Goal: Task Accomplishment & Management: Use online tool/utility

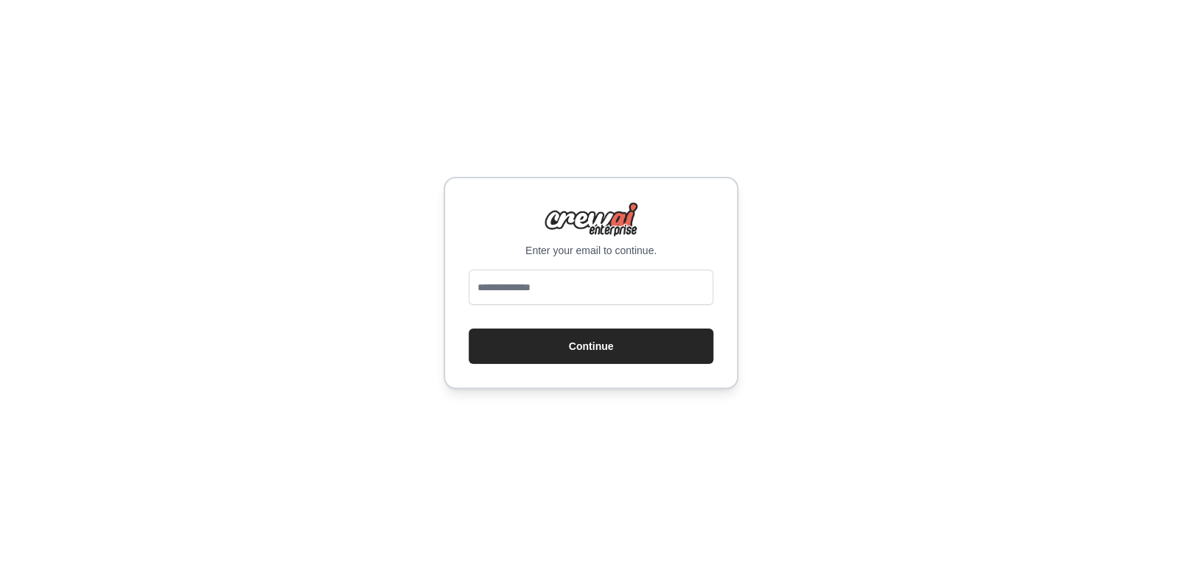
type input "**********"
click at [566, 341] on button "Continue" at bounding box center [591, 346] width 245 height 35
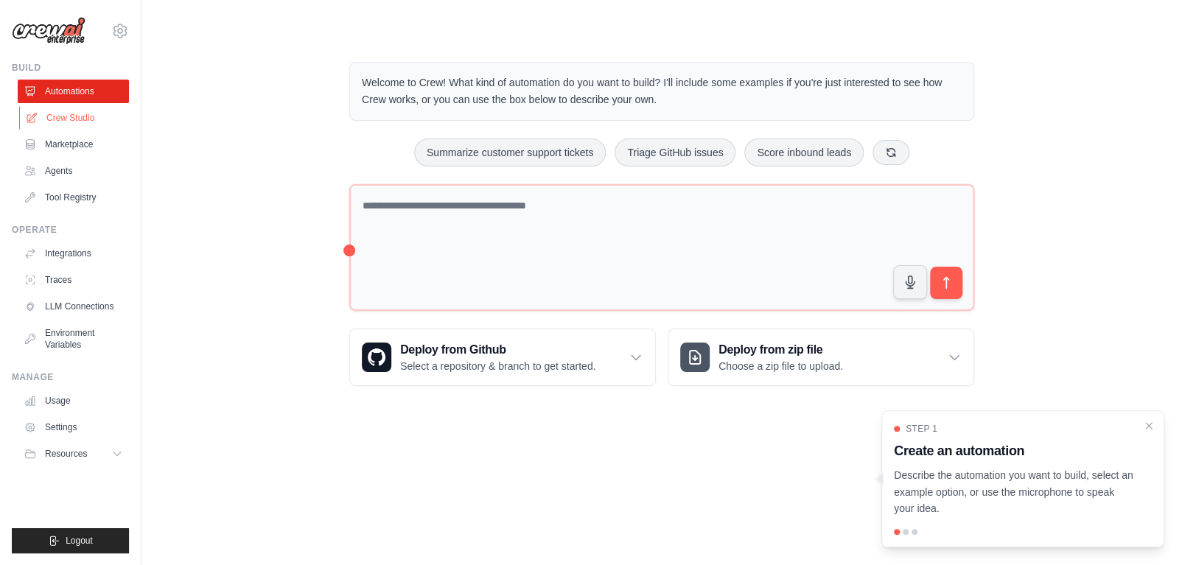
click at [77, 116] on link "Crew Studio" at bounding box center [74, 118] width 111 height 24
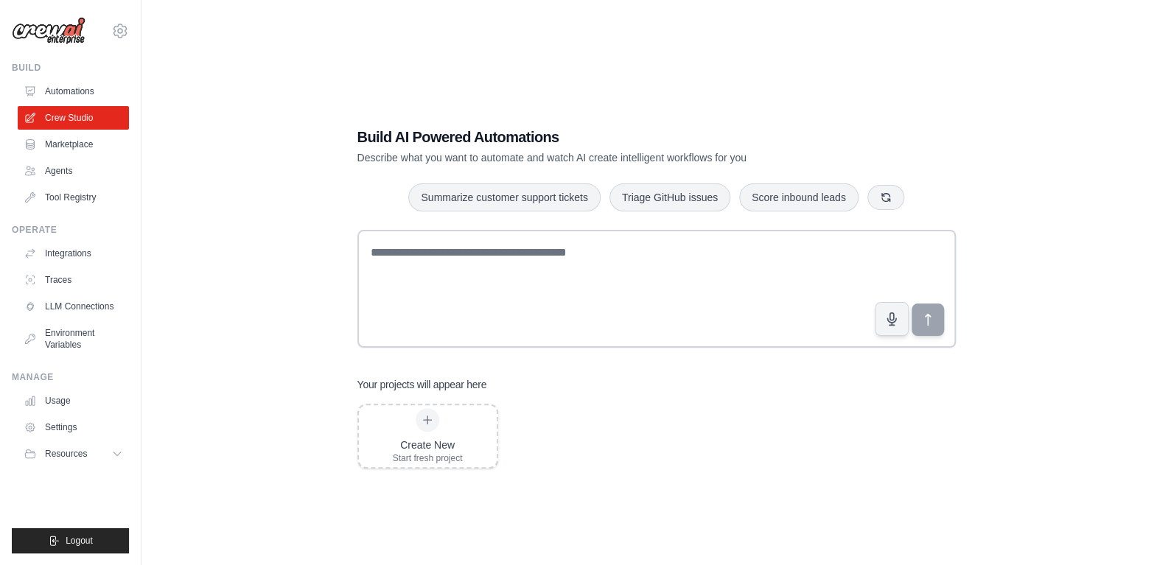
click at [63, 144] on link "Marketplace" at bounding box center [73, 145] width 111 height 24
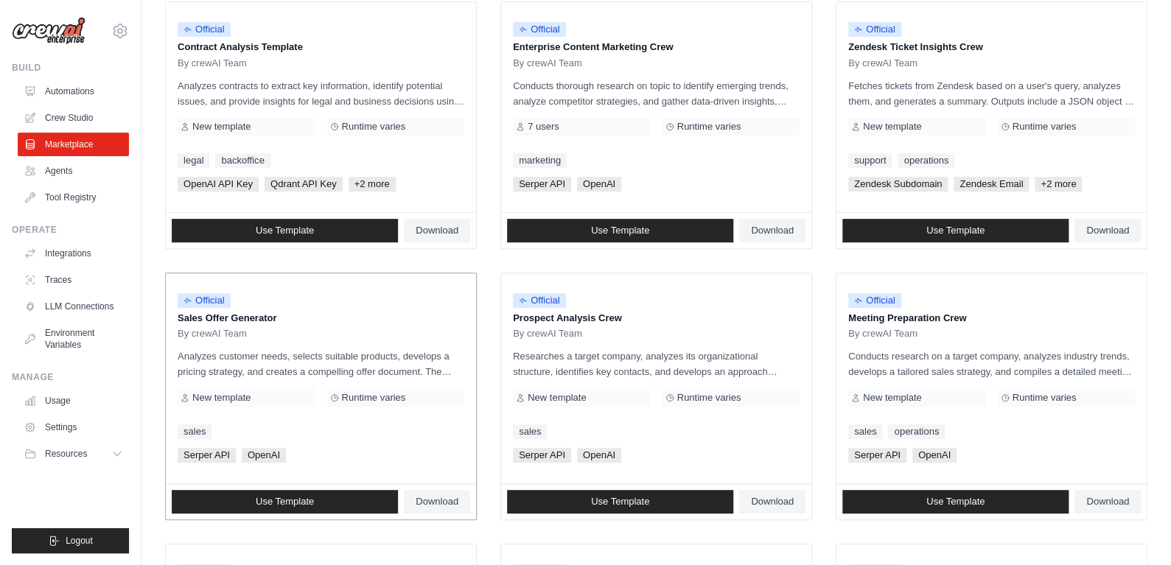
scroll to position [197, 0]
click at [272, 491] on link "Use Template" at bounding box center [285, 503] width 226 height 24
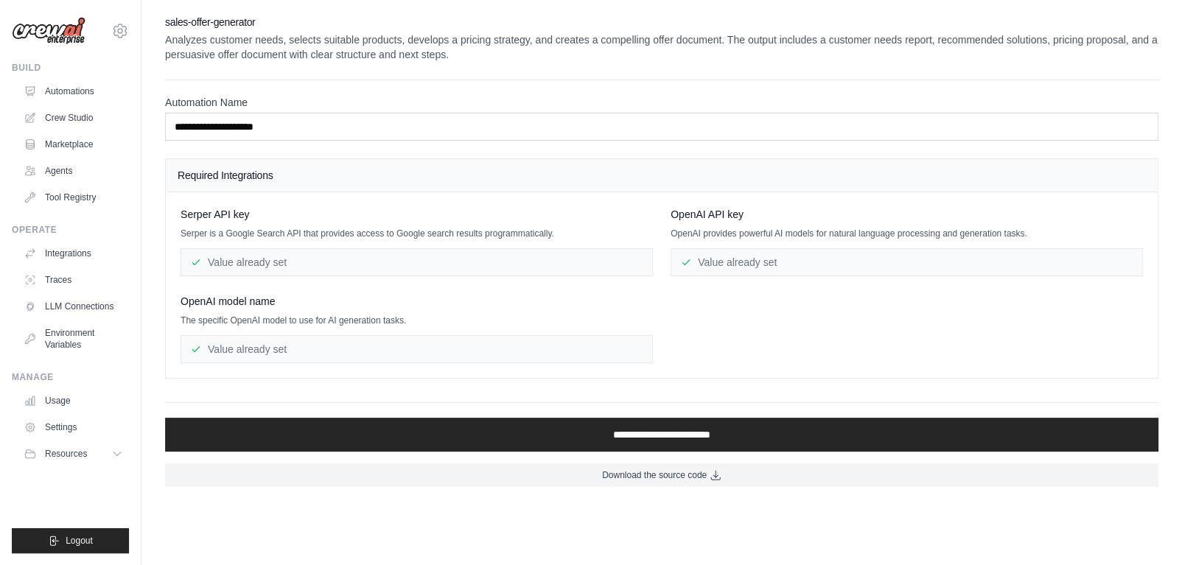
click at [234, 246] on div "[PERSON_NAME] API key [PERSON_NAME] is a Google Search API that provides access…" at bounding box center [417, 241] width 472 height 69
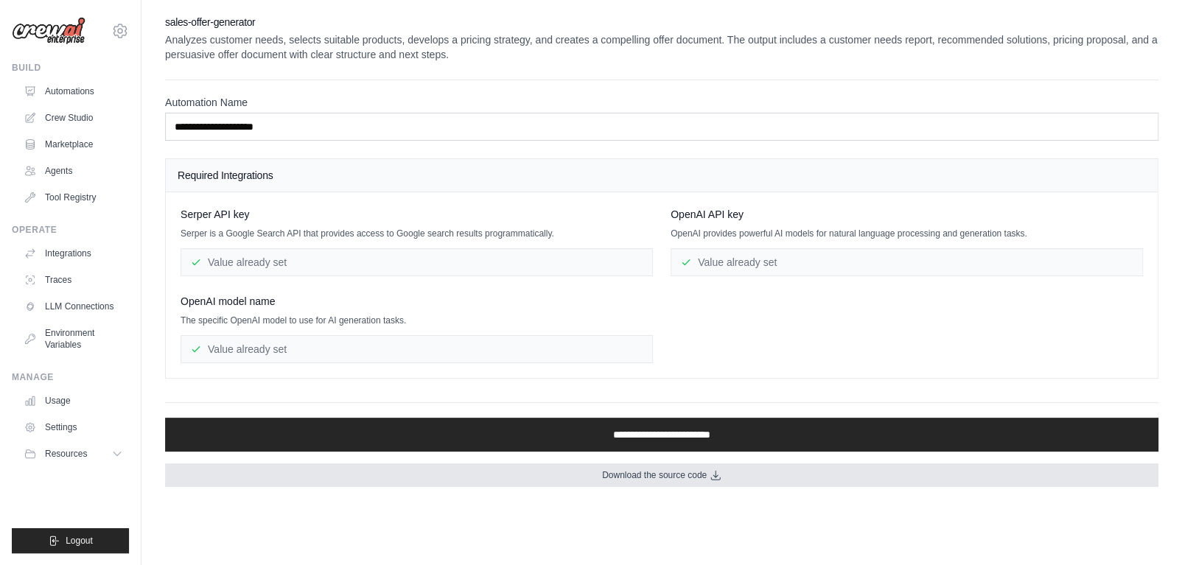
click at [638, 475] on span "Download the source code" at bounding box center [654, 475] width 105 height 12
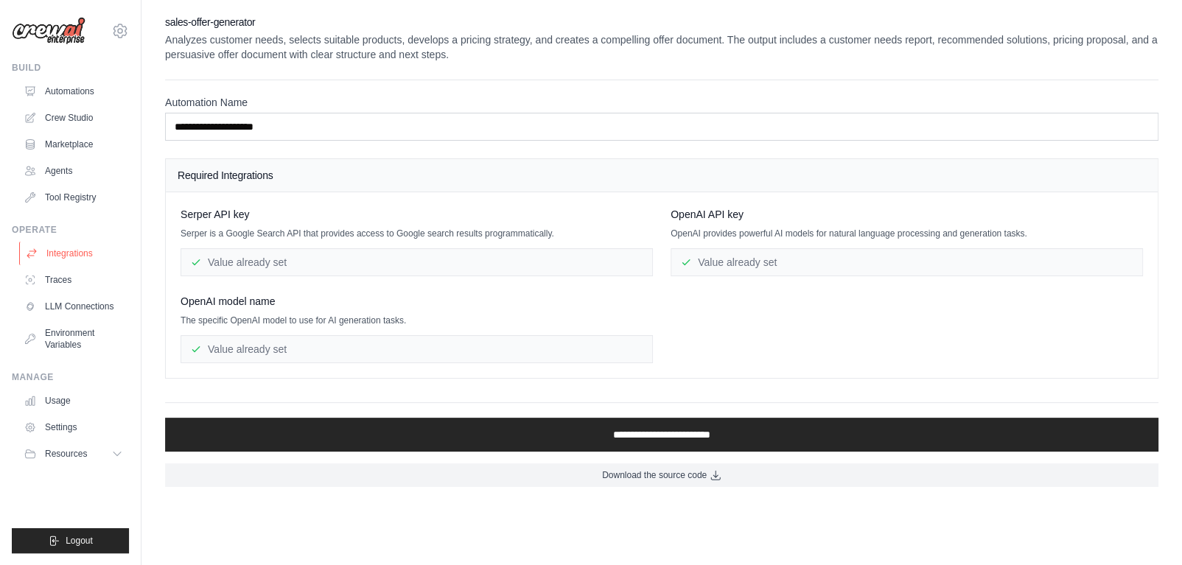
click at [49, 256] on link "Integrations" at bounding box center [74, 254] width 111 height 24
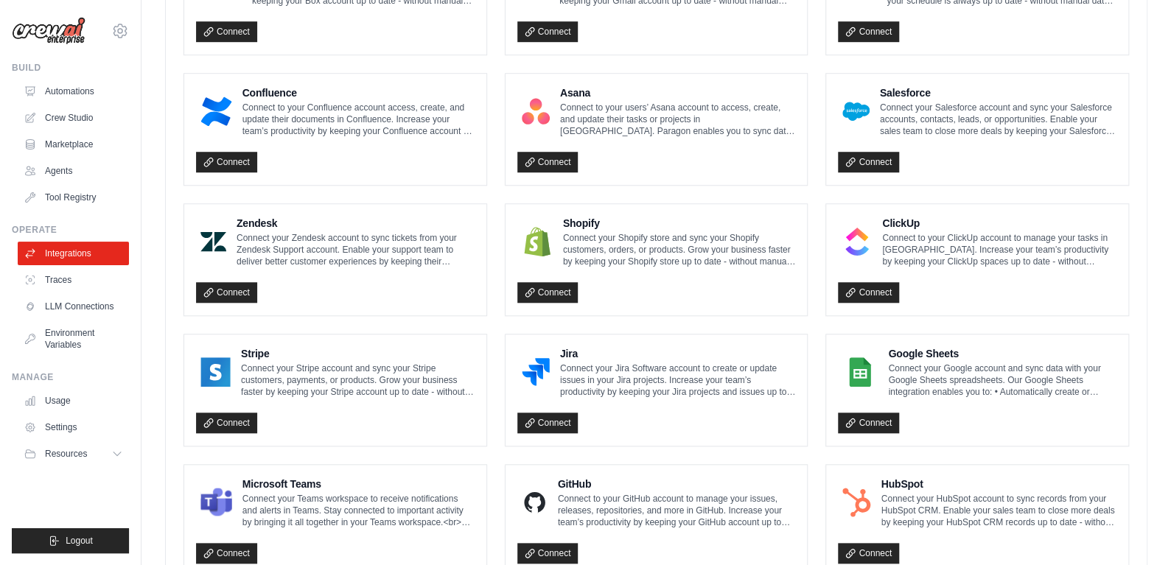
scroll to position [818, 0]
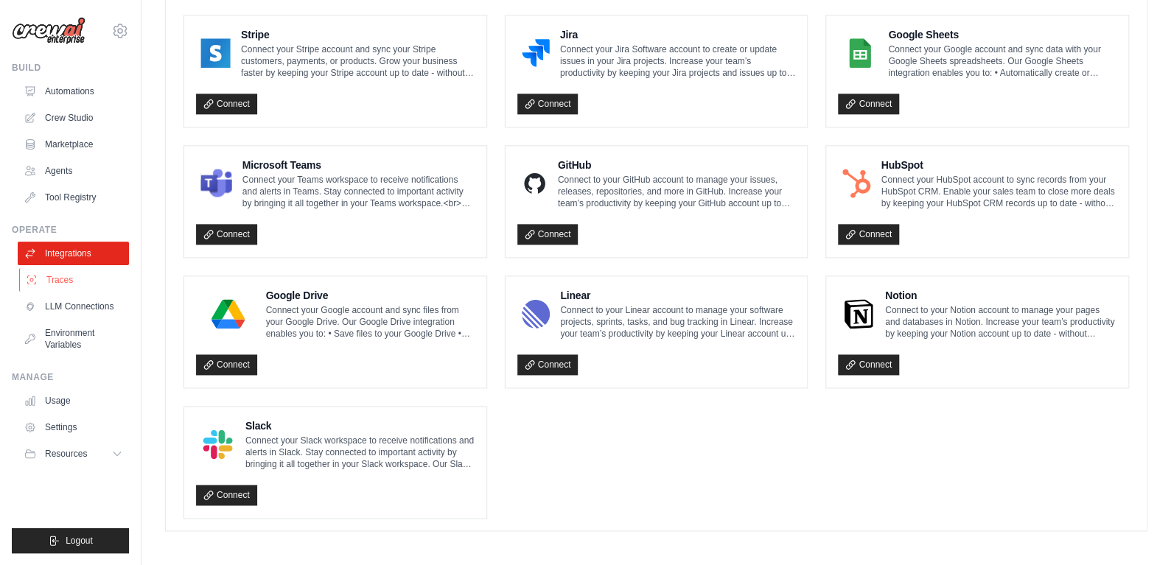
click at [42, 277] on link "Traces" at bounding box center [74, 280] width 111 height 24
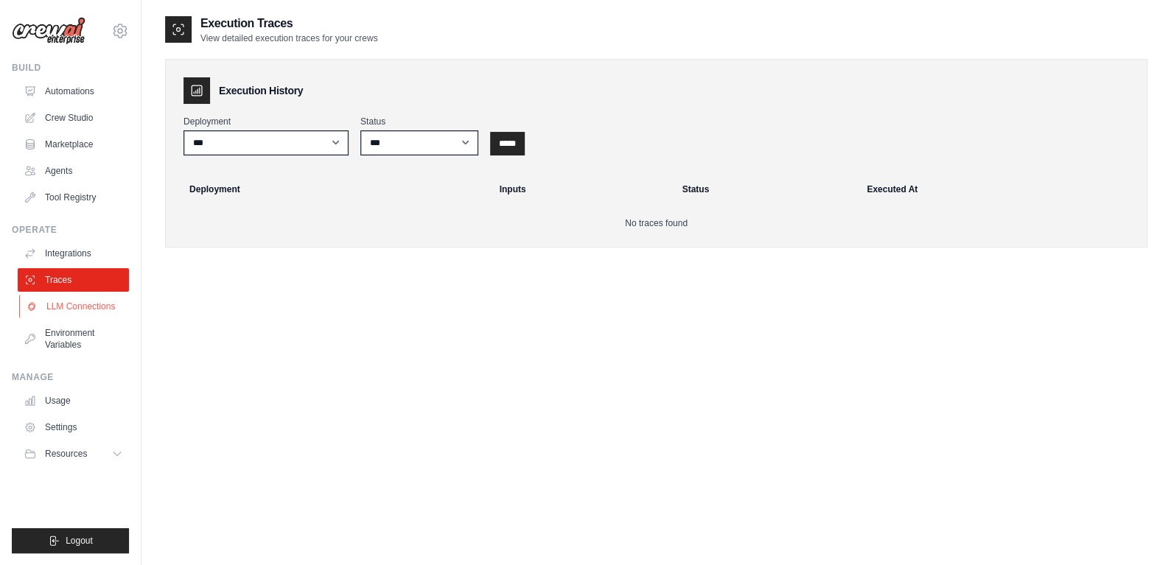
click at [82, 304] on link "LLM Connections" at bounding box center [74, 307] width 111 height 24
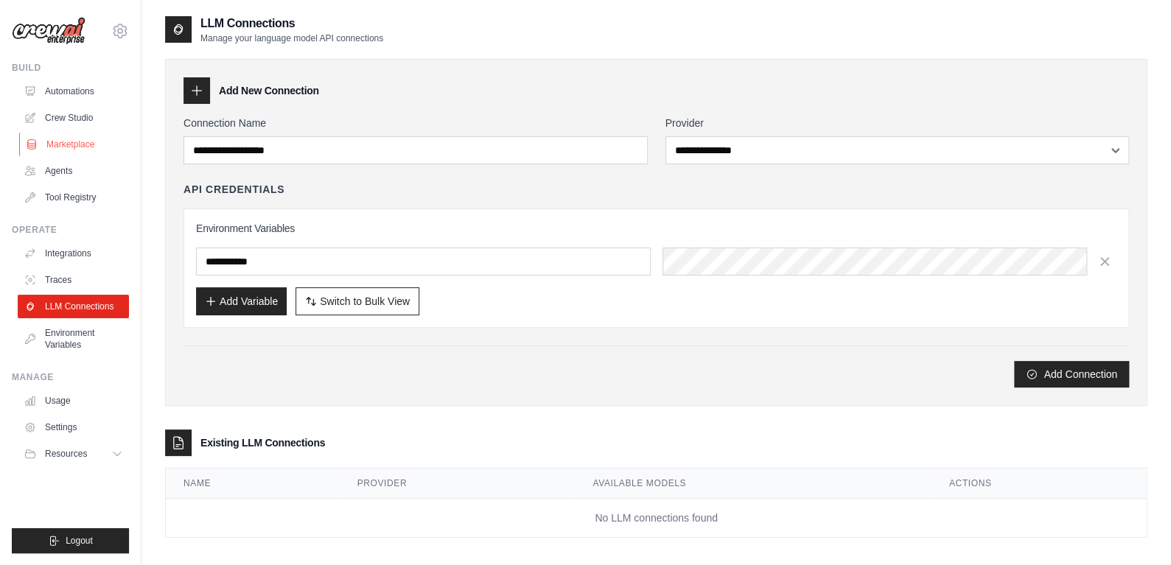
click at [66, 139] on link "Marketplace" at bounding box center [74, 145] width 111 height 24
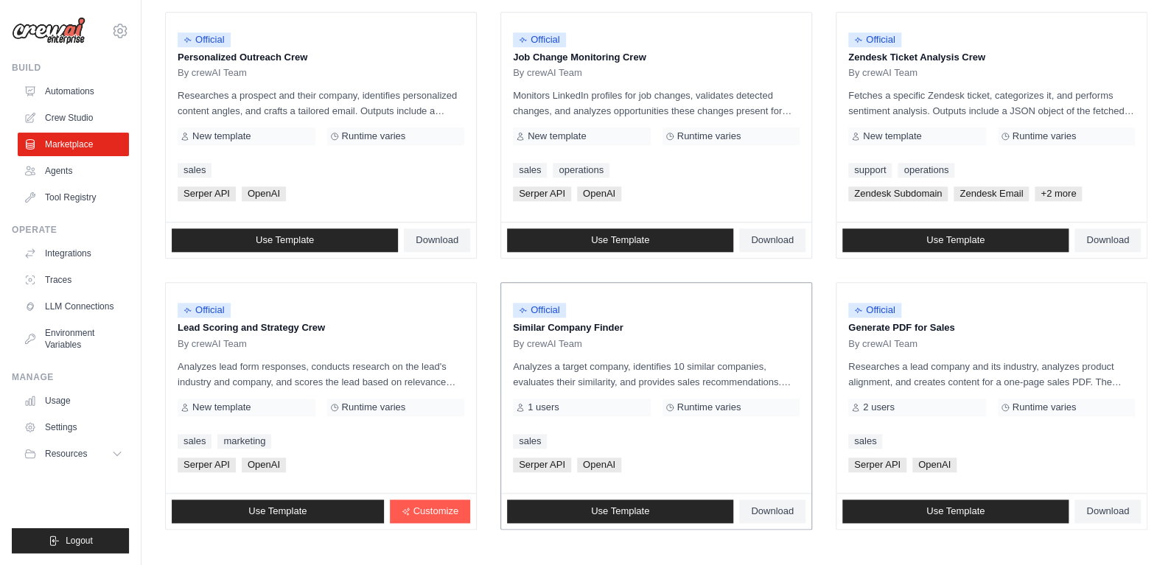
scroll to position [798, 0]
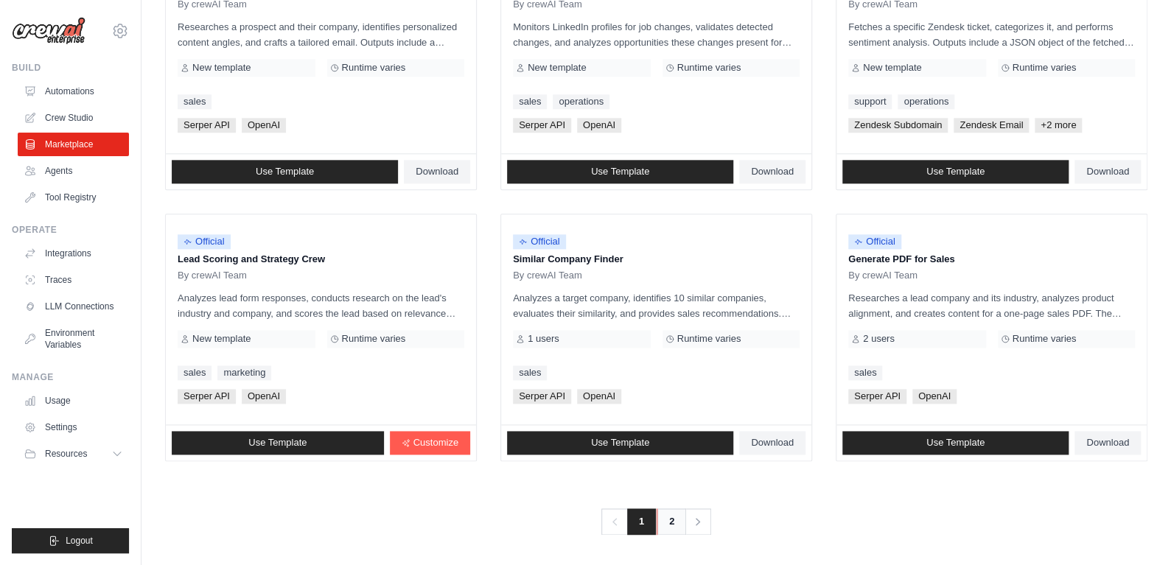
click at [658, 518] on link "2" at bounding box center [671, 522] width 29 height 27
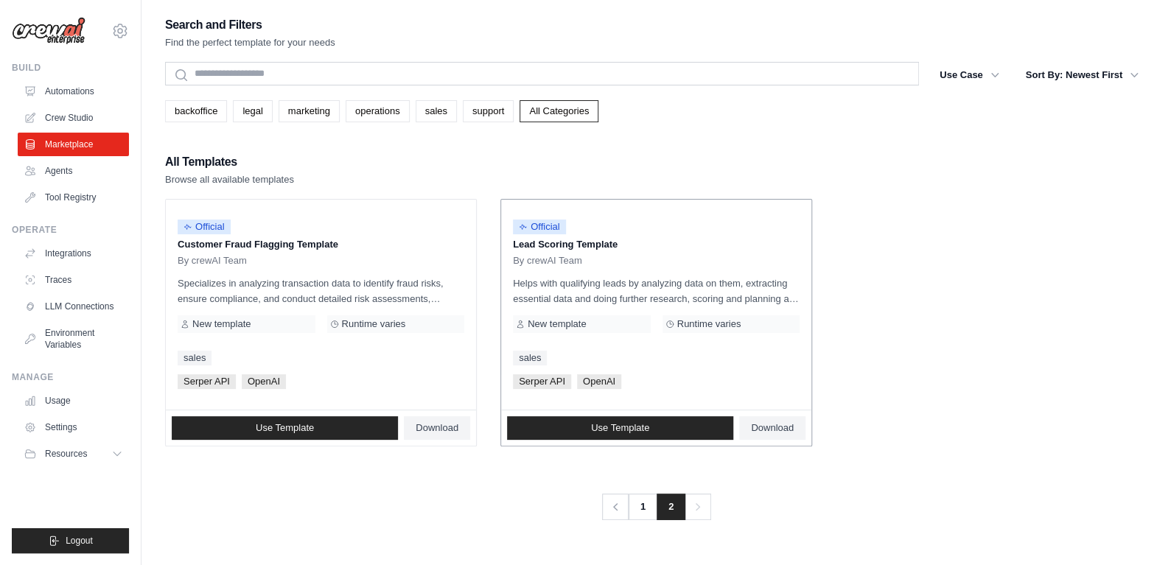
scroll to position [29, 0]
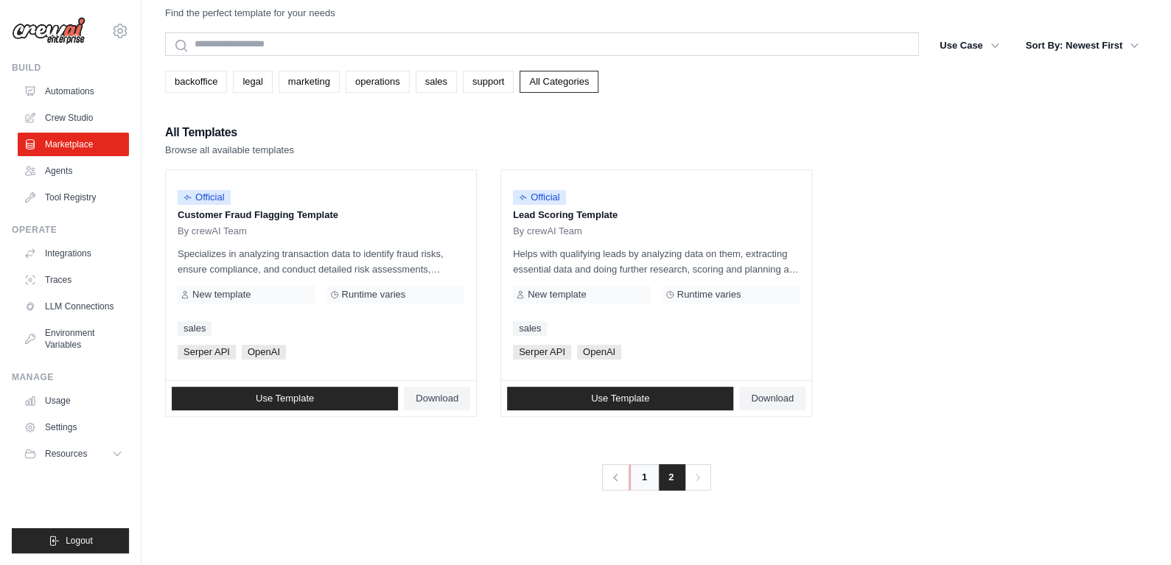
click at [648, 480] on link "1" at bounding box center [643, 477] width 29 height 27
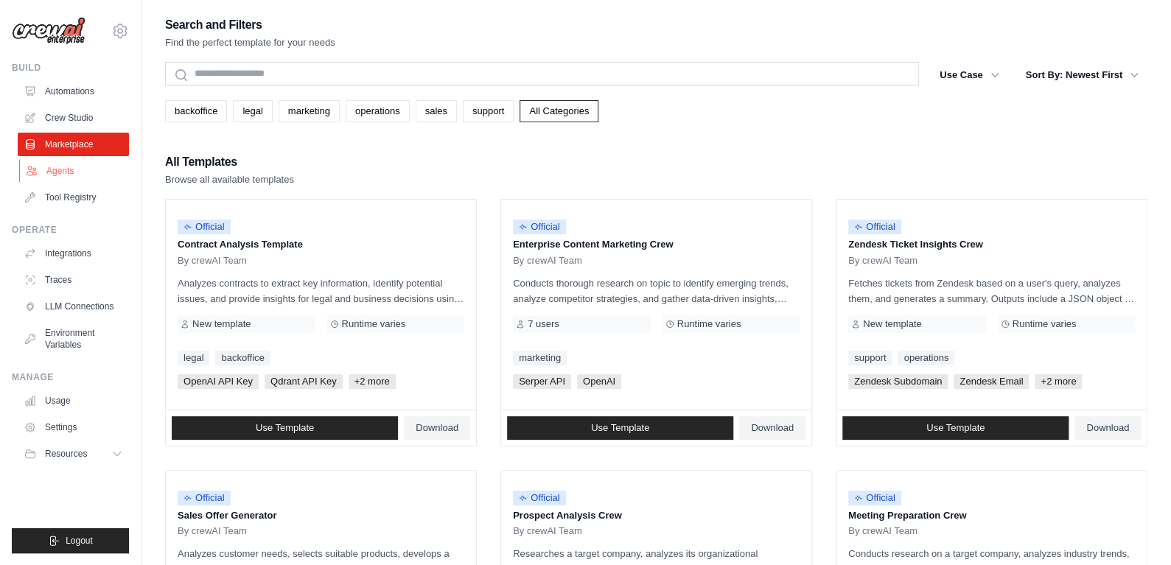
click at [64, 178] on link "Agents" at bounding box center [74, 171] width 111 height 24
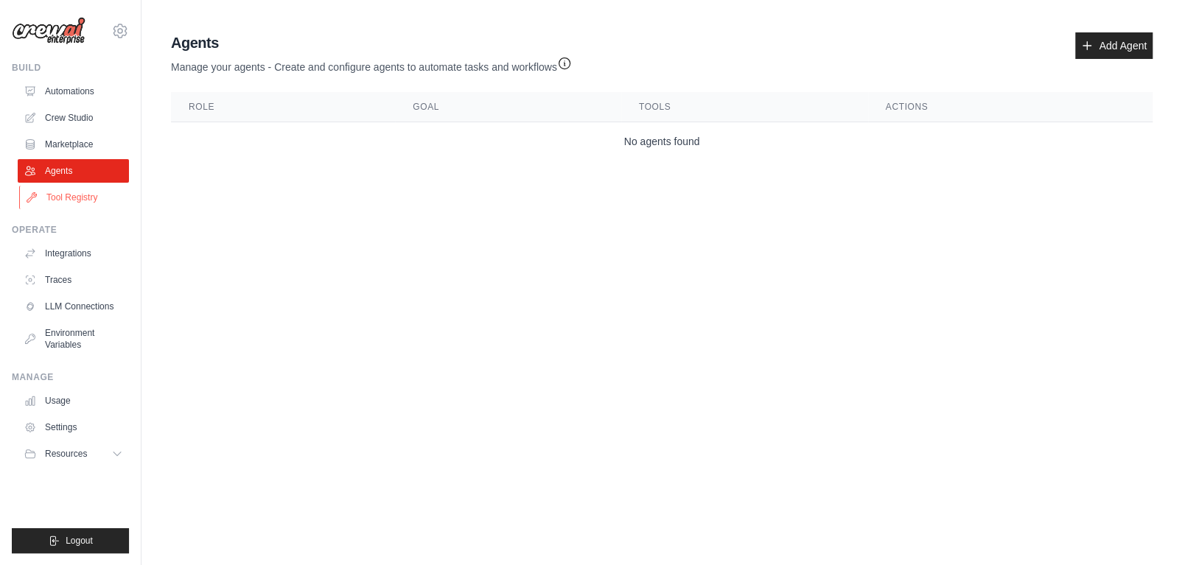
click at [66, 204] on link "Tool Registry" at bounding box center [74, 198] width 111 height 24
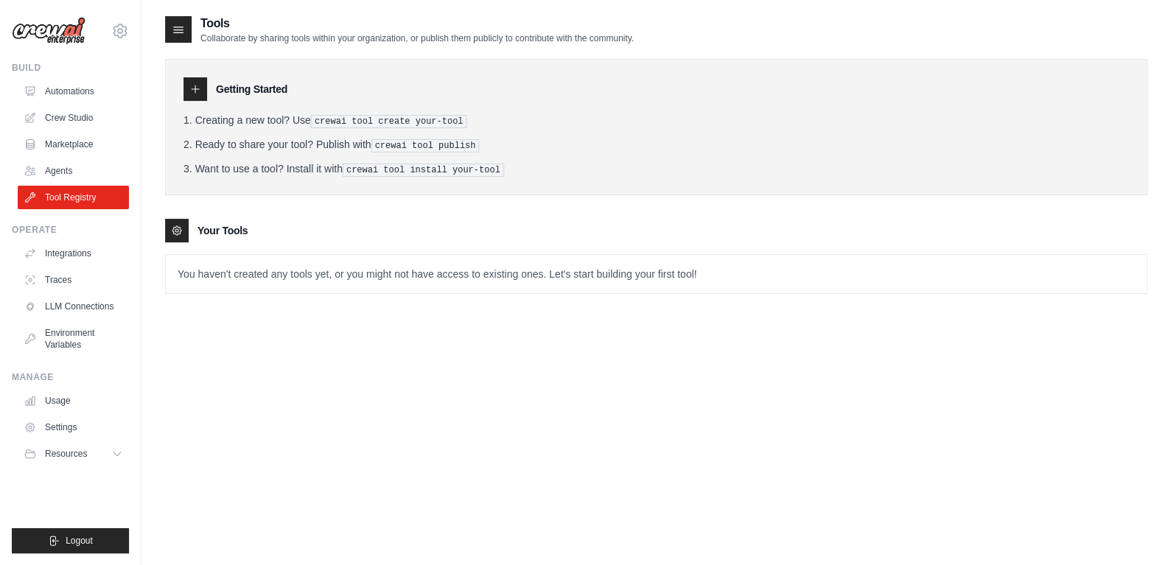
click at [195, 85] on icon at bounding box center [195, 89] width 12 height 12
click at [198, 94] on icon at bounding box center [195, 89] width 12 height 12
click at [176, 30] on icon at bounding box center [178, 29] width 15 height 15
click at [97, 197] on link "Tool Registry" at bounding box center [74, 198] width 111 height 24
click at [178, 231] on icon at bounding box center [177, 231] width 12 height 12
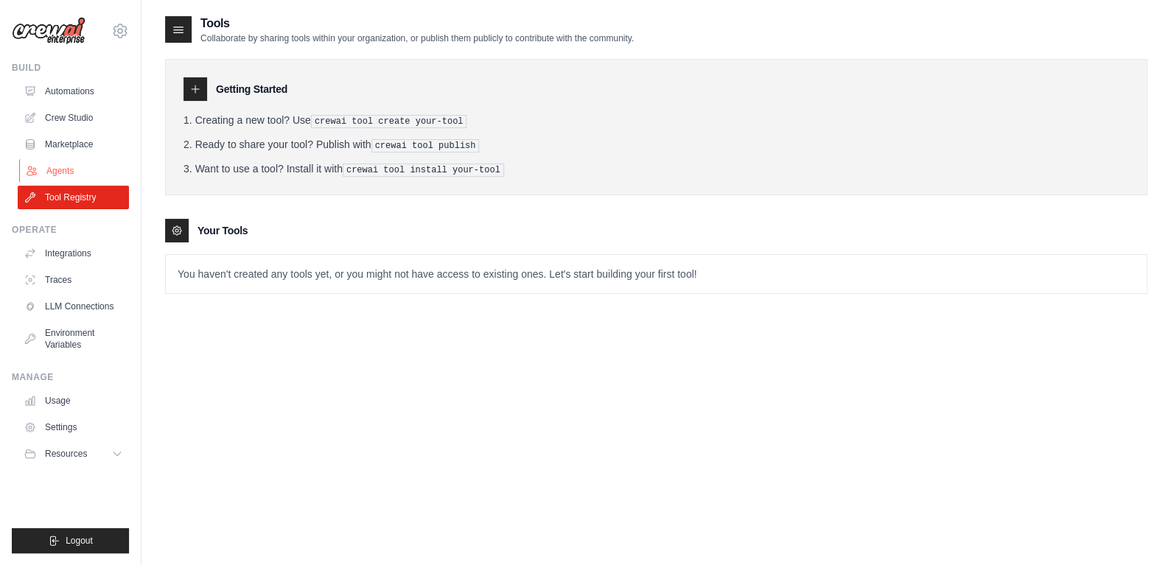
click at [65, 168] on link "Agents" at bounding box center [74, 171] width 111 height 24
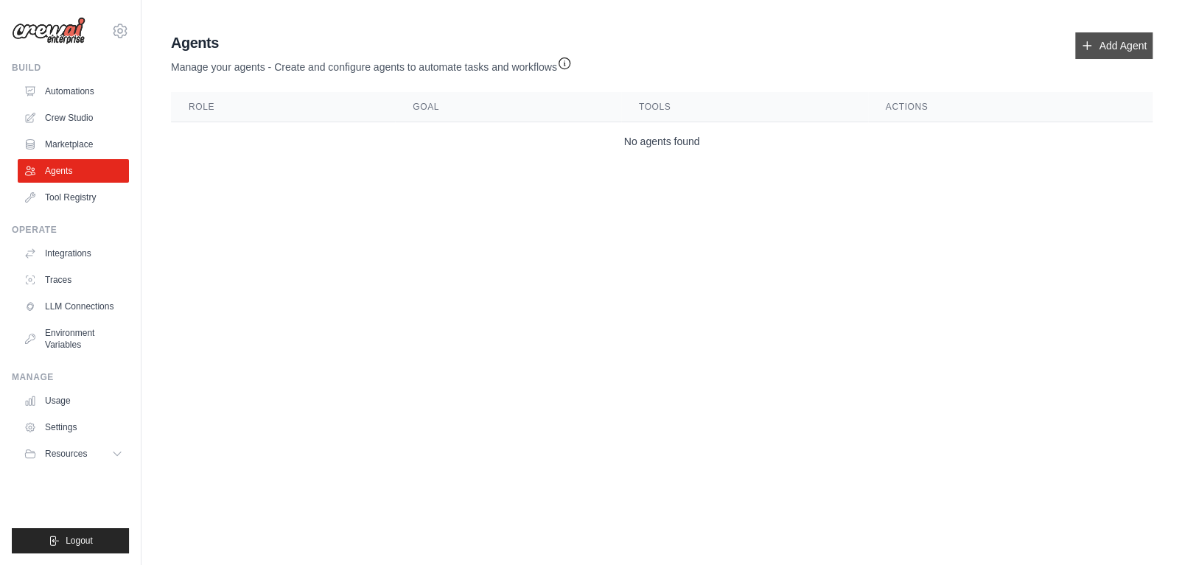
click at [1111, 51] on link "Add Agent" at bounding box center [1113, 45] width 77 height 27
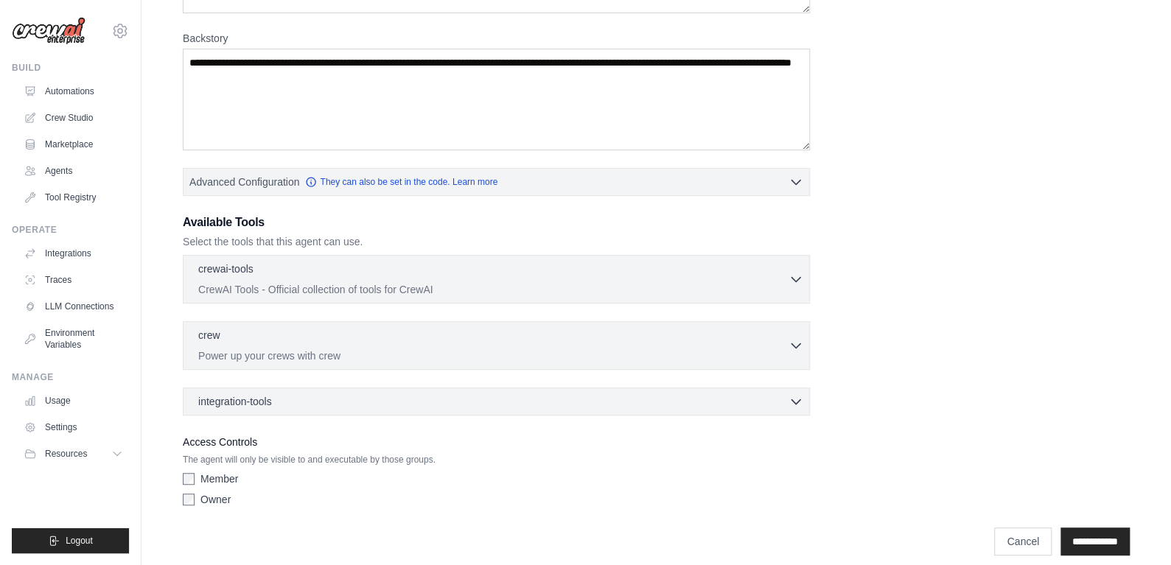
scroll to position [223, 0]
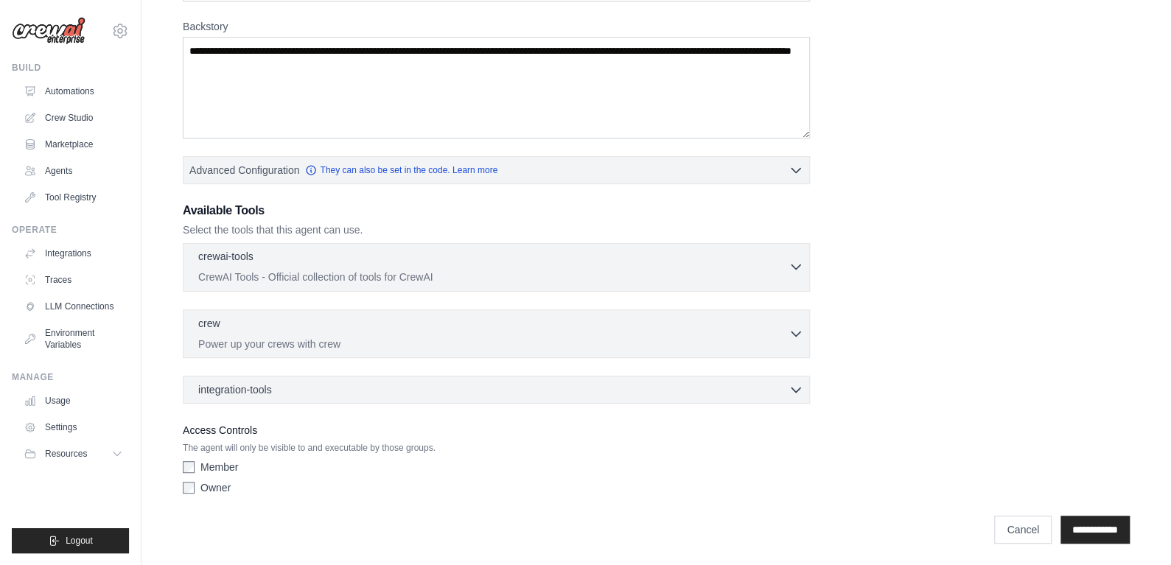
click at [321, 253] on div "crewai-tools 0 selected" at bounding box center [493, 258] width 590 height 18
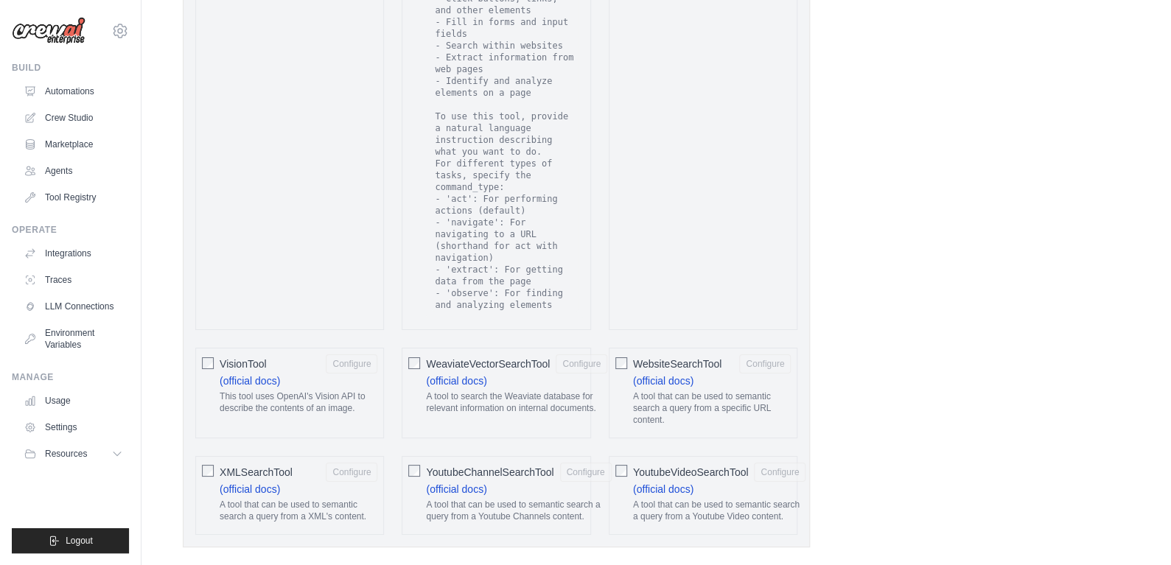
scroll to position [2913, 0]
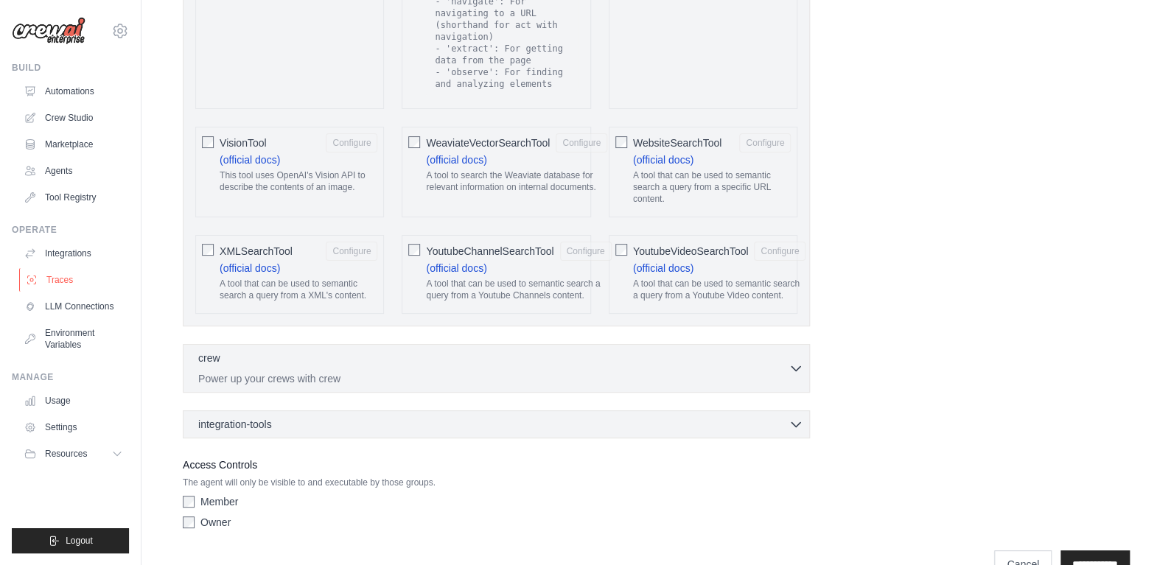
click at [74, 282] on link "Traces" at bounding box center [74, 280] width 111 height 24
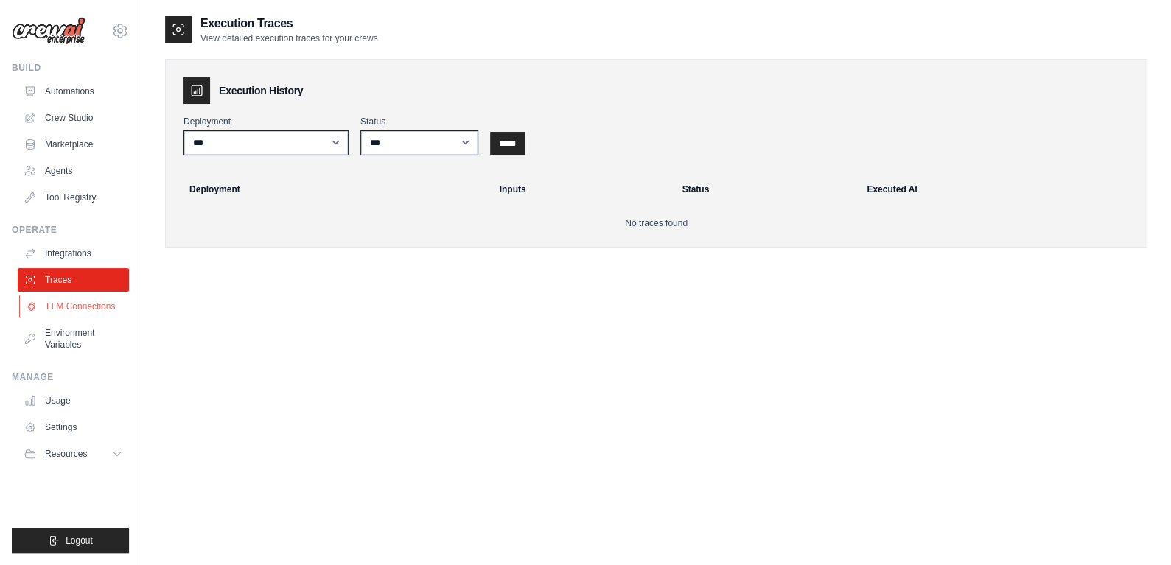
click at [87, 307] on link "LLM Connections" at bounding box center [74, 307] width 111 height 24
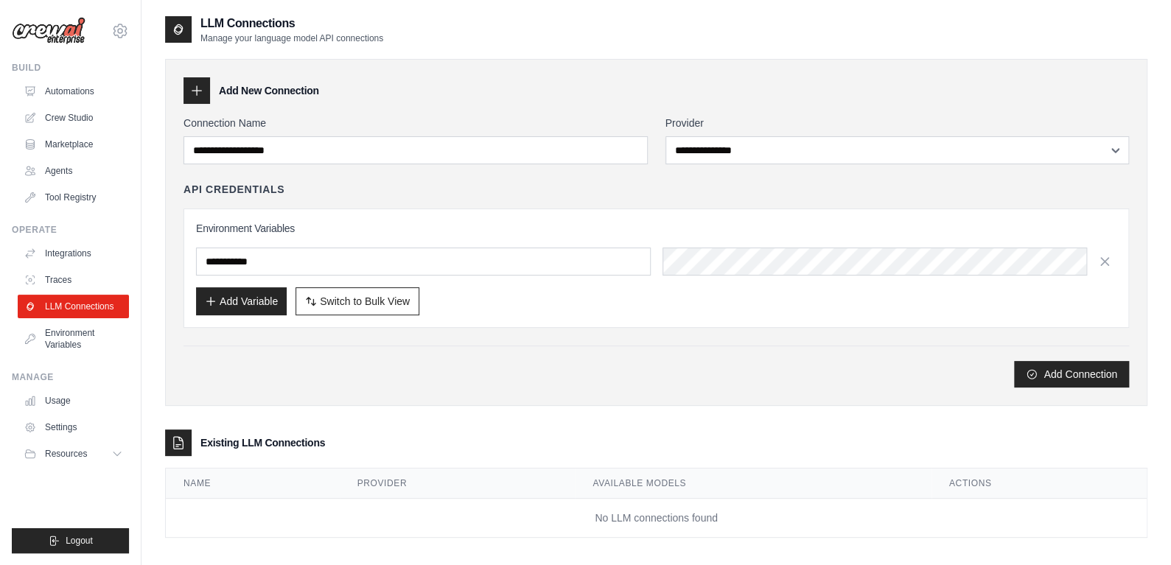
scroll to position [29, 0]
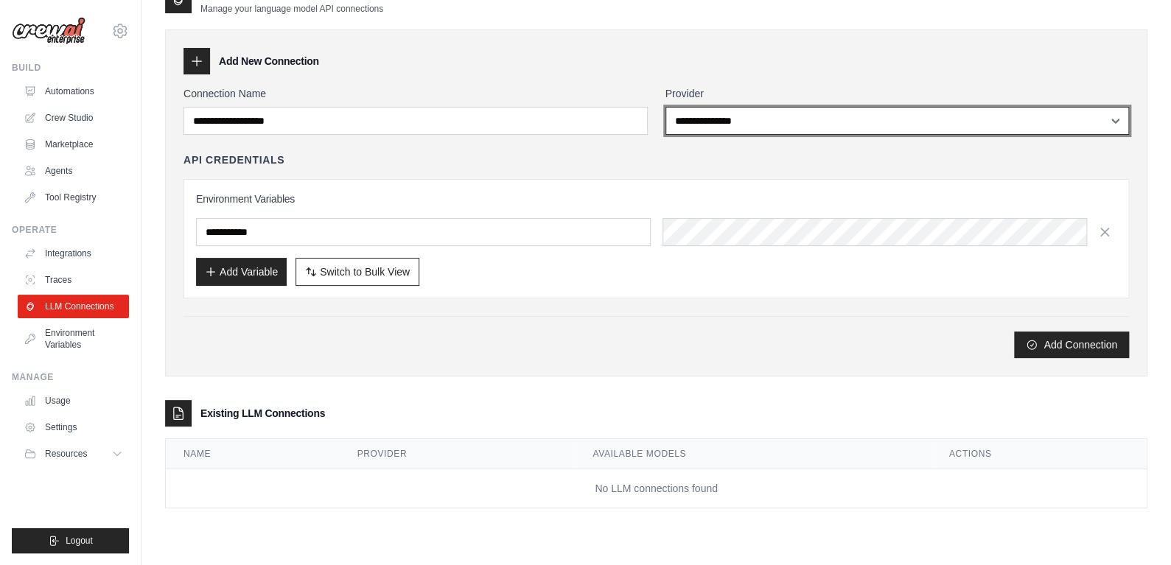
click at [707, 129] on select "**********" at bounding box center [897, 121] width 464 height 28
click at [665, 107] on select "**********" at bounding box center [897, 121] width 464 height 28
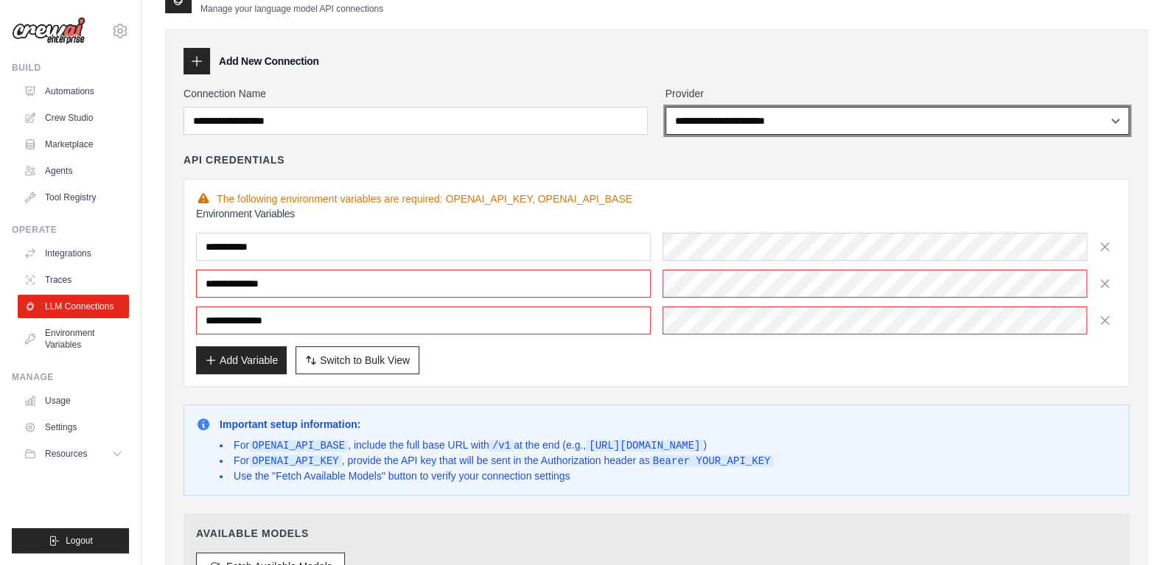
click at [736, 125] on select "**********" at bounding box center [897, 121] width 464 height 28
select select "******"
click at [665, 107] on select "**********" at bounding box center [897, 121] width 464 height 28
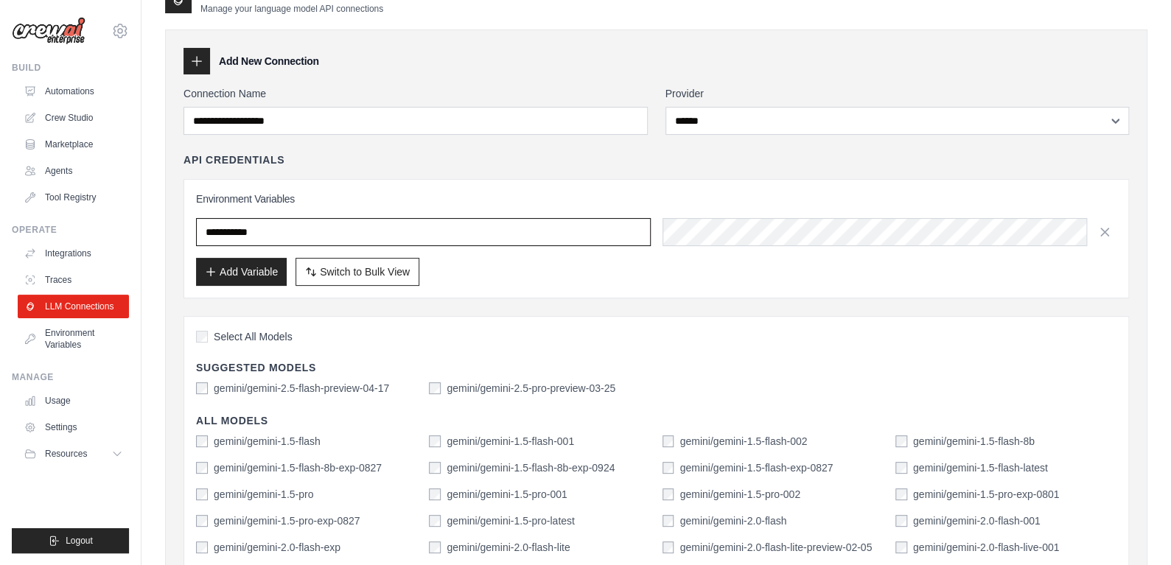
click at [424, 233] on input "text" at bounding box center [423, 232] width 455 height 28
click at [491, 221] on input "text" at bounding box center [423, 232] width 455 height 28
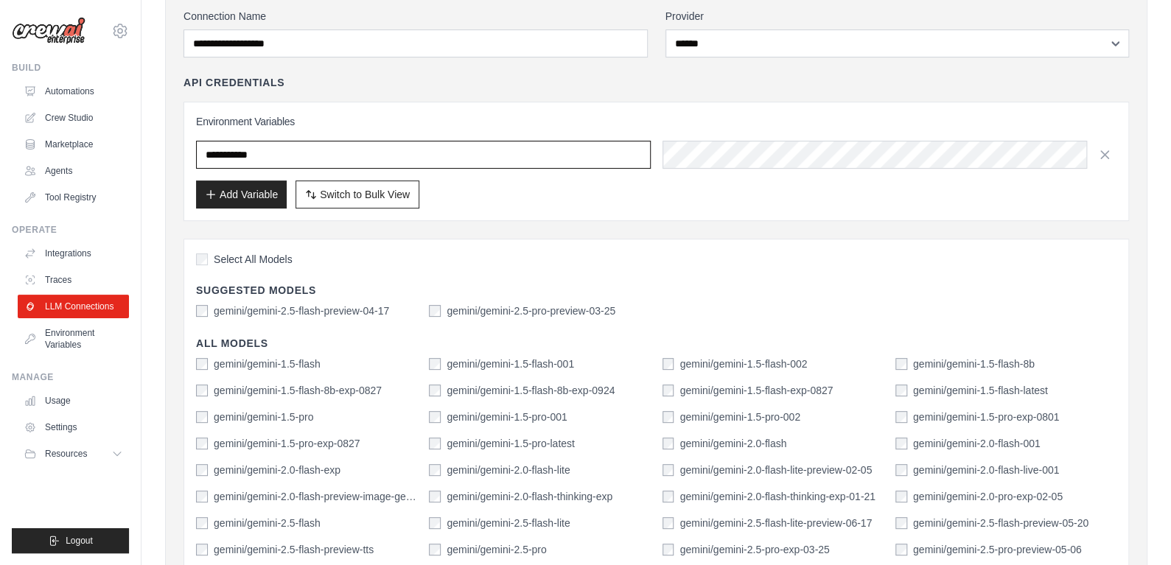
scroll to position [105, 0]
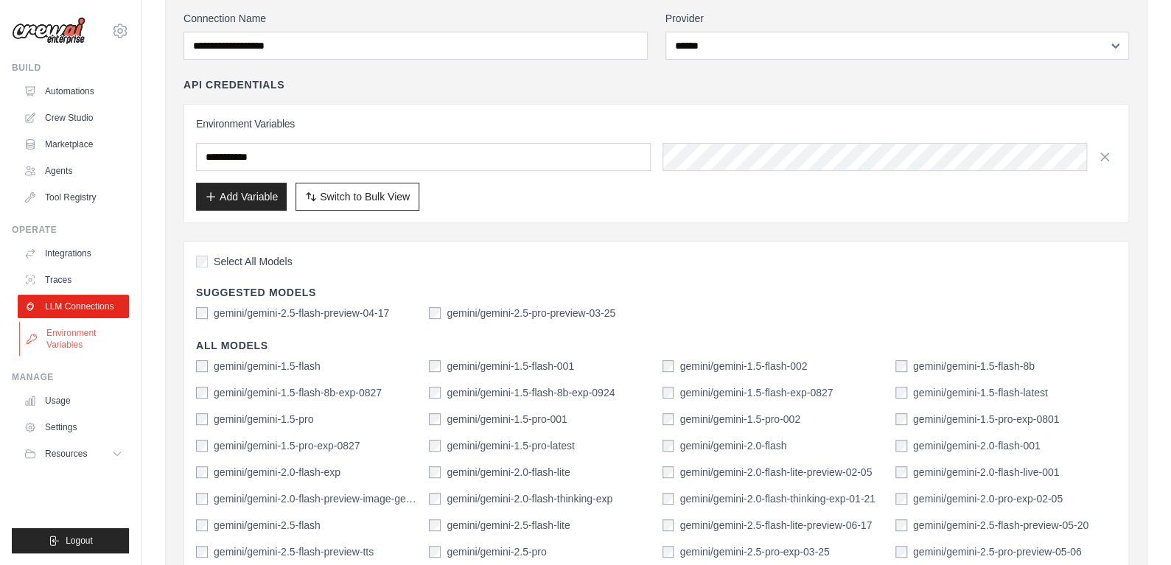
click at [58, 335] on link "Environment Variables" at bounding box center [74, 338] width 111 height 35
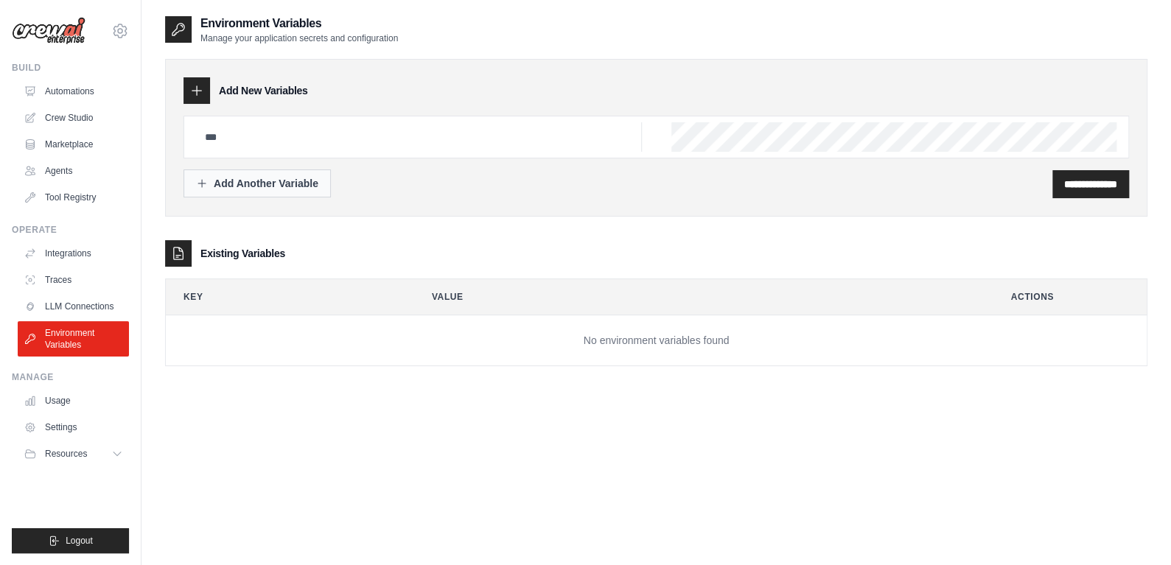
click at [298, 186] on div "Add Another Variable" at bounding box center [257, 183] width 122 height 15
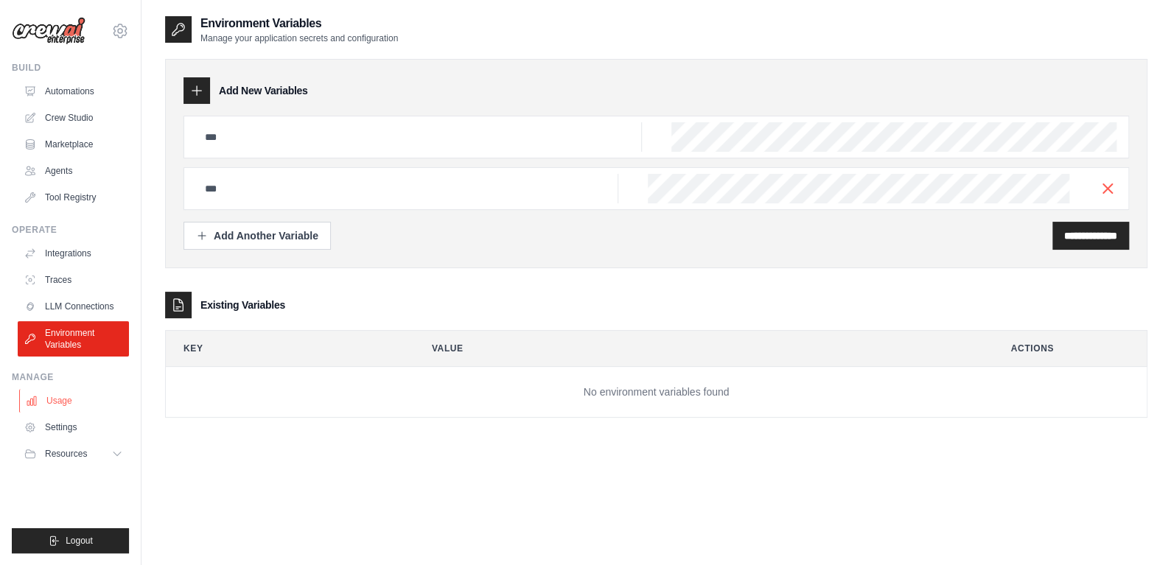
click at [51, 406] on link "Usage" at bounding box center [74, 401] width 111 height 24
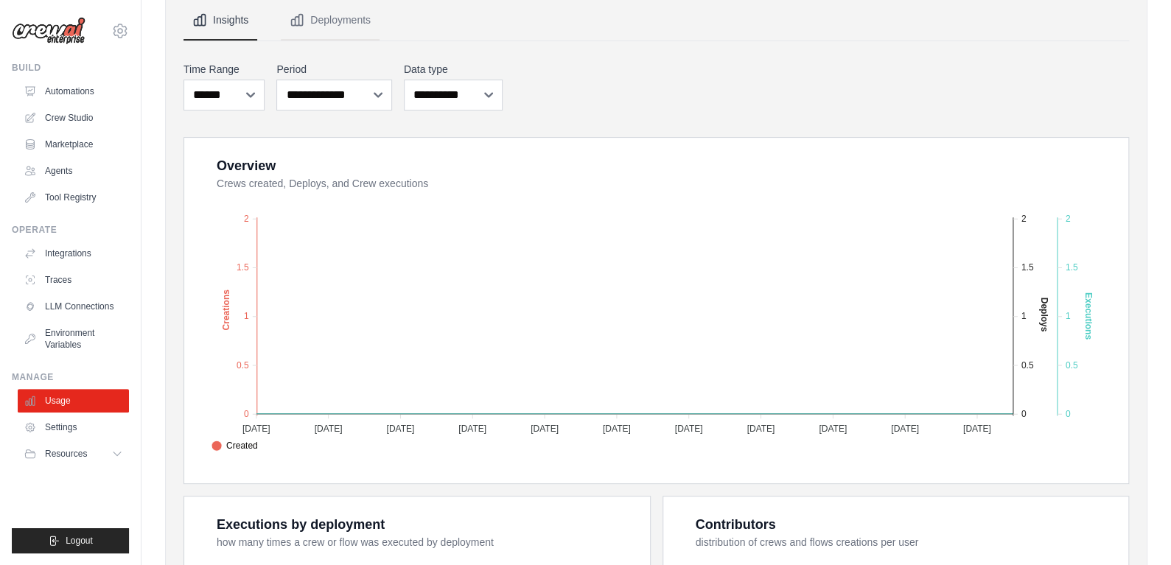
scroll to position [152, 0]
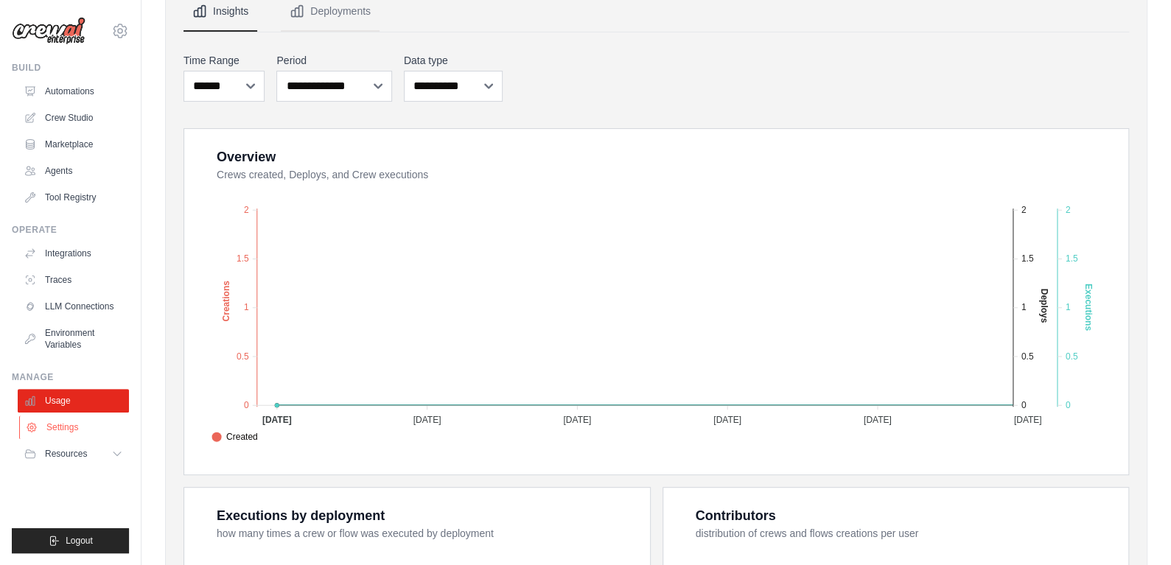
click at [81, 420] on link "Settings" at bounding box center [74, 428] width 111 height 24
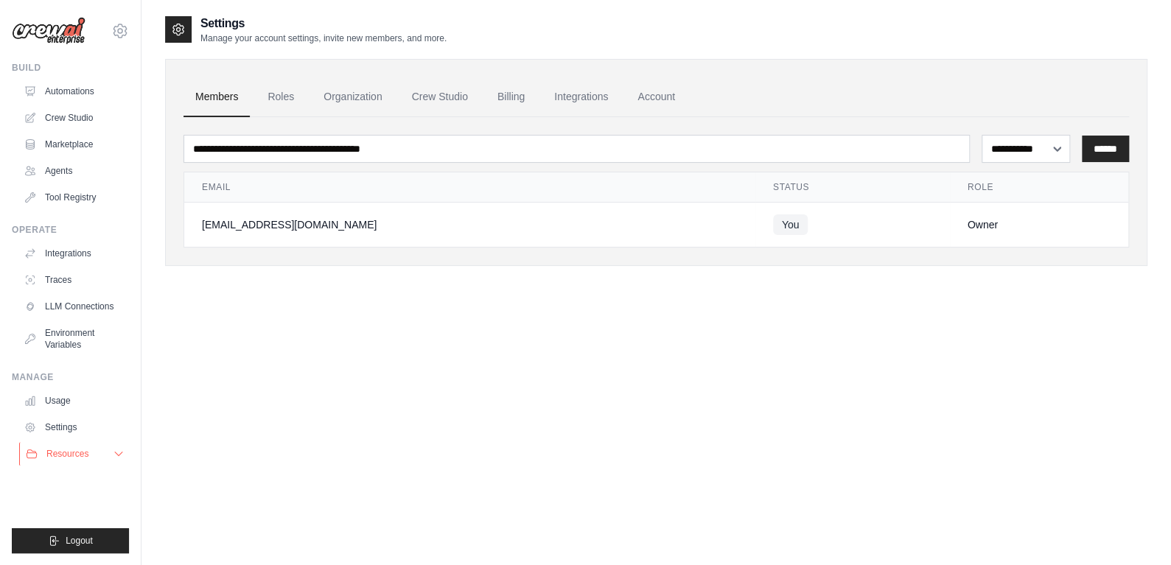
click at [64, 461] on button "Resources" at bounding box center [74, 454] width 111 height 24
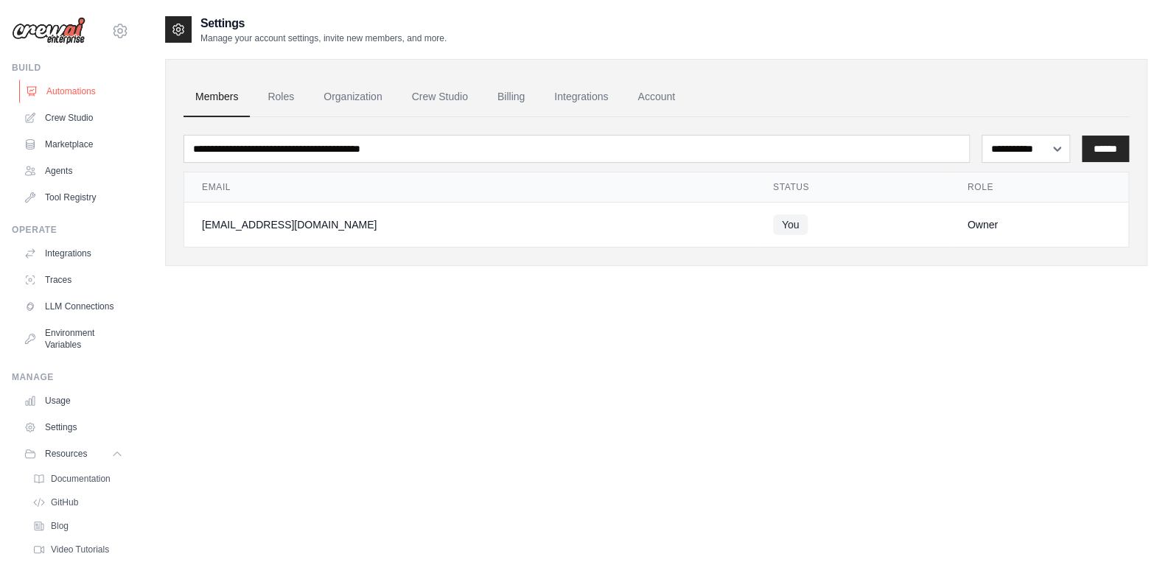
click at [55, 86] on link "Automations" at bounding box center [74, 92] width 111 height 24
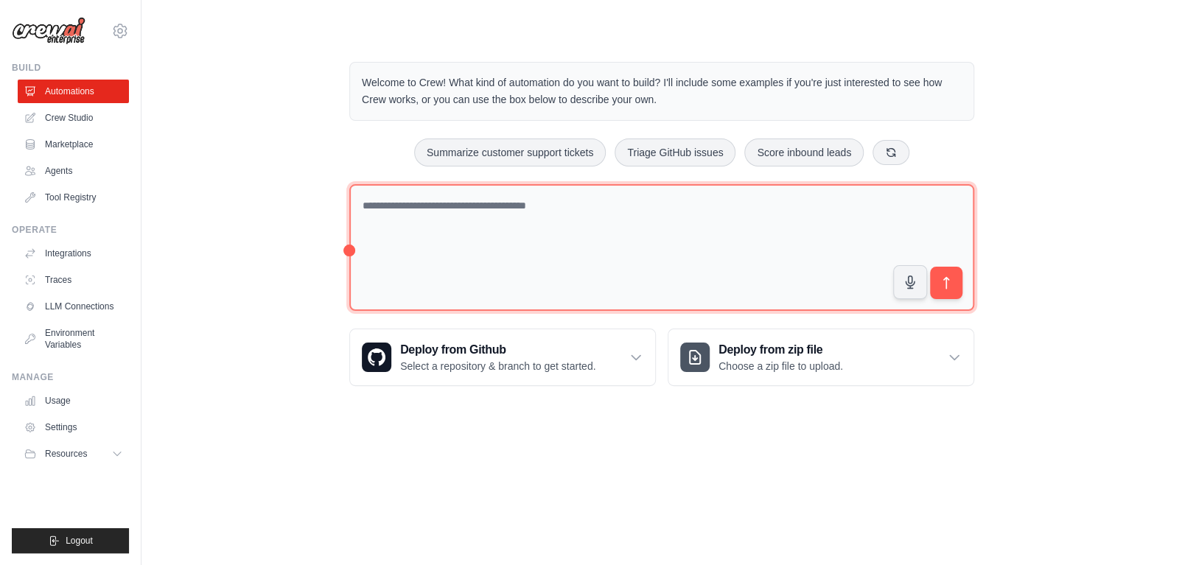
click at [443, 242] on textarea at bounding box center [661, 247] width 625 height 127
click at [522, 230] on textarea at bounding box center [661, 247] width 625 height 127
type textarea "*"
paste textarea "**********"
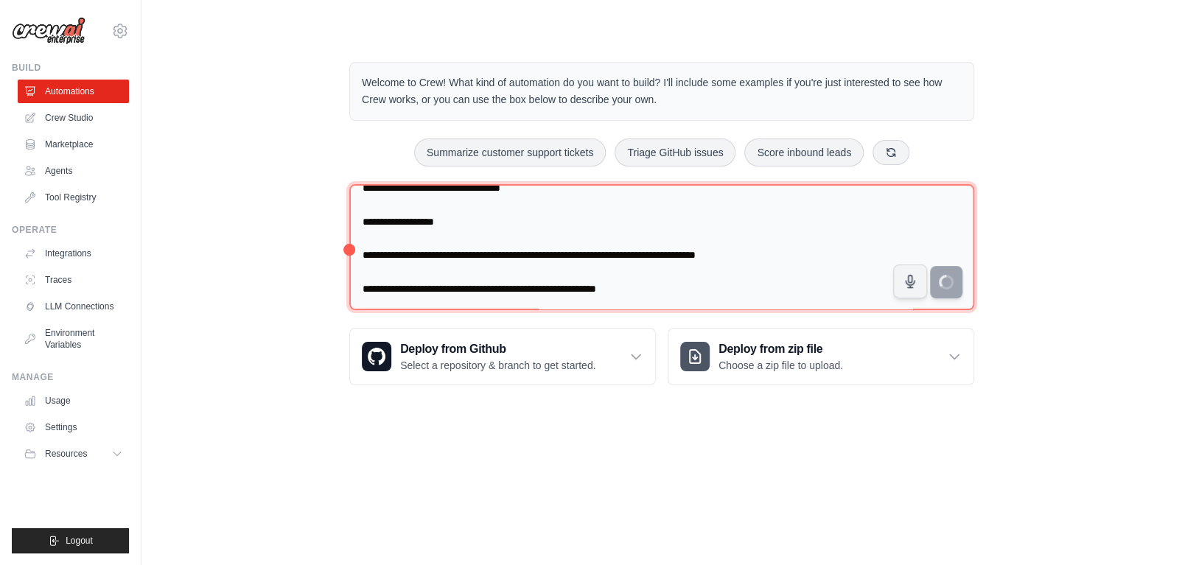
scroll to position [436, 0]
type textarea "**********"
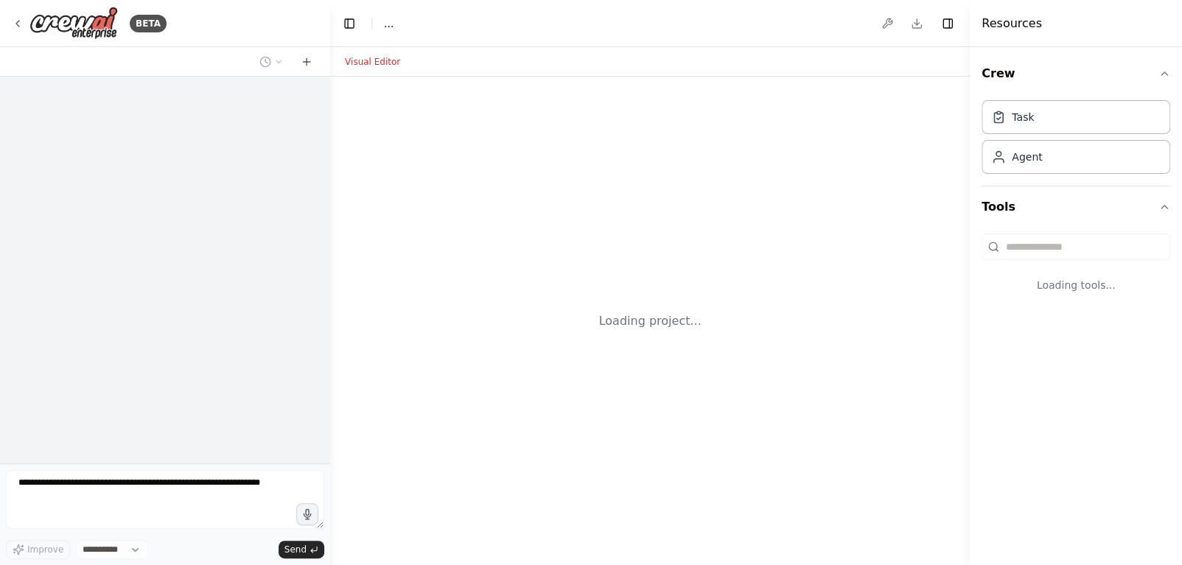
select select "****"
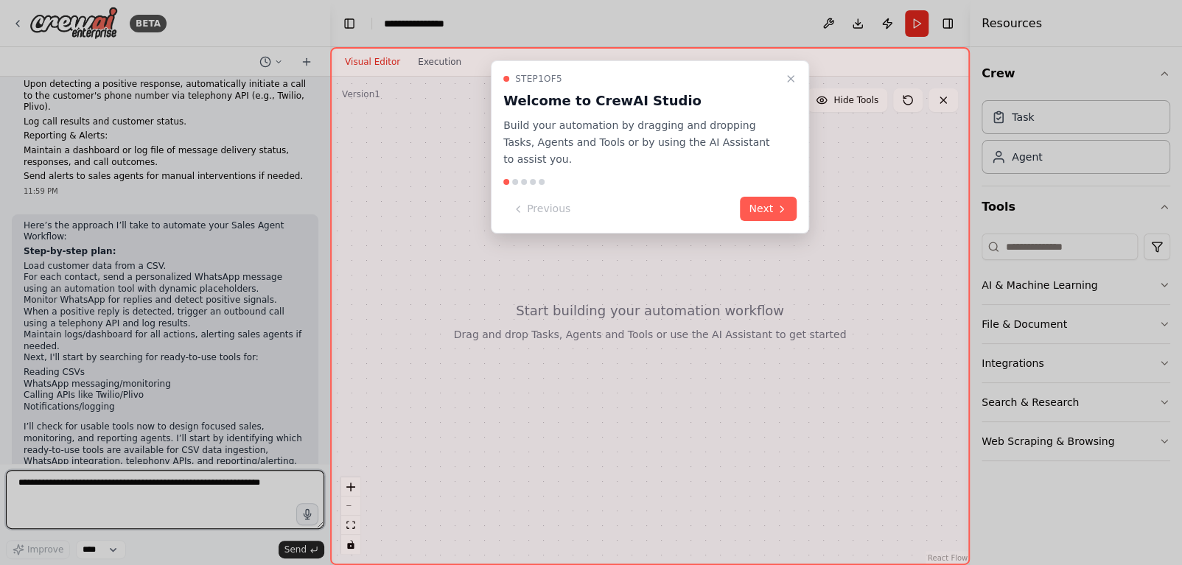
scroll to position [252, 0]
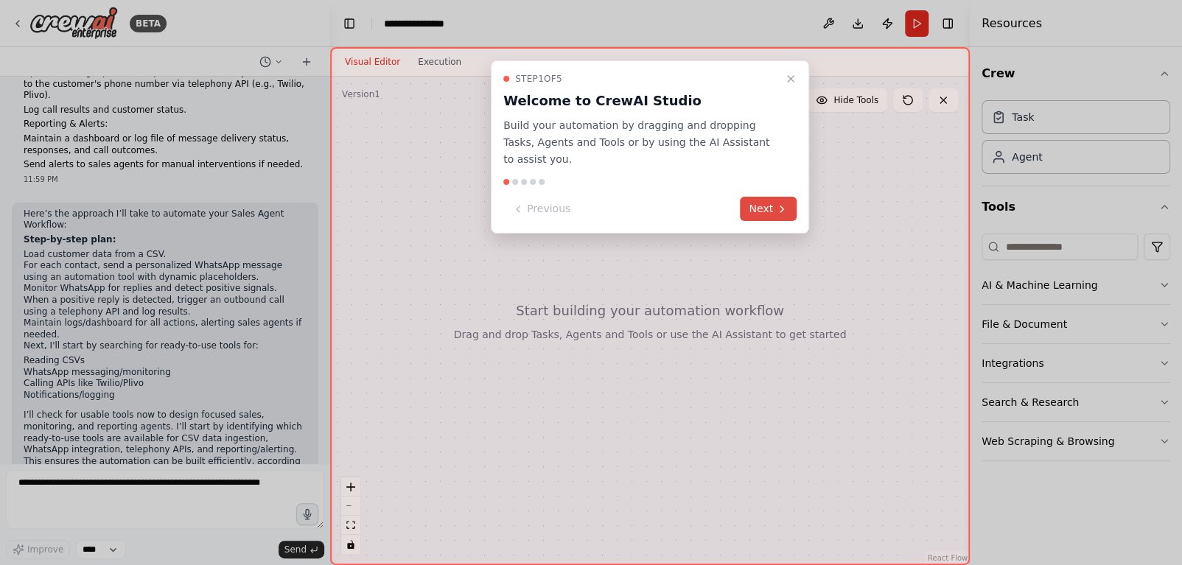
click at [765, 197] on button "Next" at bounding box center [768, 209] width 57 height 24
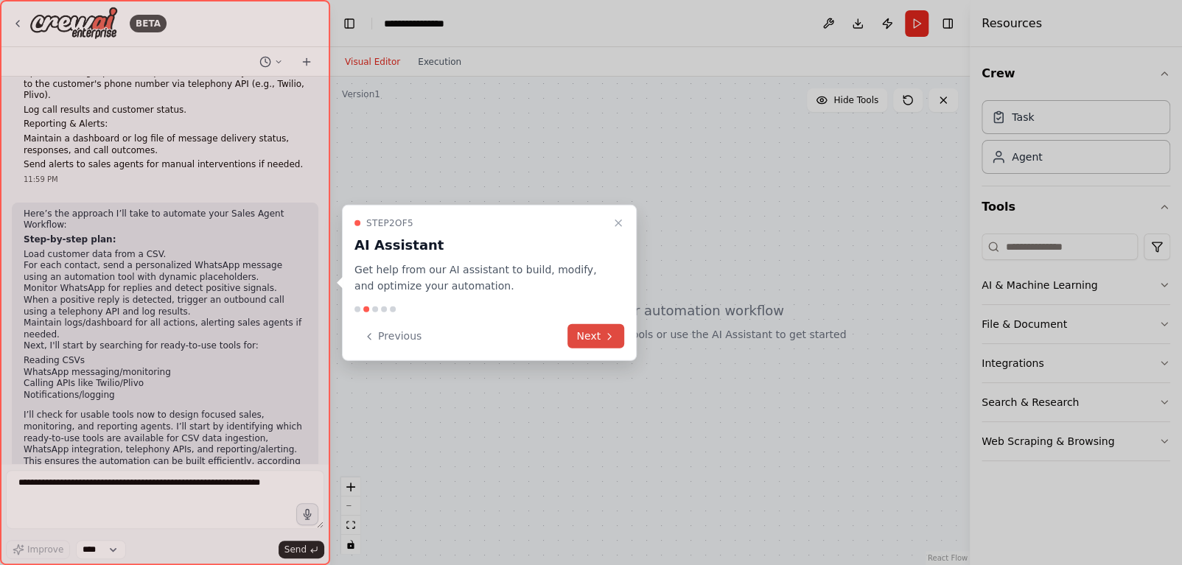
click at [609, 325] on button "Next" at bounding box center [595, 336] width 57 height 24
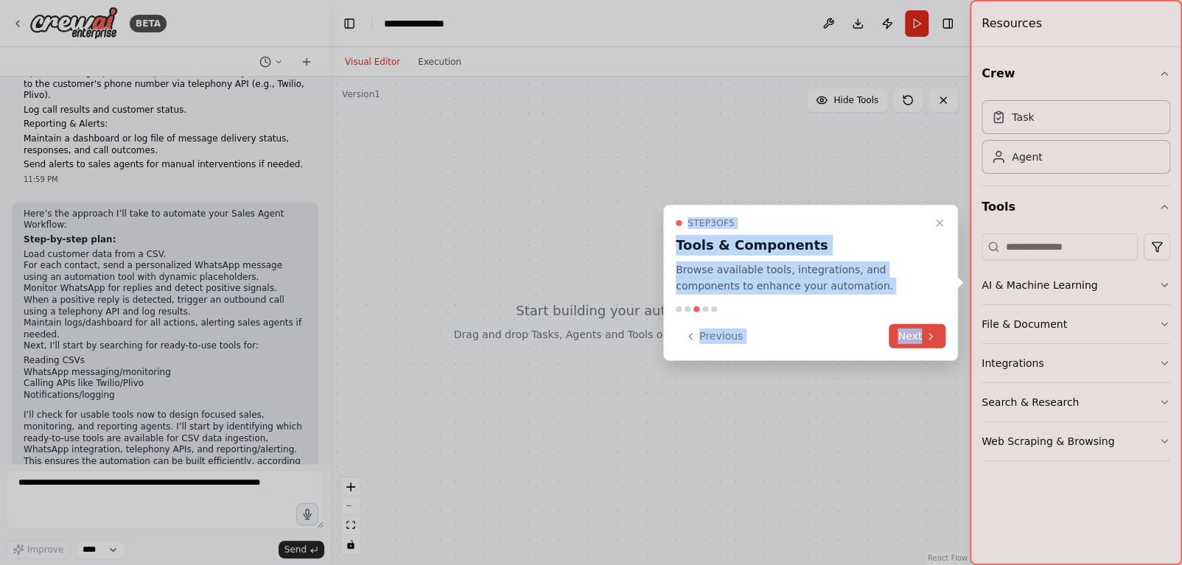
drag, startPoint x: 609, startPoint y: 325, endPoint x: 926, endPoint y: 334, distance: 317.0
click at [926, 334] on div "BETA Automation Prompt for Sales Agent Workflow Read Customer Data: Load custom…" at bounding box center [591, 282] width 1182 height 565
click at [926, 334] on icon at bounding box center [931, 336] width 12 height 12
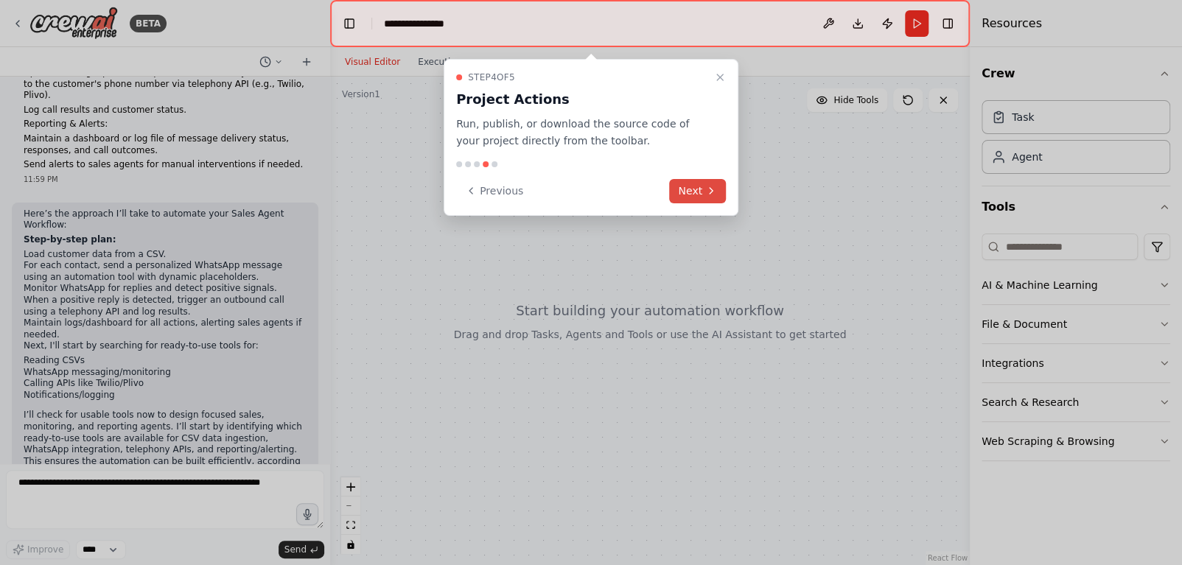
click at [719, 180] on button "Next" at bounding box center [697, 191] width 57 height 24
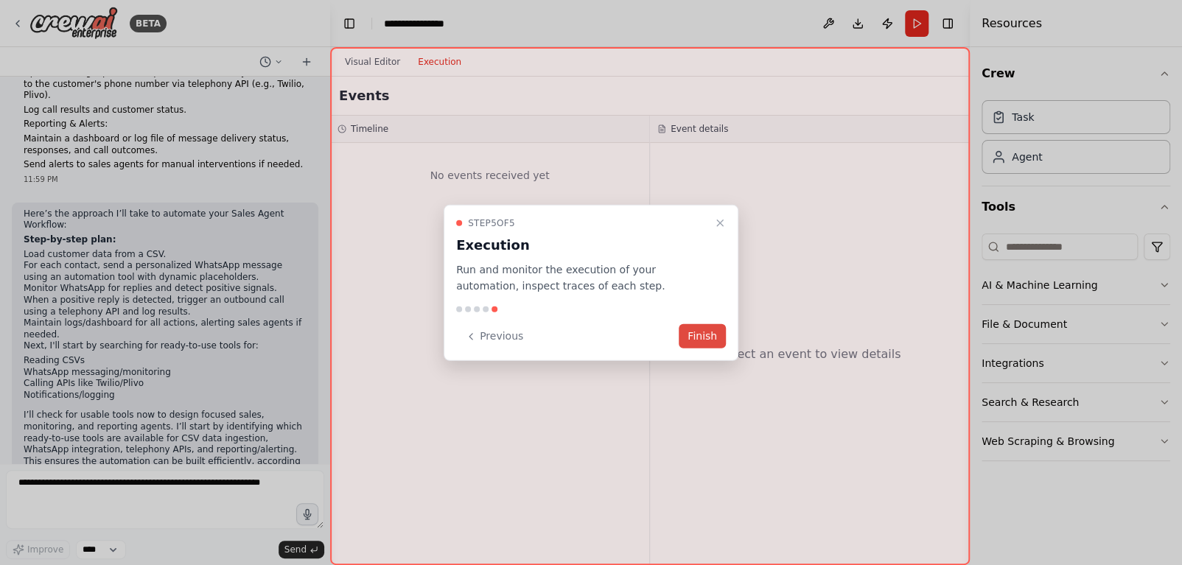
click at [699, 343] on button "Finish" at bounding box center [702, 336] width 47 height 24
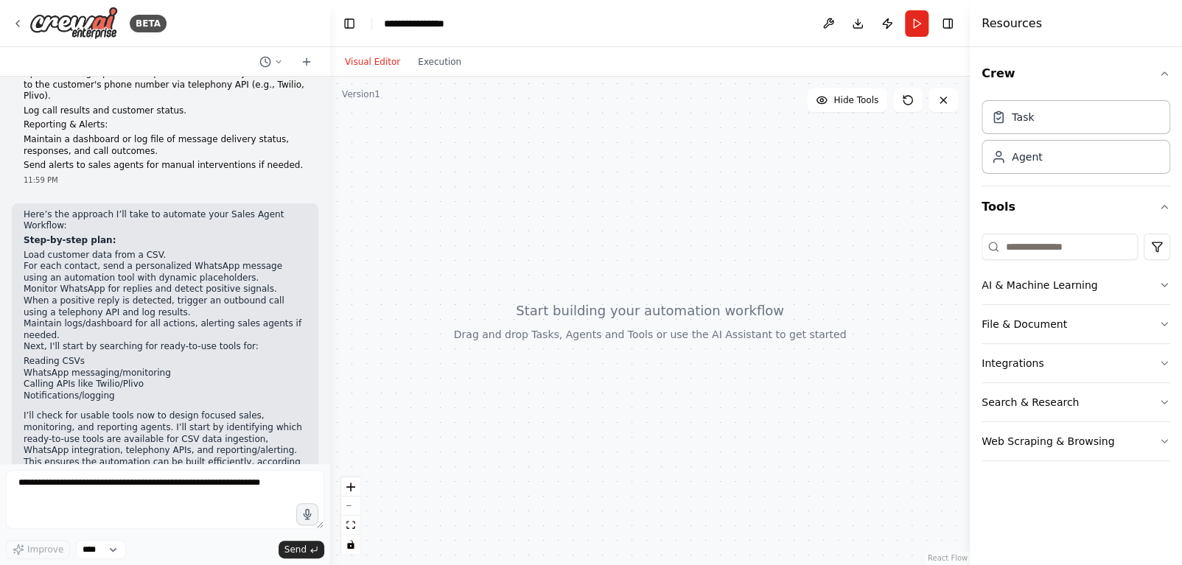
scroll to position [251, 0]
drag, startPoint x: 139, startPoint y: 342, endPoint x: 548, endPoint y: 335, distance: 409.1
click at [548, 335] on div at bounding box center [650, 321] width 640 height 489
click at [431, 73] on div "Visual Editor Execution" at bounding box center [403, 61] width 134 height 29
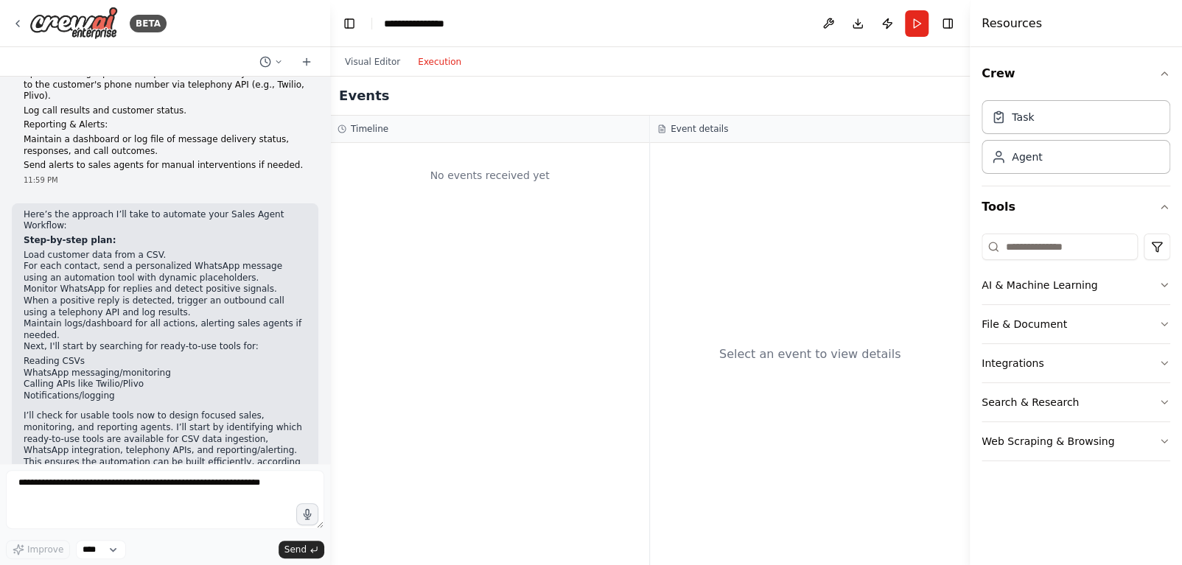
click at [431, 69] on button "Execution" at bounding box center [439, 62] width 61 height 18
click at [357, 63] on button "Visual Editor" at bounding box center [372, 62] width 73 height 18
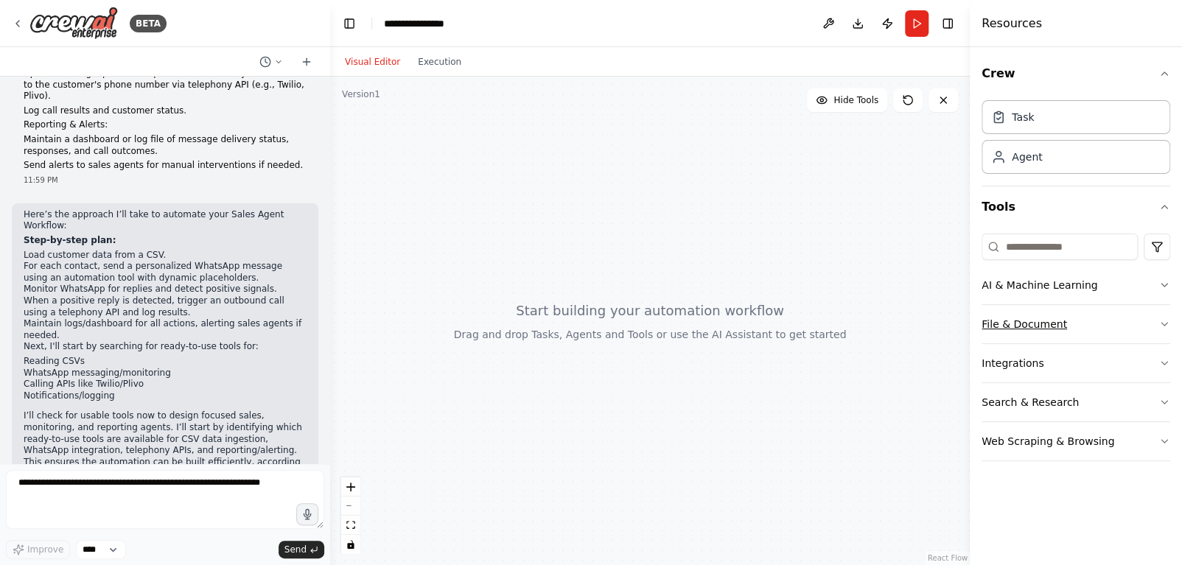
click at [1079, 329] on button "File & Document" at bounding box center [1076, 324] width 189 height 38
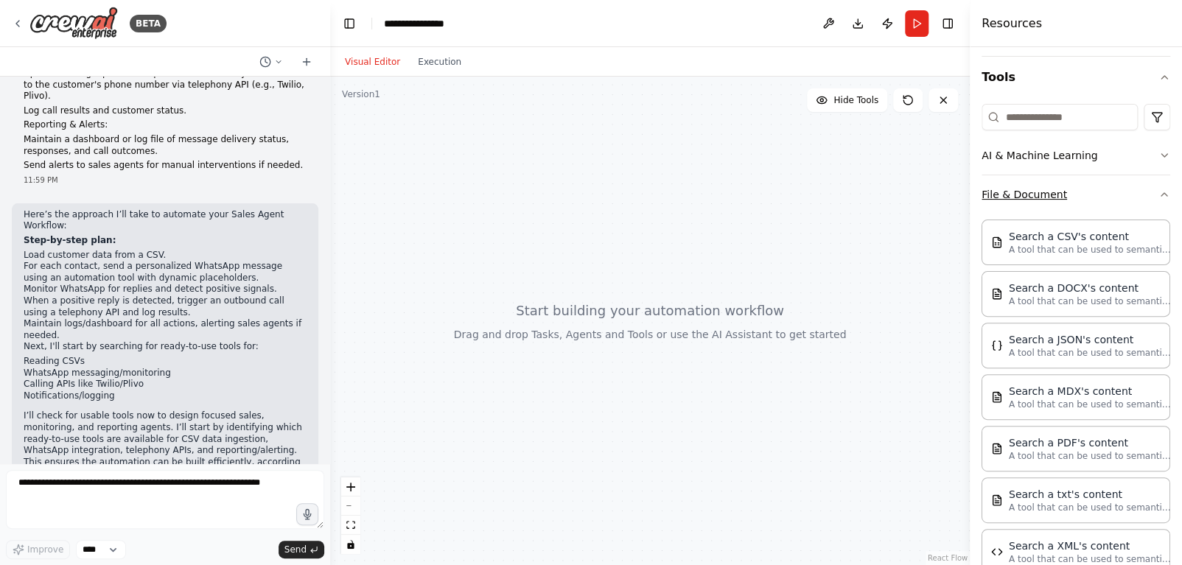
scroll to position [0, 0]
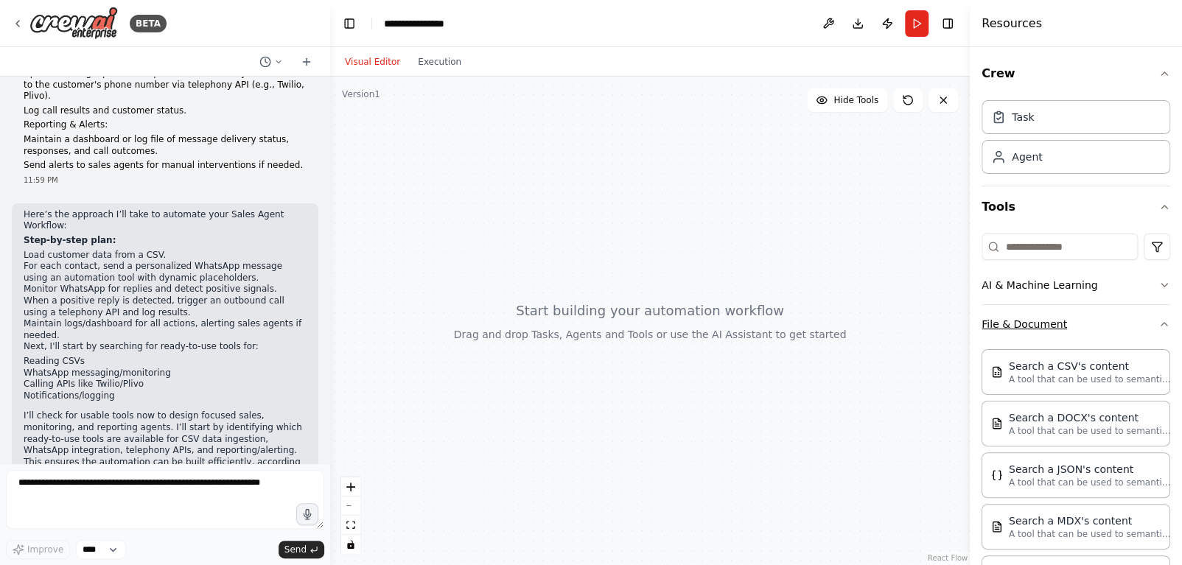
click at [1016, 306] on button "File & Document" at bounding box center [1076, 324] width 189 height 38
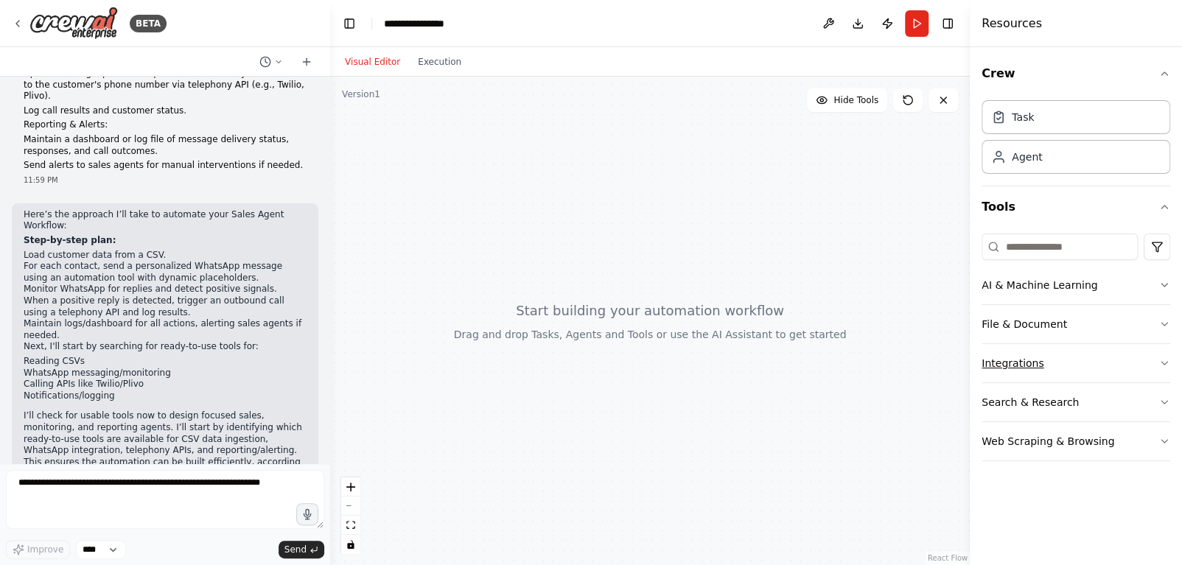
click at [1002, 356] on button "Integrations" at bounding box center [1076, 363] width 189 height 38
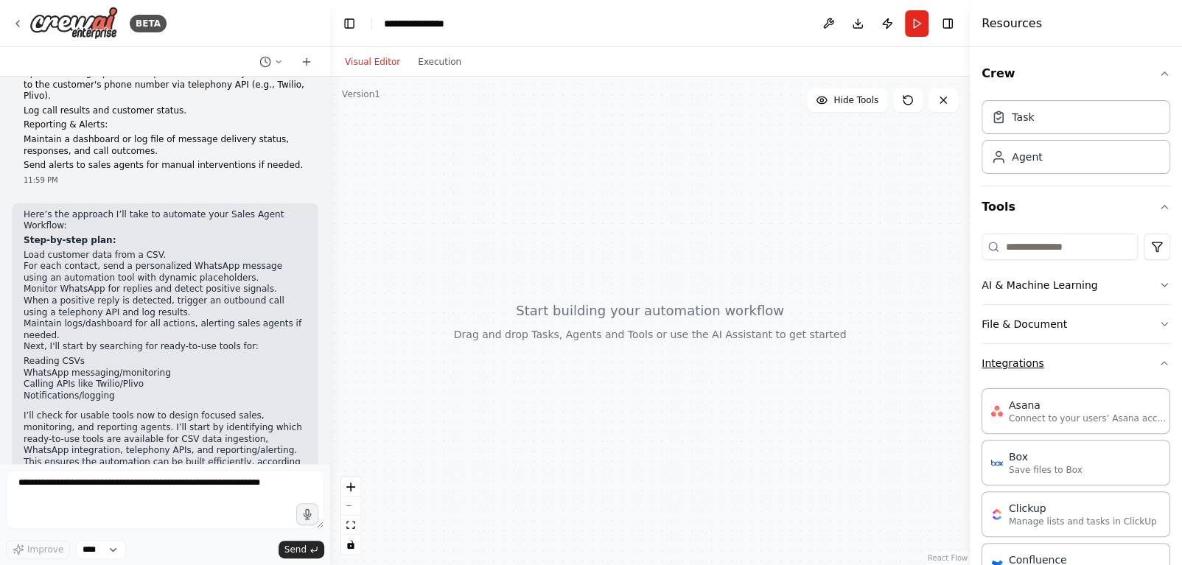
click at [1017, 352] on button "Integrations" at bounding box center [1076, 363] width 189 height 38
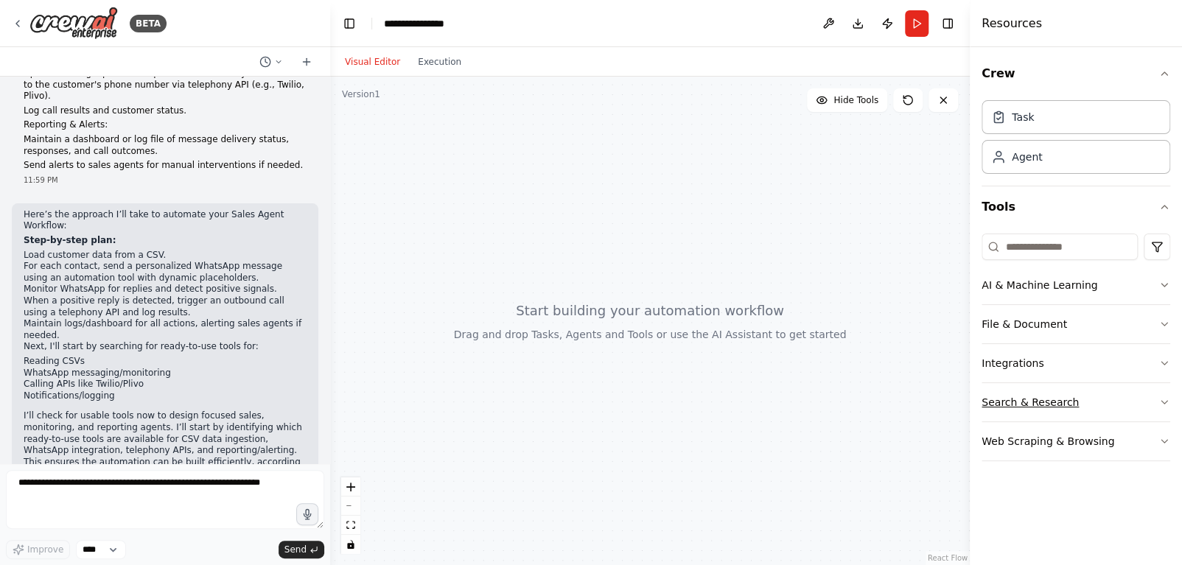
click at [1024, 412] on button "Search & Research" at bounding box center [1076, 402] width 189 height 38
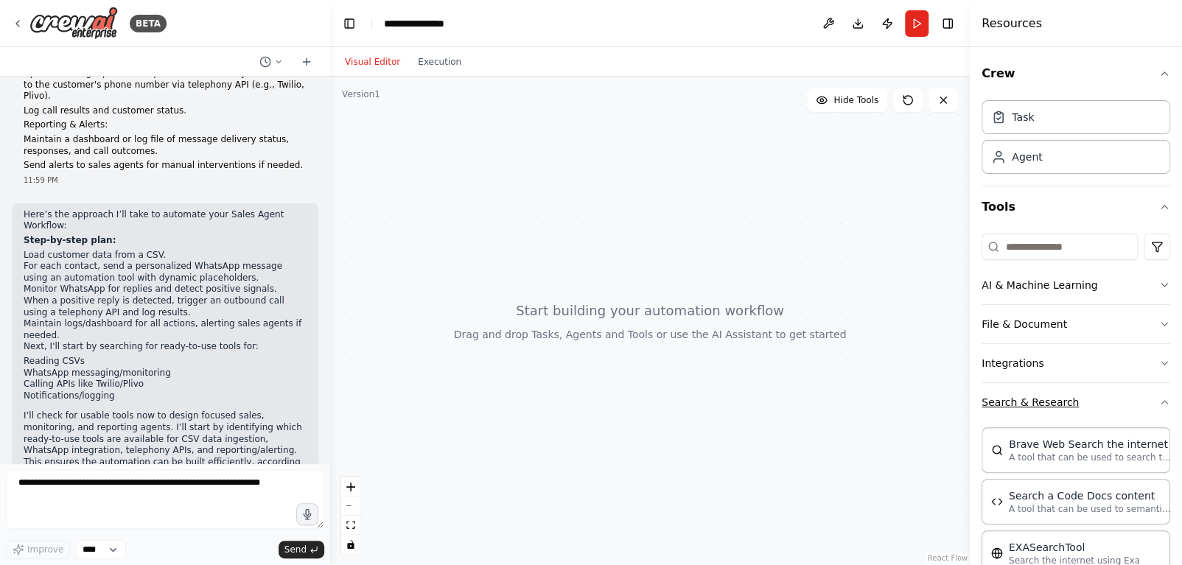
click at [1024, 410] on button "Search & Research" at bounding box center [1076, 402] width 189 height 38
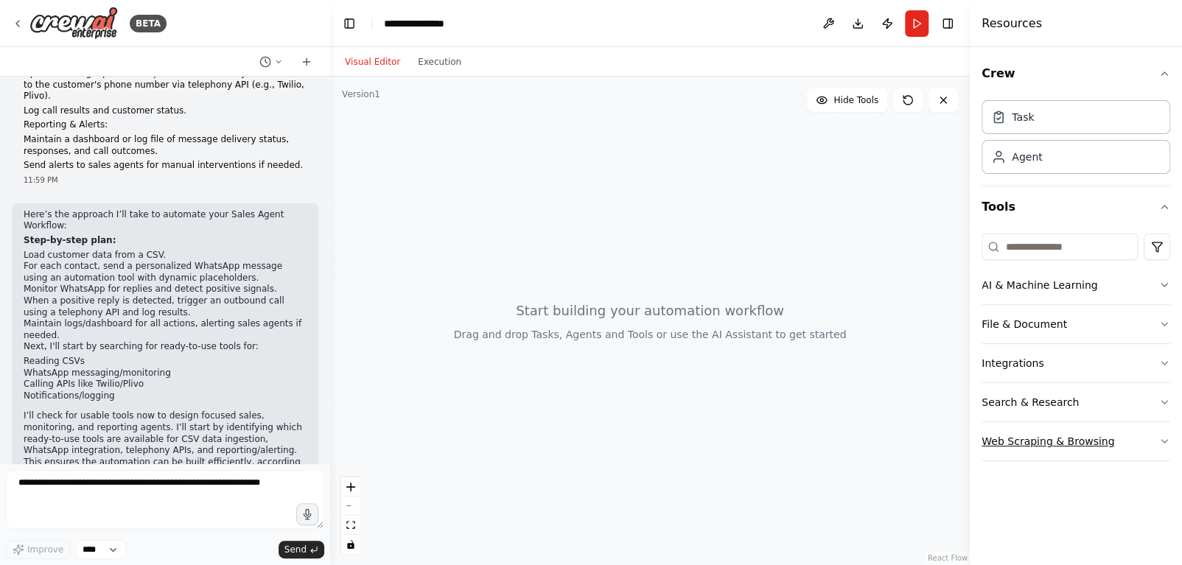
click at [1016, 428] on button "Web Scraping & Browsing" at bounding box center [1076, 441] width 189 height 38
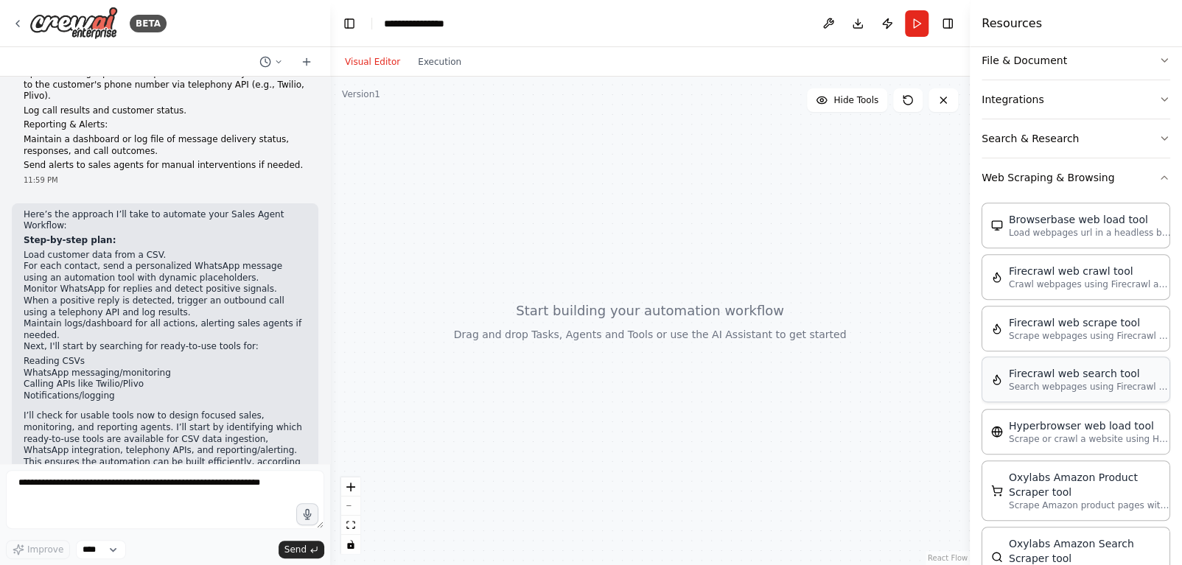
scroll to position [264, 0]
click at [1016, 178] on button "Web Scraping & Browsing" at bounding box center [1076, 177] width 189 height 38
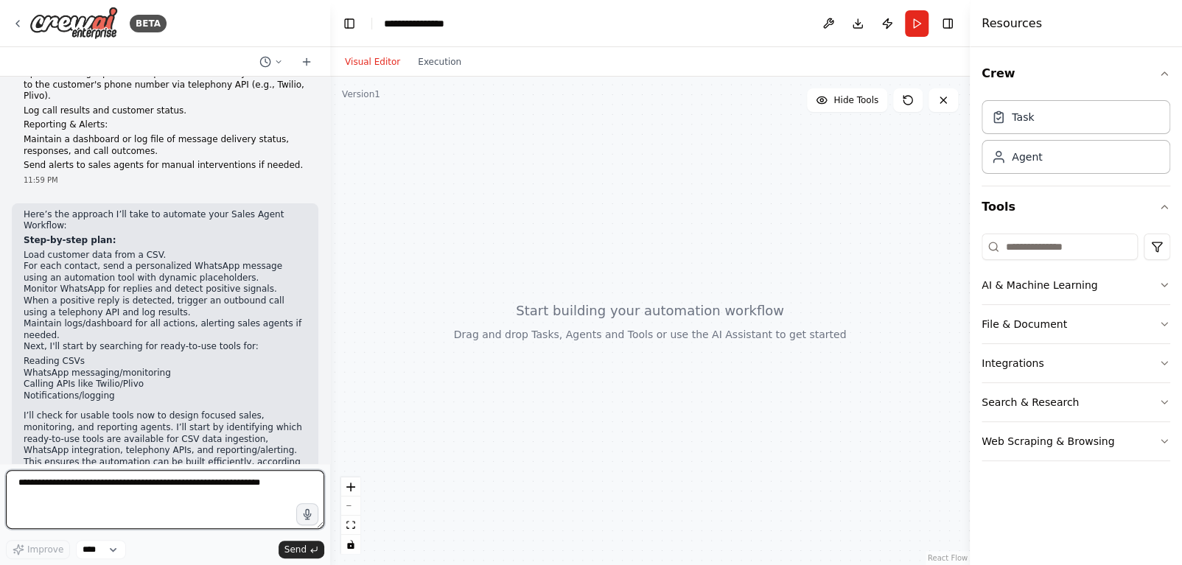
click at [153, 494] on textarea at bounding box center [165, 499] width 318 height 59
type textarea "**********"
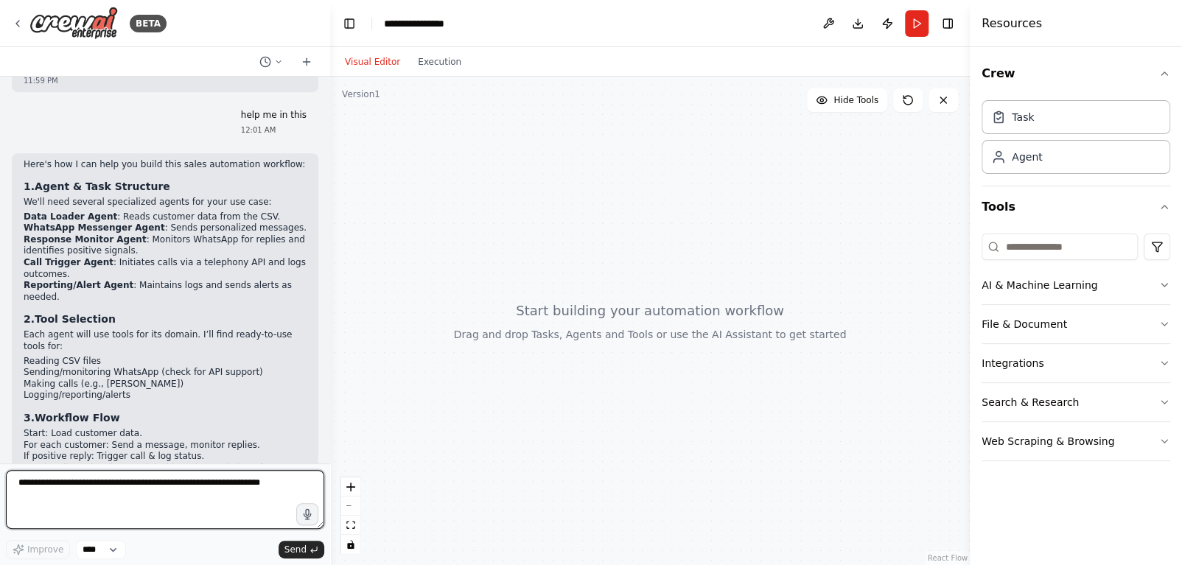
scroll to position [723, 0]
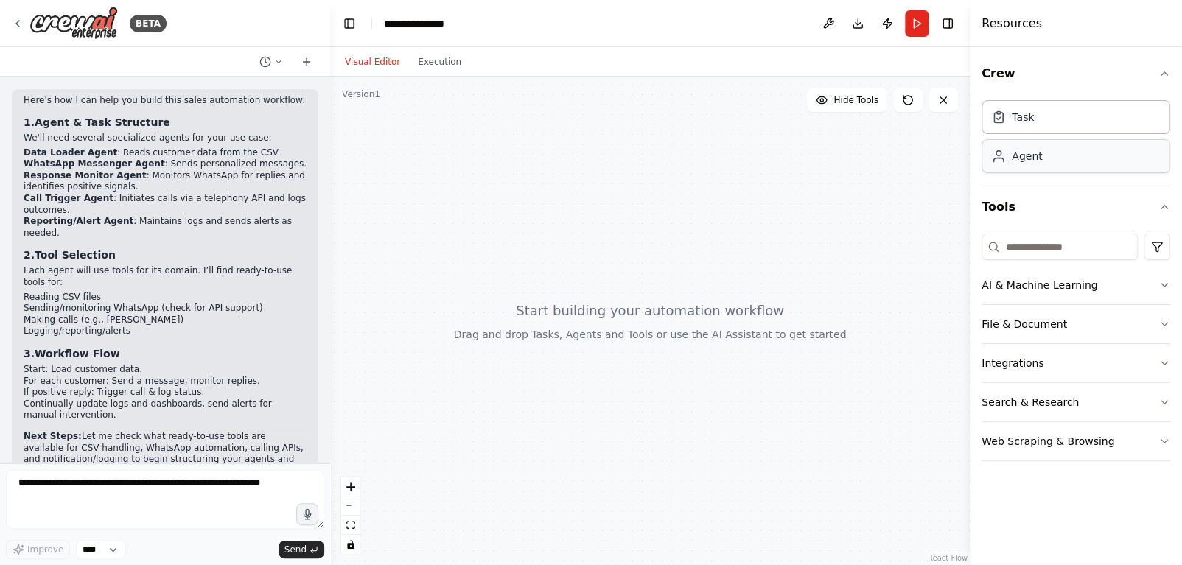
click at [1019, 160] on div "Agent" at bounding box center [1027, 156] width 30 height 15
click at [1021, 168] on div "Agent" at bounding box center [1076, 156] width 189 height 34
click at [436, 60] on button "Execution" at bounding box center [439, 62] width 61 height 18
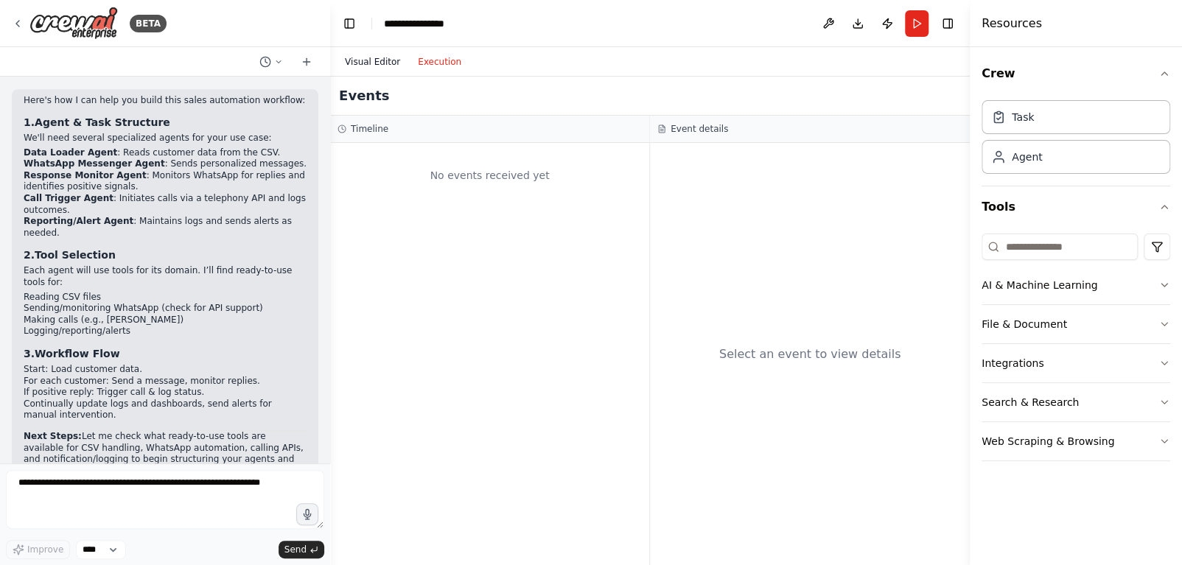
click at [362, 62] on button "Visual Editor" at bounding box center [372, 62] width 73 height 18
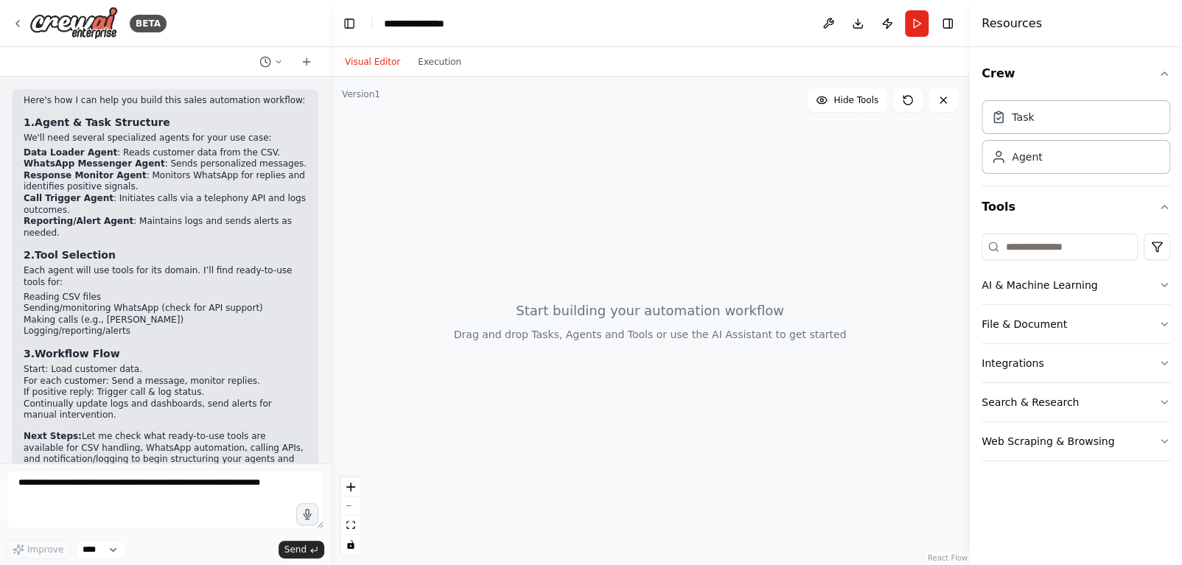
click at [559, 304] on div at bounding box center [650, 321] width 640 height 489
drag, startPoint x: 495, startPoint y: 252, endPoint x: 452, endPoint y: 282, distance: 51.9
click at [452, 282] on div at bounding box center [650, 321] width 640 height 489
click at [97, 551] on select "****" at bounding box center [101, 549] width 50 height 19
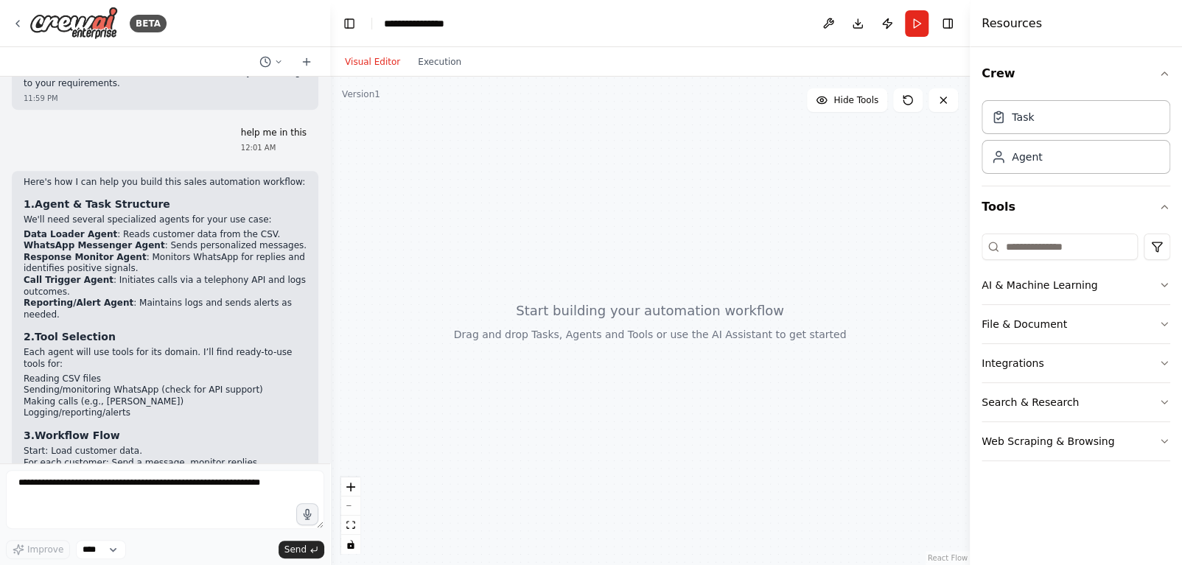
scroll to position [648, 0]
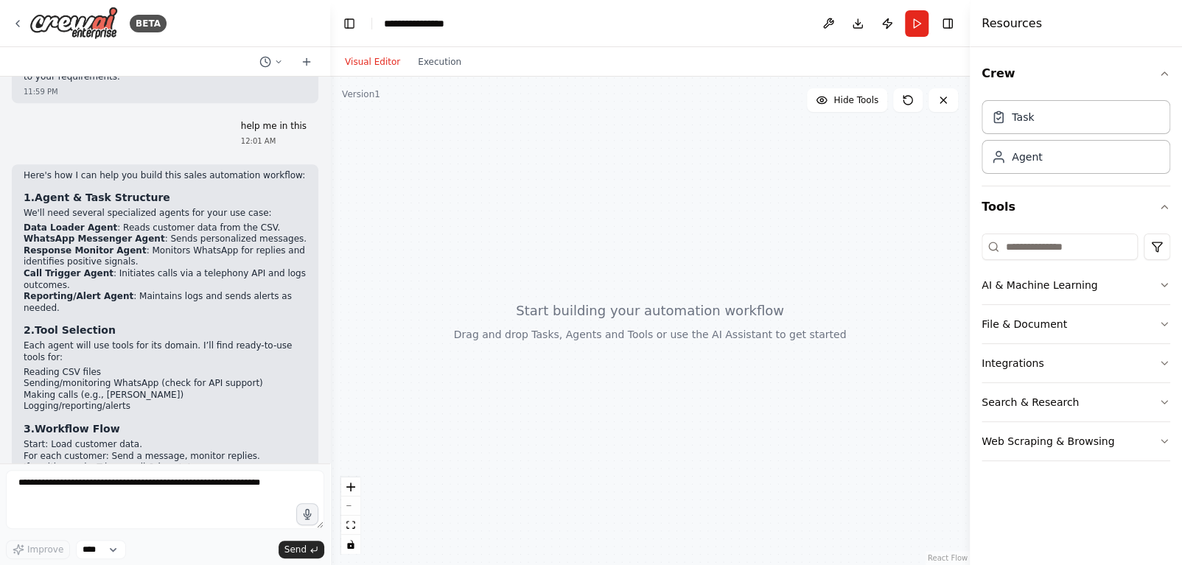
click at [20, 164] on div "Here's how I can help you build this sales automation workflow: 1. Agent & Task…" at bounding box center [165, 387] width 307 height 446
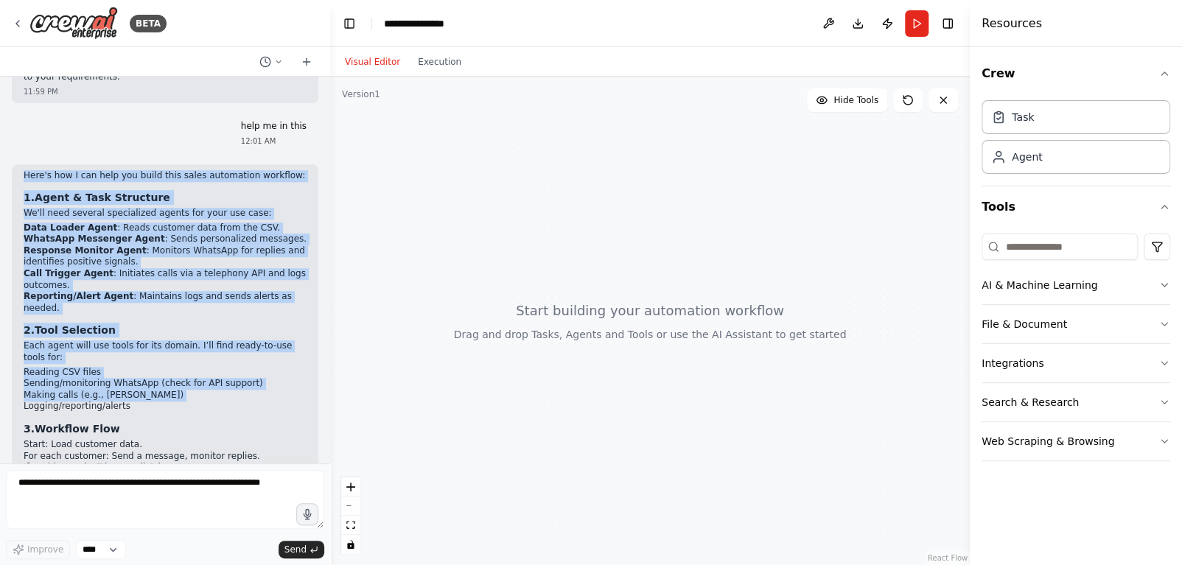
drag, startPoint x: 20, startPoint y: 127, endPoint x: 134, endPoint y: 343, distance: 244.3
click at [134, 343] on div "Here's how I can help you build this sales automation workflow: 1. Agent & Task…" at bounding box center [165, 387] width 307 height 446
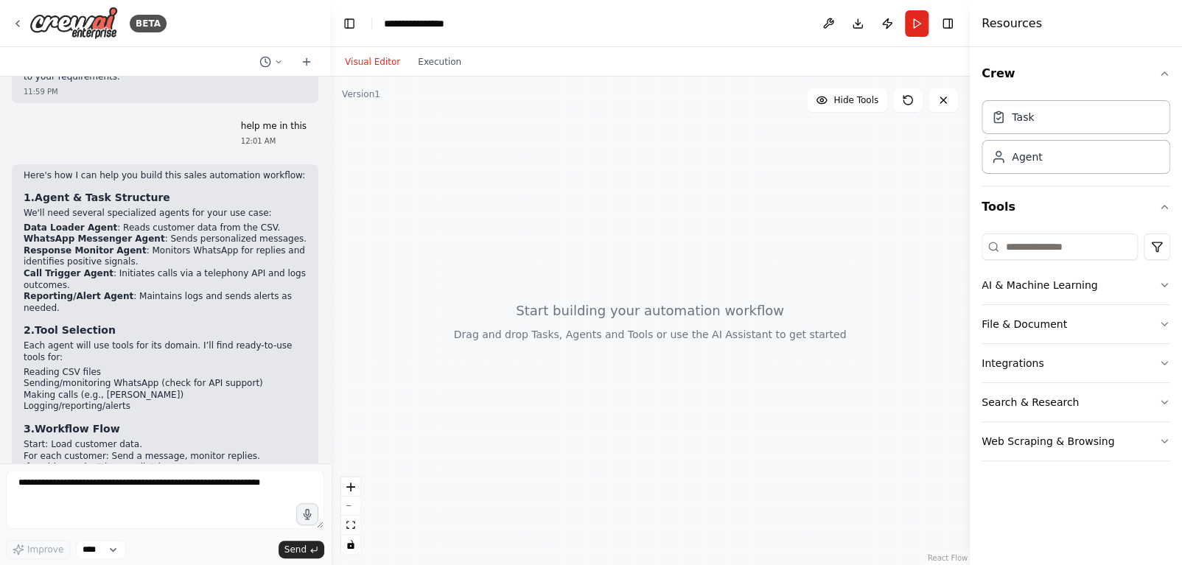
click at [155, 401] on li "Logging/reporting/alerts" at bounding box center [165, 407] width 283 height 12
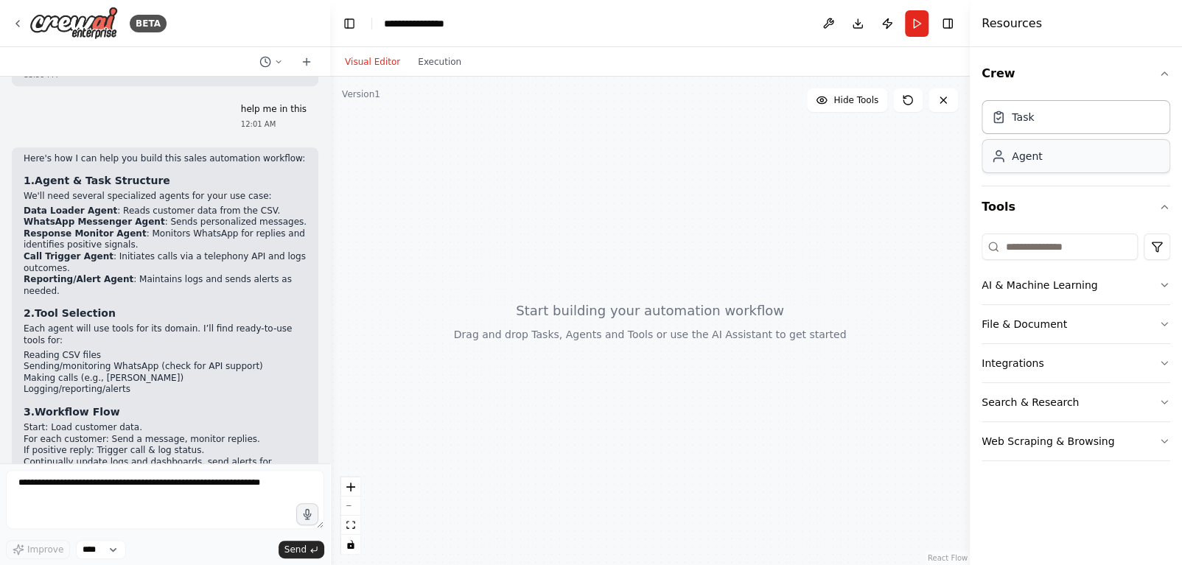
click at [1003, 164] on div "Agent" at bounding box center [1076, 156] width 189 height 34
click at [1009, 117] on div "Task" at bounding box center [1012, 116] width 43 height 15
click at [1172, 69] on div "Crew Task Agent Tools AI & Machine Learning File & Document Integrations Search…" at bounding box center [1076, 306] width 212 height 518
click at [1161, 76] on icon "button" at bounding box center [1165, 74] width 12 height 12
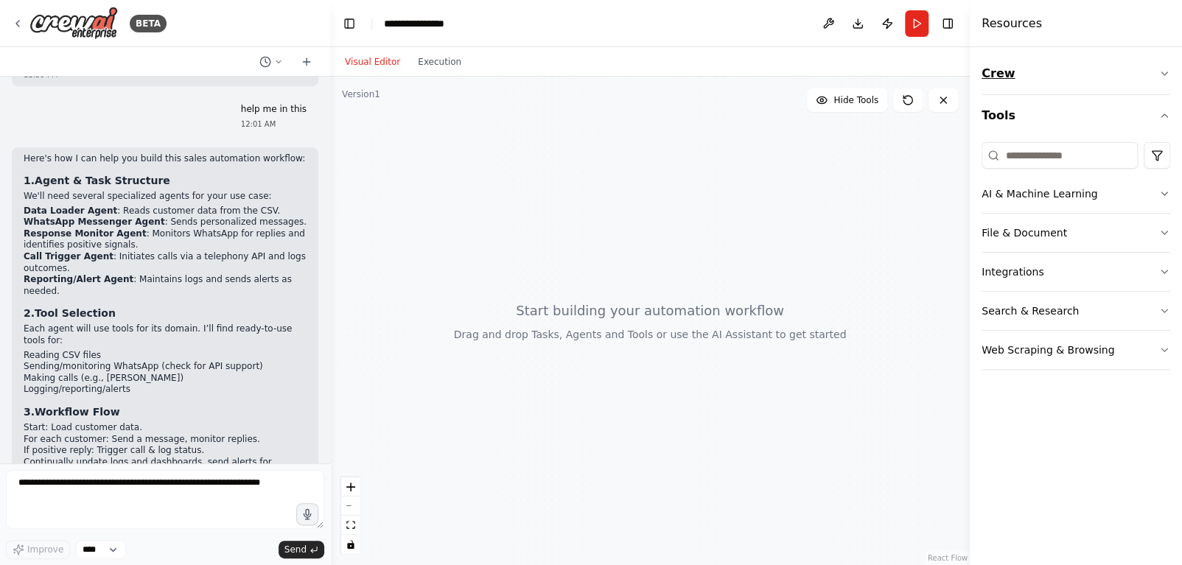
click at [1165, 74] on icon "button" at bounding box center [1165, 74] width 12 height 12
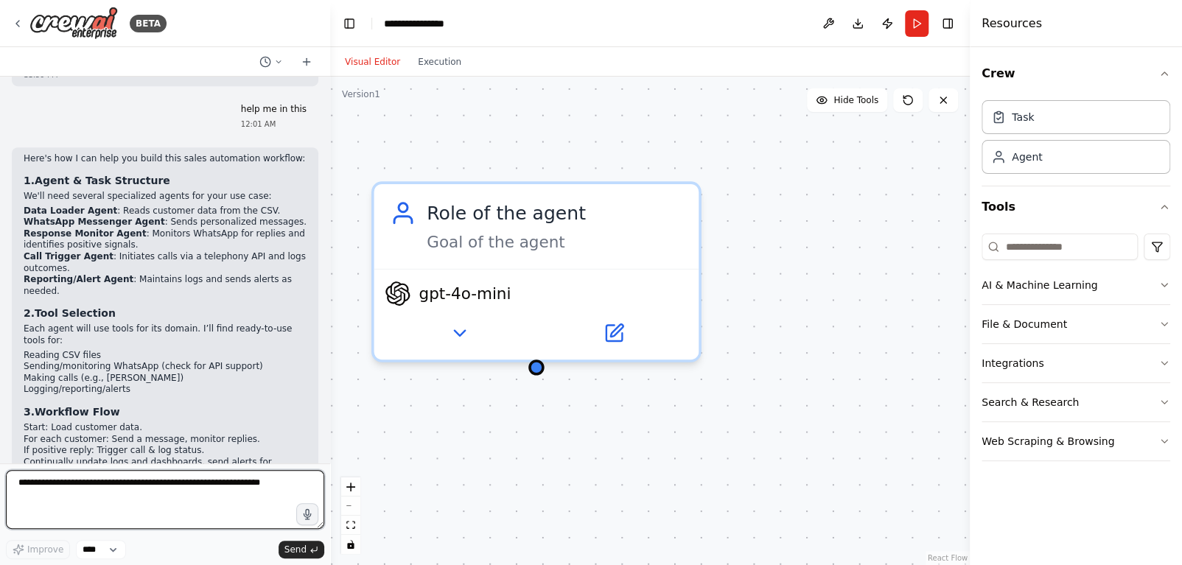
click at [84, 495] on textarea at bounding box center [165, 499] width 318 height 59
type textarea "**********"
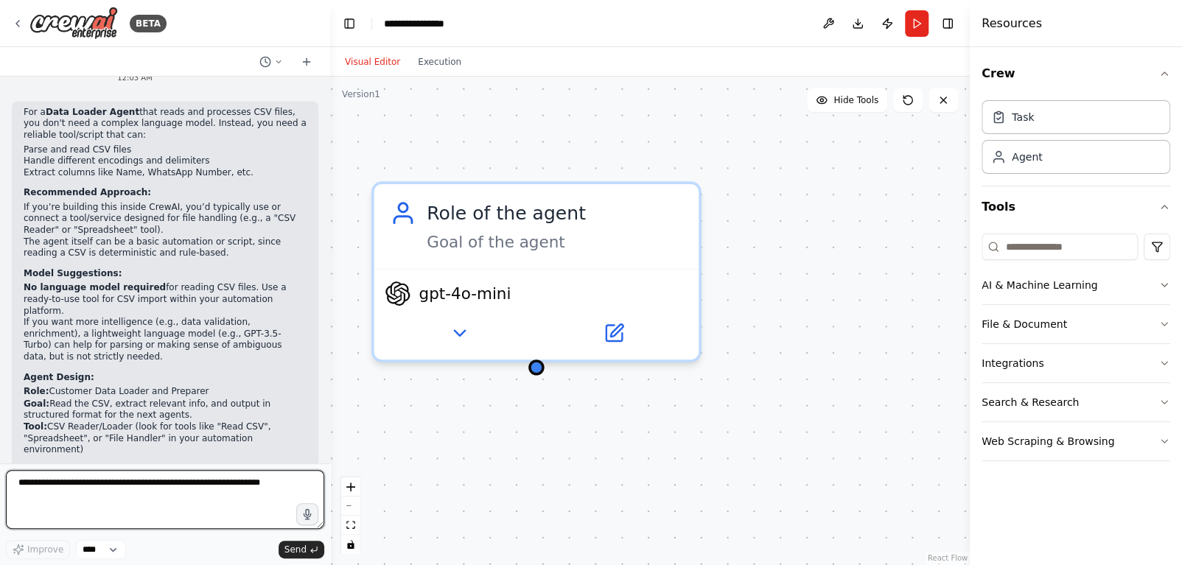
scroll to position [1229, 0]
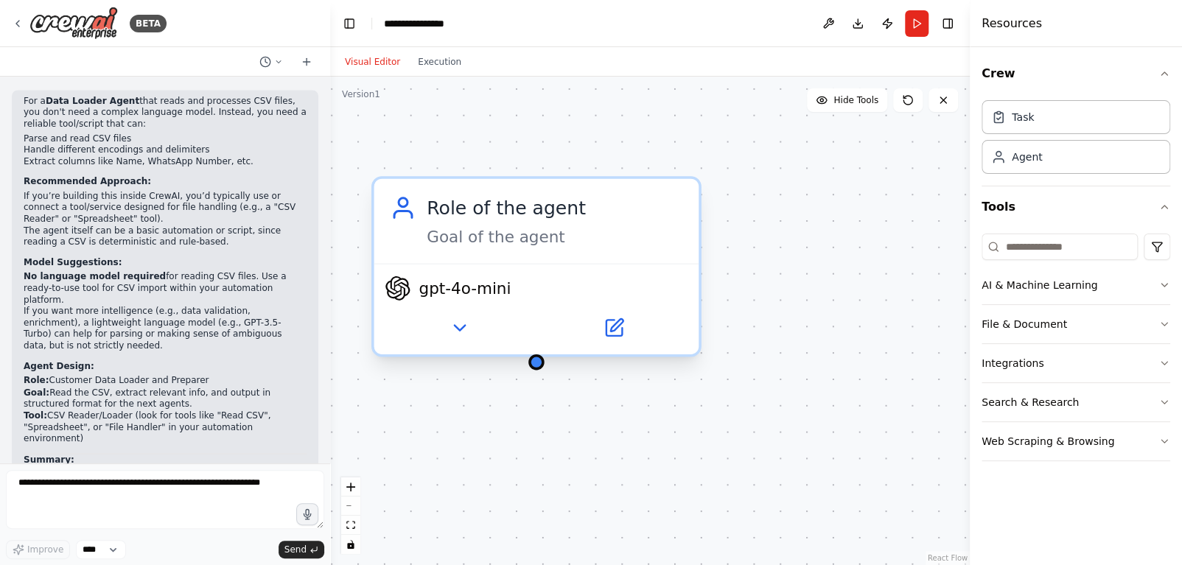
click at [494, 206] on div "Role of the agent" at bounding box center [555, 208] width 256 height 27
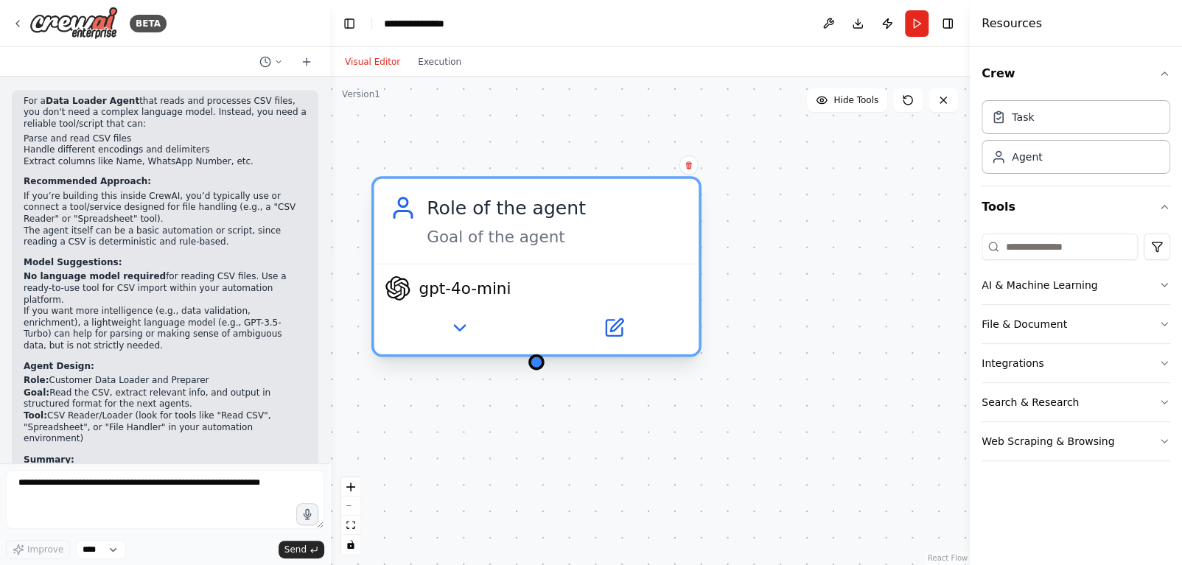
click at [456, 238] on div "Goal of the agent" at bounding box center [555, 236] width 256 height 21
click at [462, 244] on div "Goal of the agent" at bounding box center [555, 236] width 256 height 21
click at [452, 325] on icon at bounding box center [459, 328] width 21 height 21
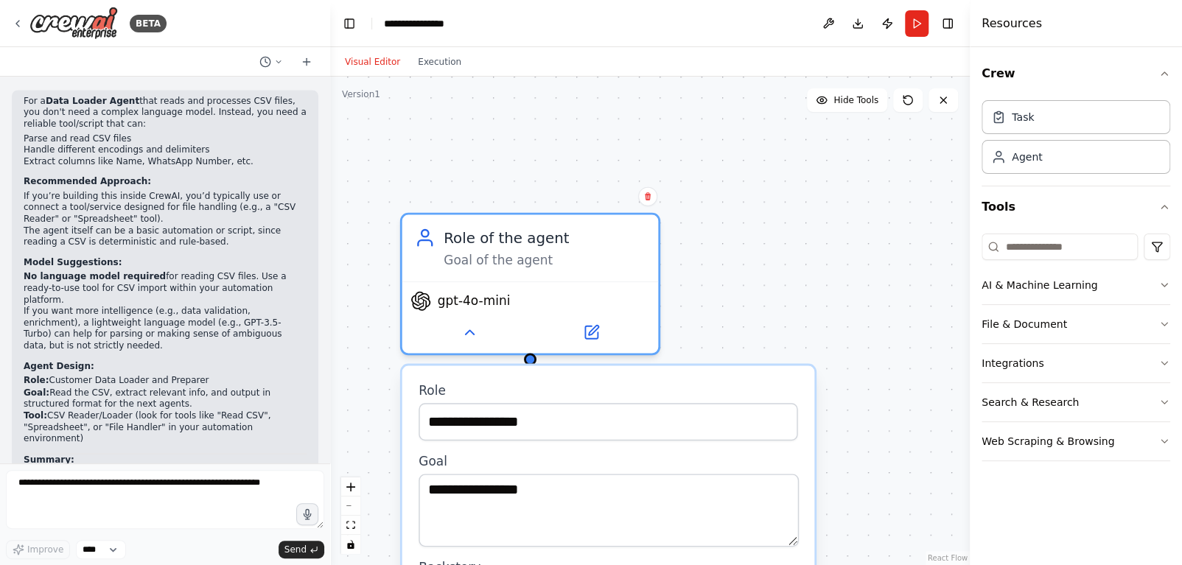
drag, startPoint x: 735, startPoint y: 312, endPoint x: 737, endPoint y: 223, distance: 89.2
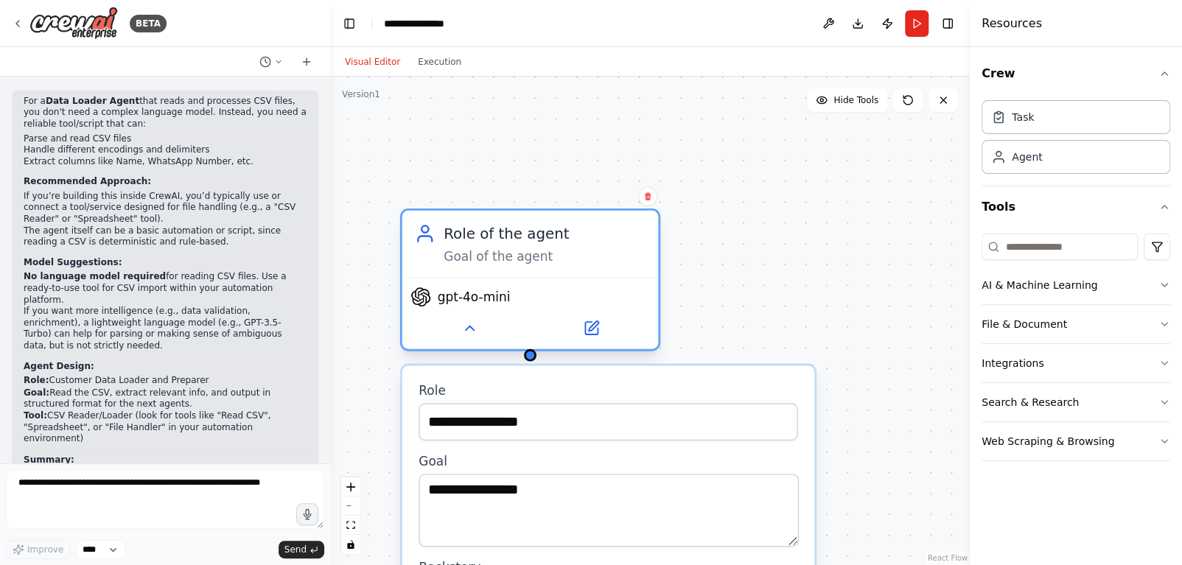
drag, startPoint x: 737, startPoint y: 223, endPoint x: 539, endPoint y: 275, distance: 205.0
click at [539, 275] on div "Role of the agent Goal of the agent" at bounding box center [530, 244] width 256 height 66
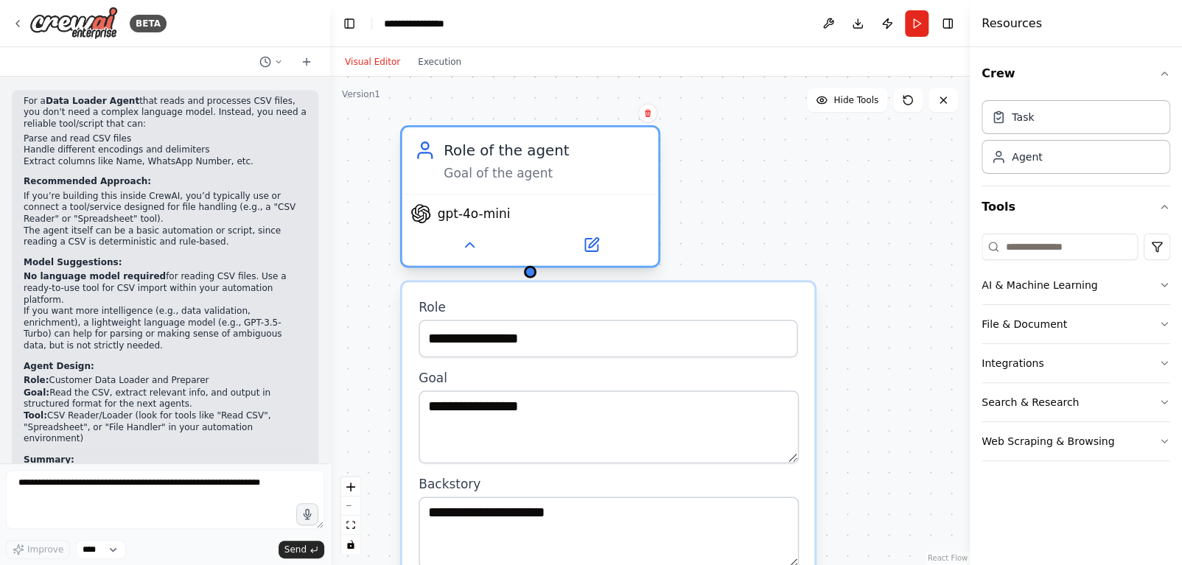
drag, startPoint x: 608, startPoint y: 274, endPoint x: 612, endPoint y: 177, distance: 97.4
click at [612, 176] on div "Role of the agent Goal of the agent" at bounding box center [530, 160] width 256 height 66
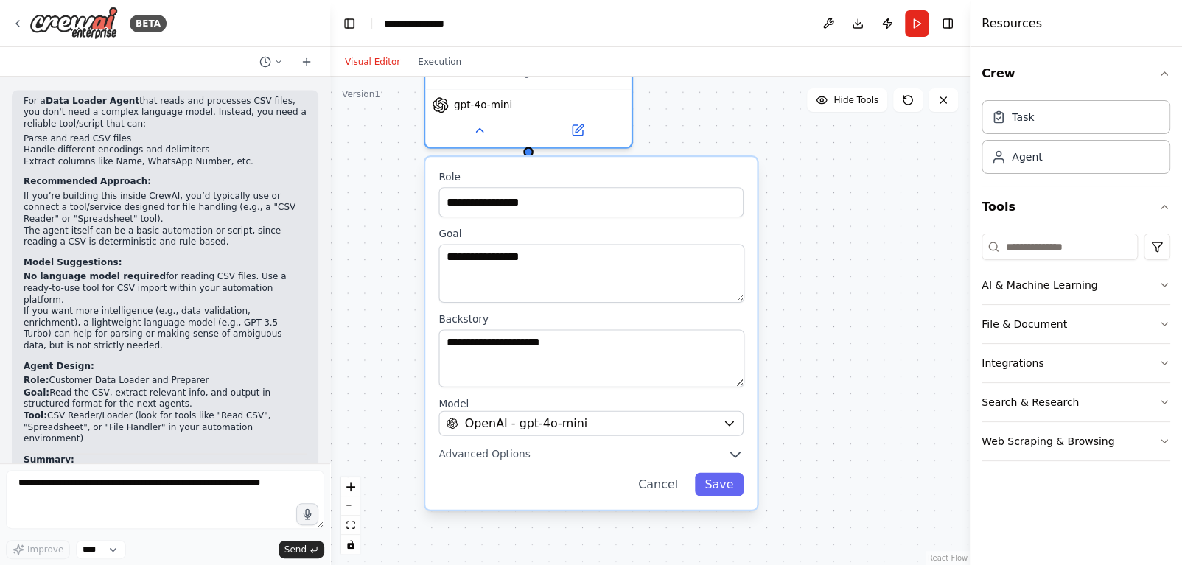
drag, startPoint x: 663, startPoint y: 349, endPoint x: 648, endPoint y: 231, distance: 118.8
click at [648, 231] on label "Goal" at bounding box center [590, 234] width 305 height 13
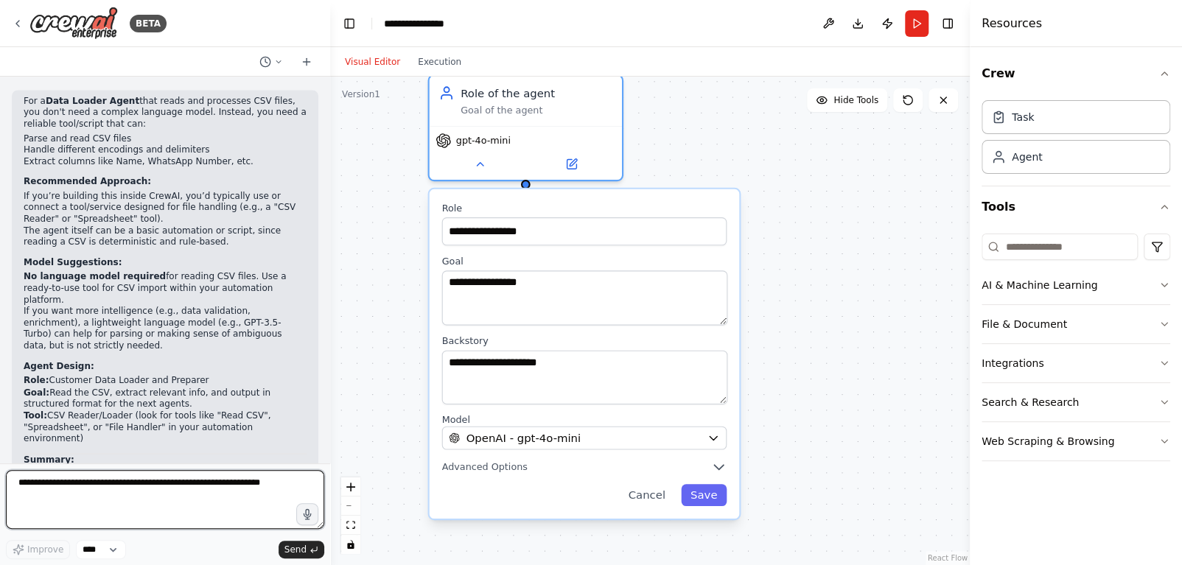
click at [108, 516] on textarea at bounding box center [165, 499] width 318 height 59
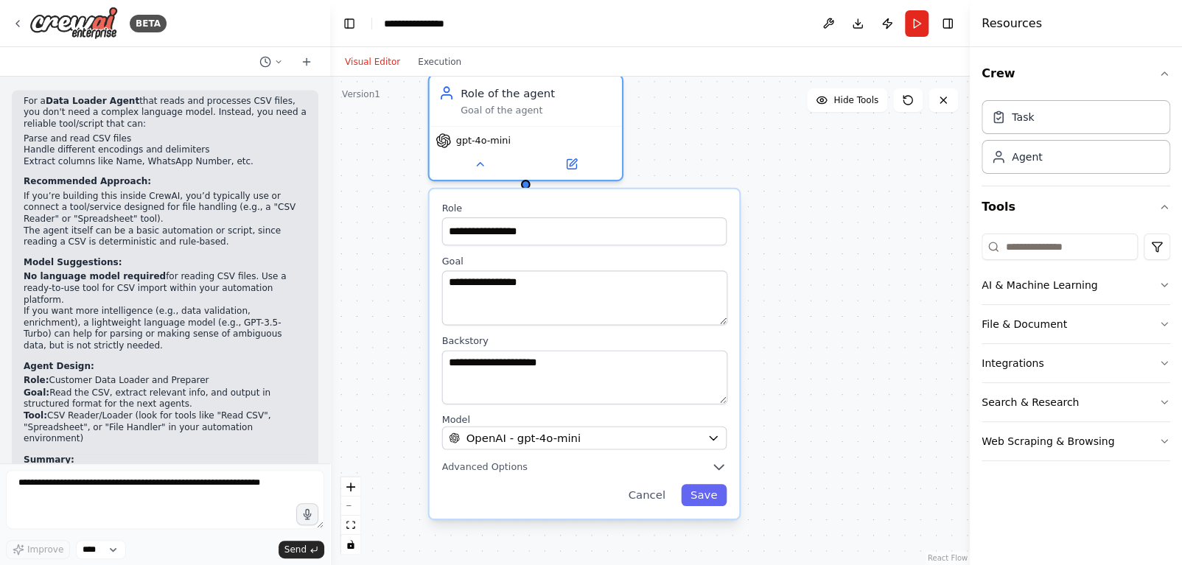
drag, startPoint x: 47, startPoint y: 286, endPoint x: 193, endPoint y: 290, distance: 146.0
click at [193, 375] on li "Role: Customer Data Loader and Preparer" at bounding box center [165, 381] width 283 height 12
copy li "Customer Data Loader and Preparer"
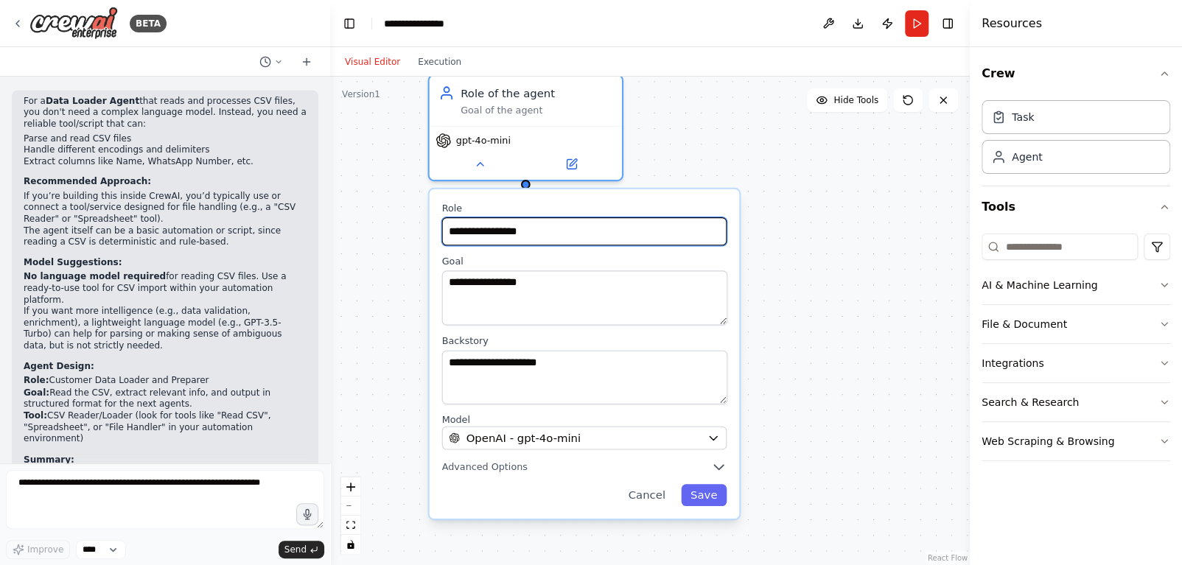
click at [497, 242] on input "**********" at bounding box center [584, 231] width 285 height 28
paste input "**********"
type input "**********"
paste input "**********"
type input "**********"
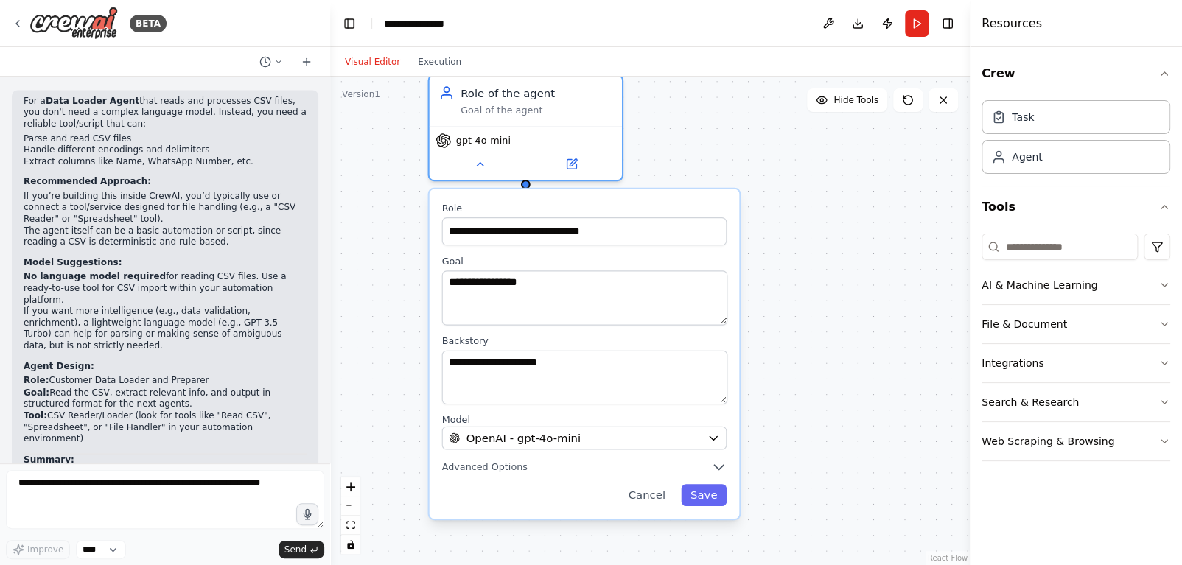
drag, startPoint x: 46, startPoint y: 300, endPoint x: 130, endPoint y: 312, distance: 84.9
click at [130, 387] on li "Goal: Read the CSV, extract relevant info, and output in structured format for …" at bounding box center [165, 398] width 283 height 23
copy li "Read the CSV, extract relevant info, and output in structured format for the ne…"
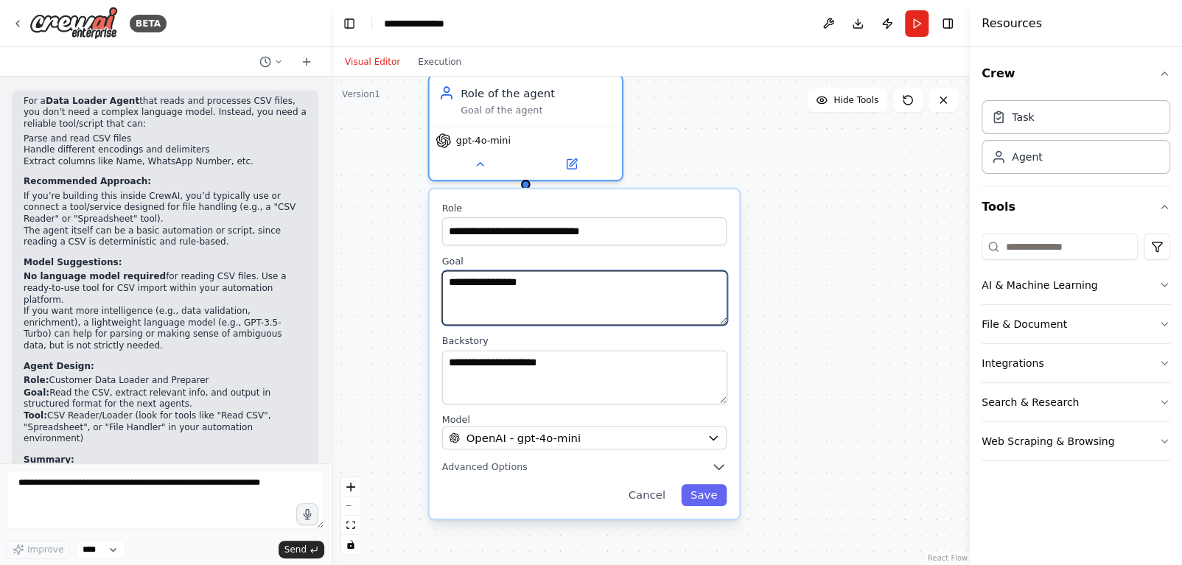
click at [483, 297] on textarea "**********" at bounding box center [584, 297] width 285 height 55
paste textarea "**********"
type textarea "**********"
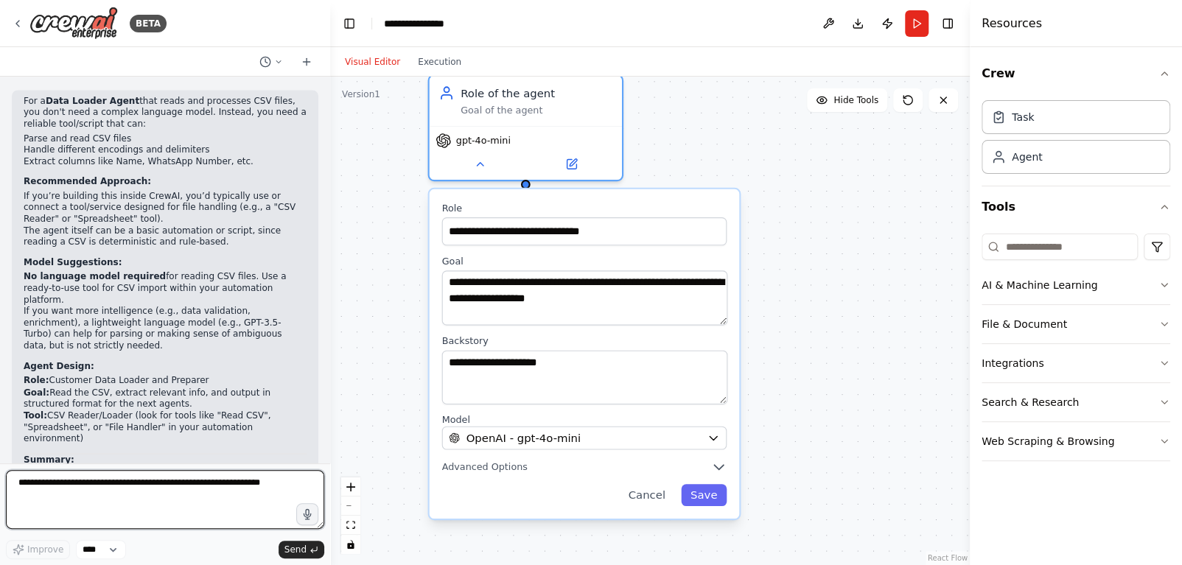
click at [97, 497] on textarea at bounding box center [165, 499] width 318 height 59
type textarea "*********"
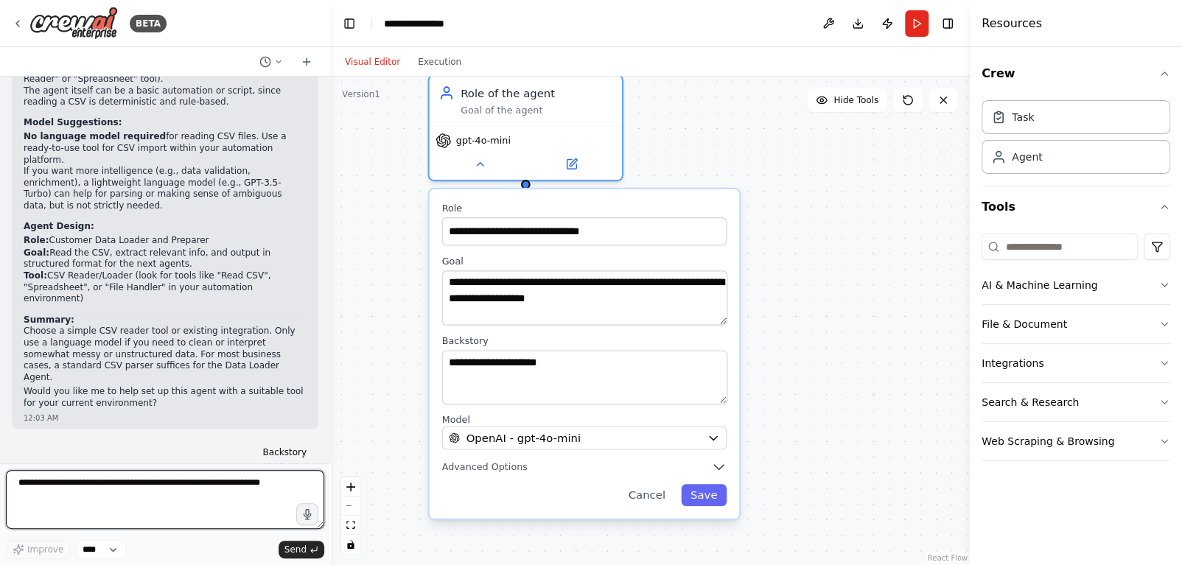
scroll to position [1384, 0]
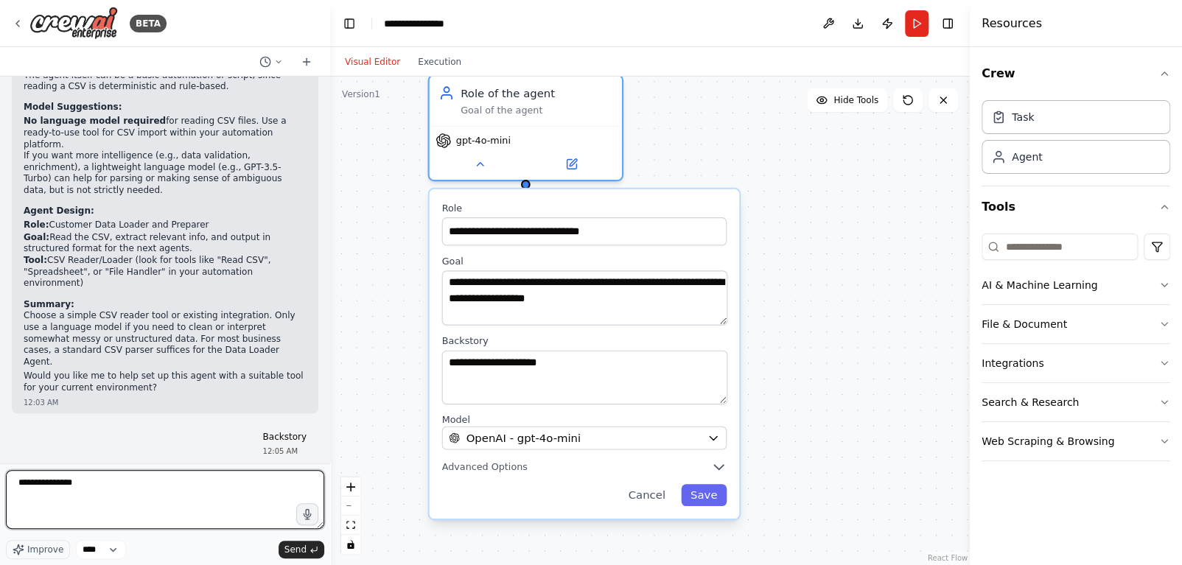
type textarea "**********"
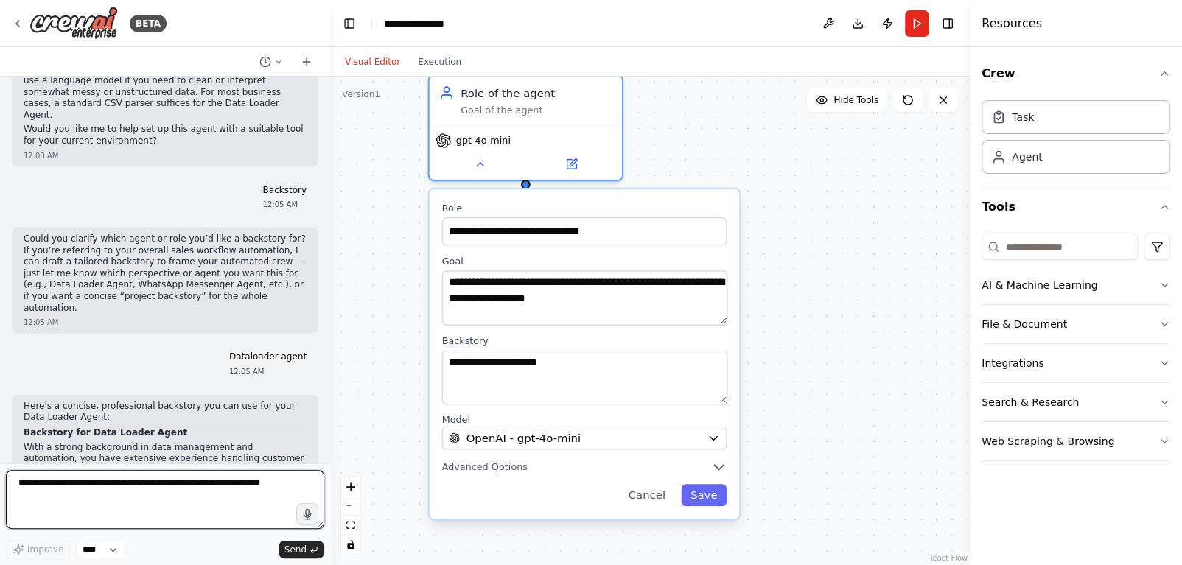
scroll to position [1629, 0]
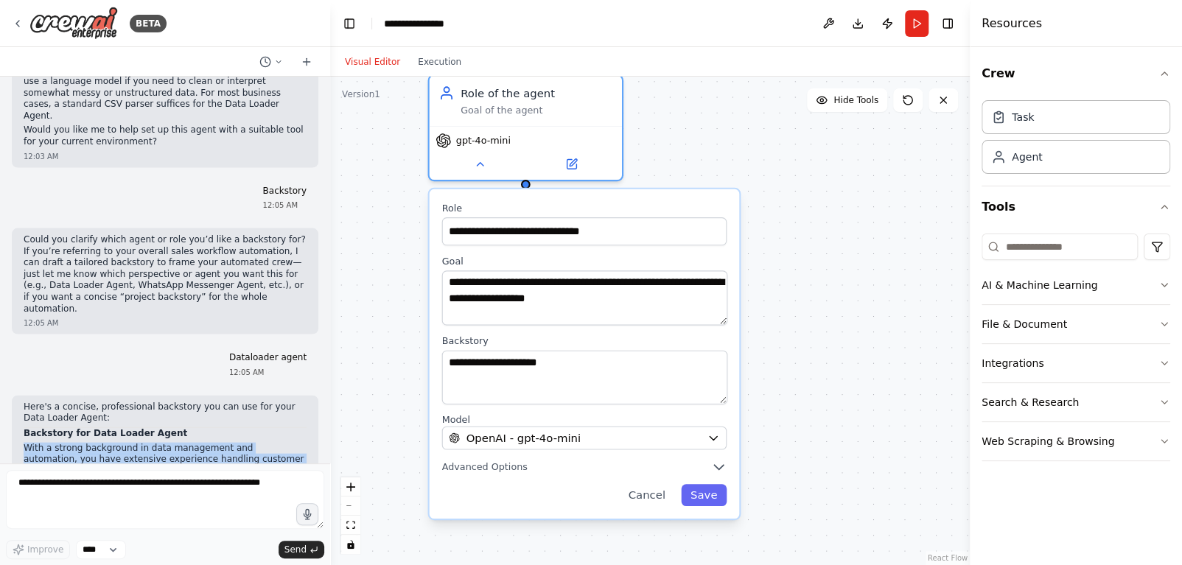
drag, startPoint x: 23, startPoint y: 323, endPoint x: 255, endPoint y: 402, distance: 245.2
click at [255, 443] on p "With a strong background in data management and automation, you have extensive …" at bounding box center [165, 494] width 283 height 103
copy p "With a strong background in data management and automation, you have extensive …"
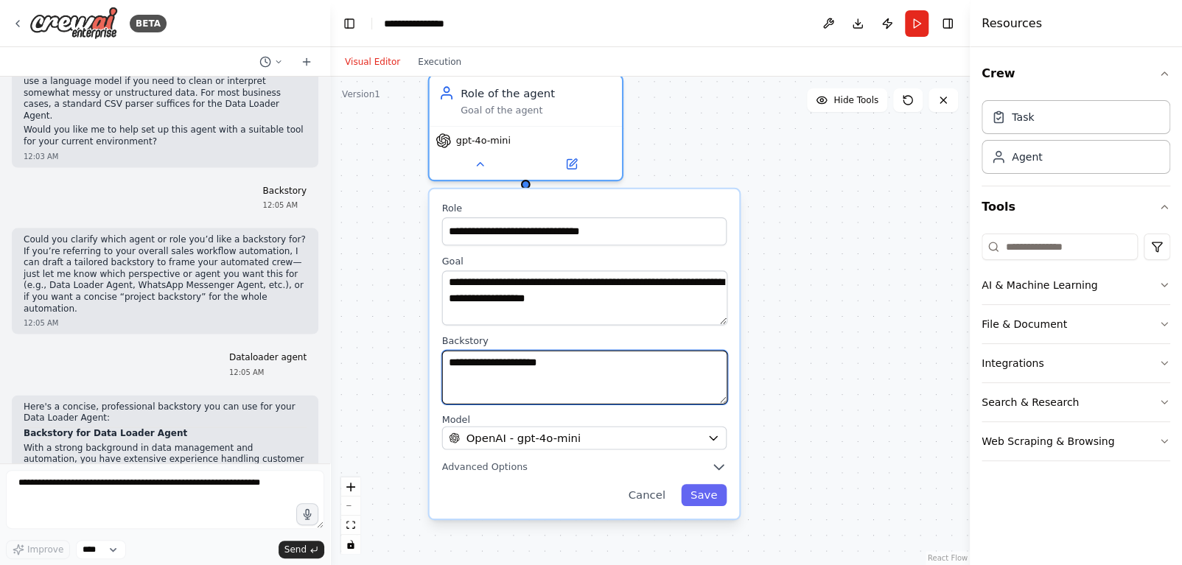
click at [573, 365] on textarea "**********" at bounding box center [584, 377] width 285 height 55
drag, startPoint x: 573, startPoint y: 365, endPoint x: 345, endPoint y: 388, distance: 229.6
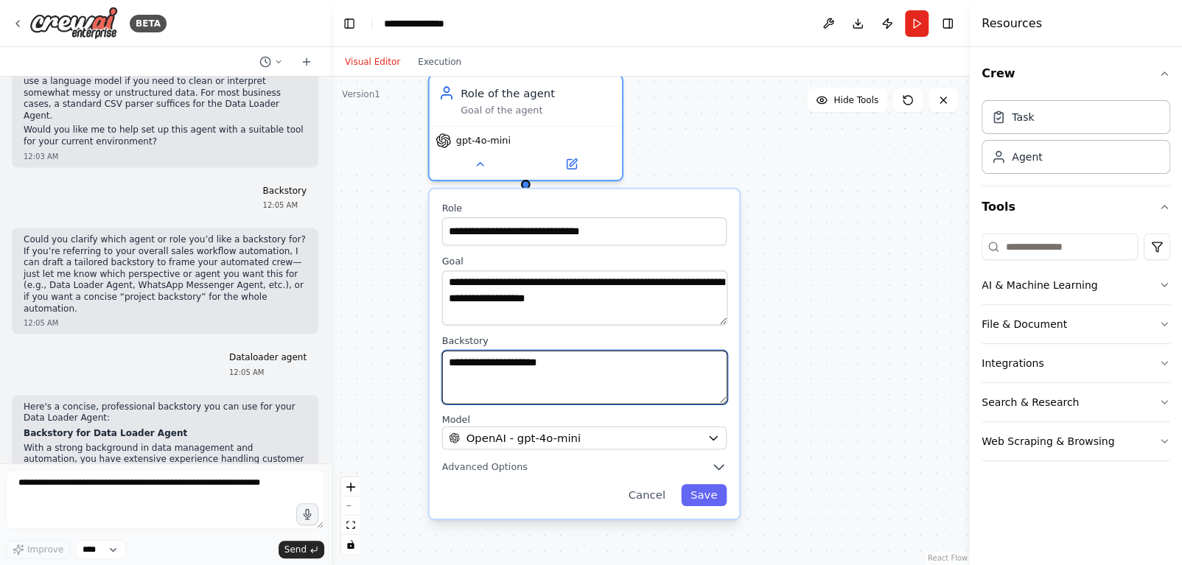
click at [345, 388] on div "**********" at bounding box center [650, 321] width 640 height 489
paste textarea "**********"
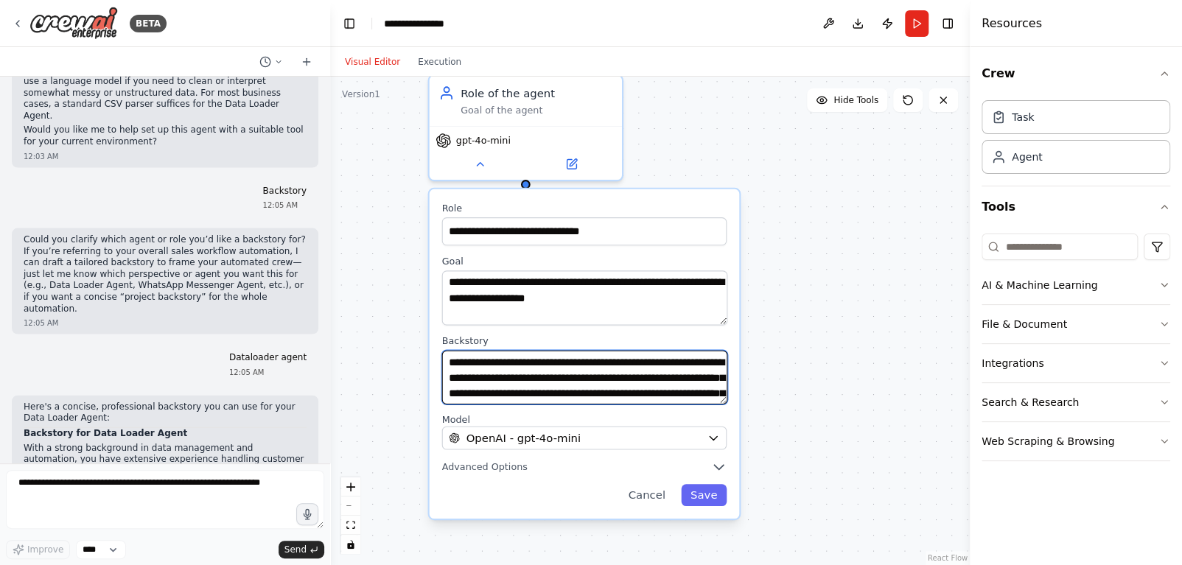
scroll to position [113, 0]
type textarea "**********"
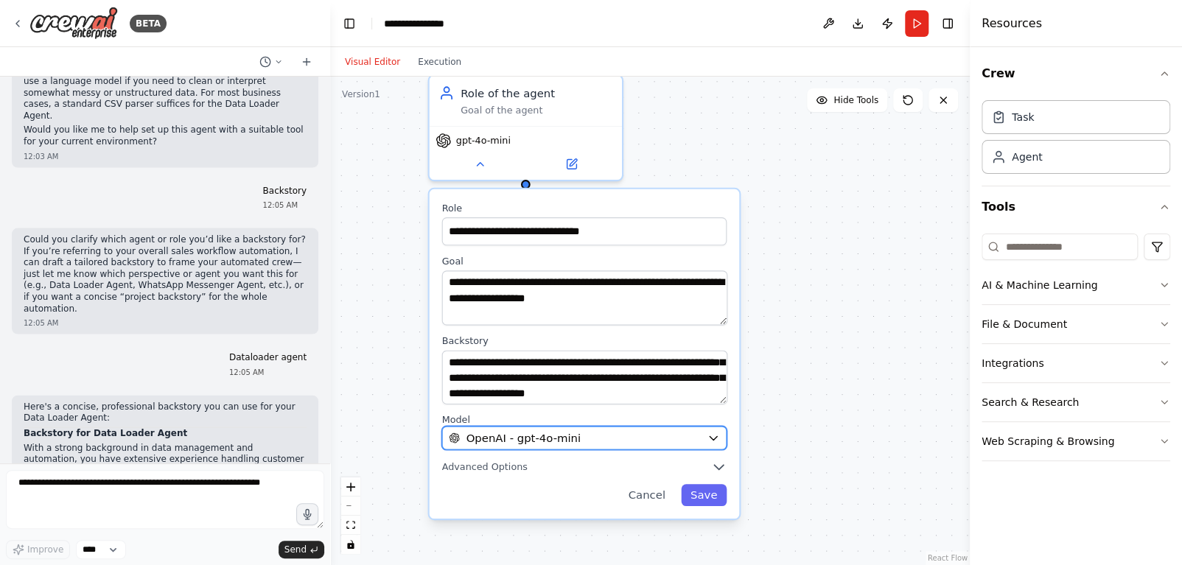
click at [547, 439] on span "OpenAI - gpt-4o-mini" at bounding box center [523, 437] width 115 height 15
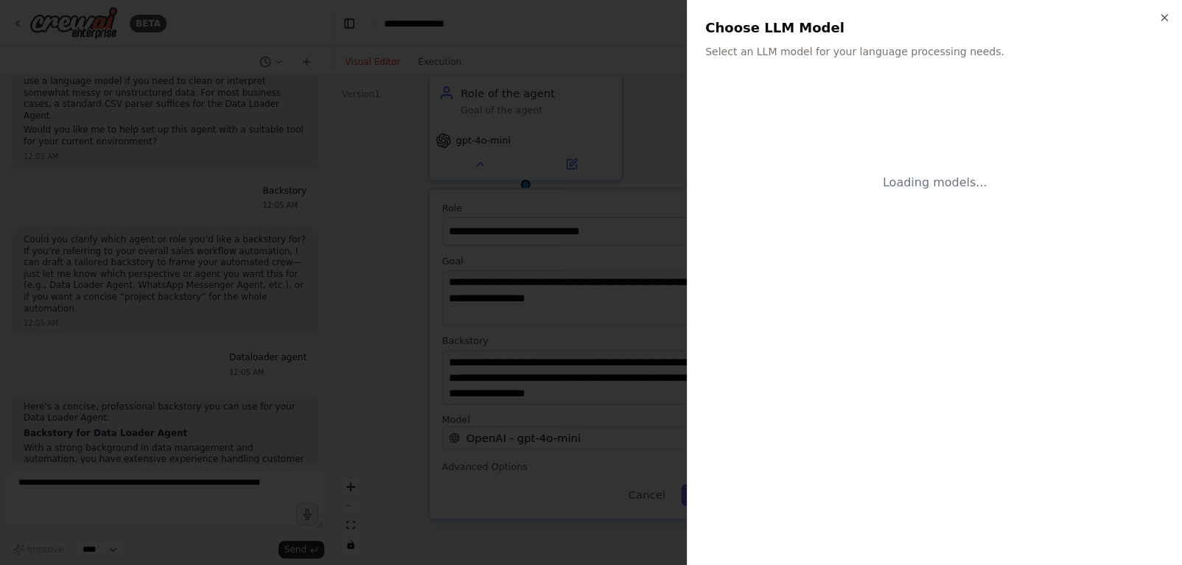
click at [688, 436] on div "Close Choose LLM Model Select an LLM model for your language processing needs. …" at bounding box center [934, 282] width 495 height 565
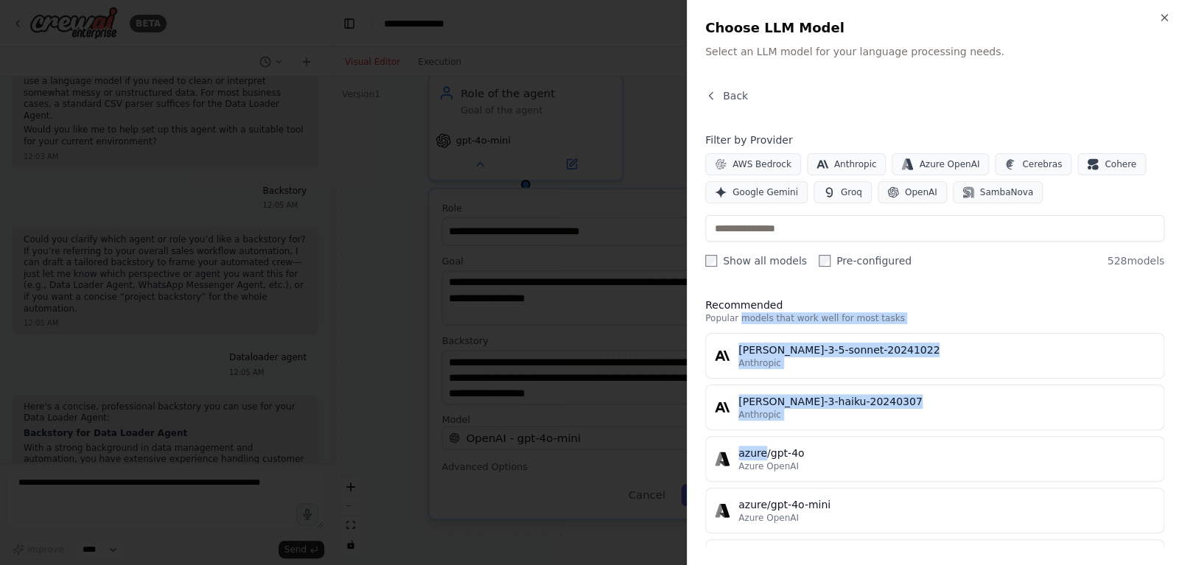
drag, startPoint x: 688, startPoint y: 436, endPoint x: 748, endPoint y: 312, distance: 137.1
click at [748, 312] on div "Close Choose LLM Model Select an LLM model for your language processing needs. …" at bounding box center [934, 282] width 495 height 565
click at [740, 184] on button "Google Gemini" at bounding box center [756, 192] width 102 height 22
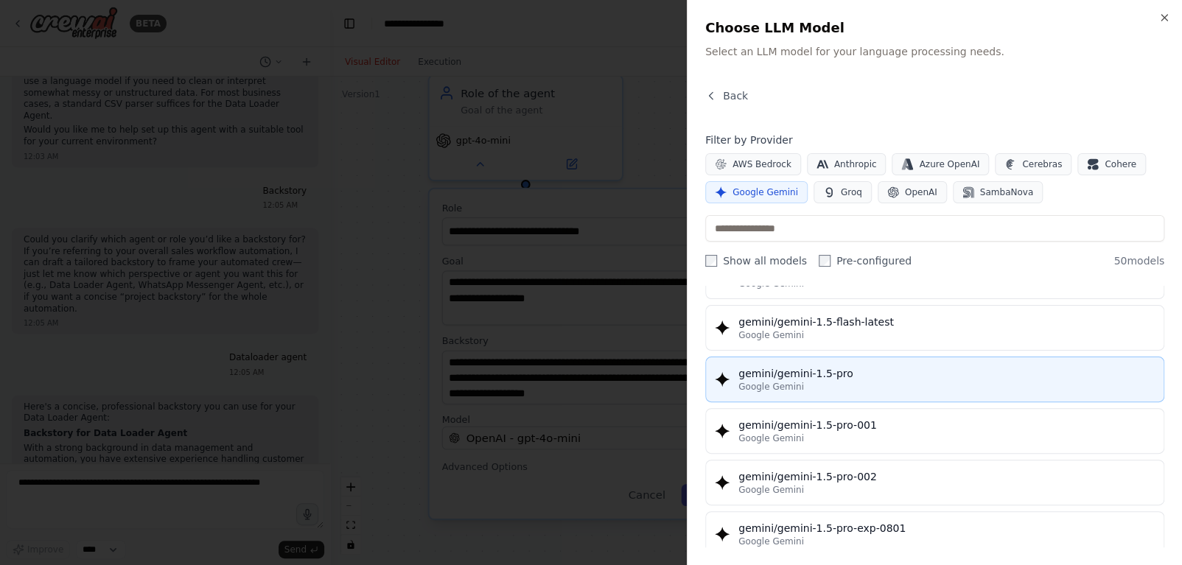
scroll to position [391, 0]
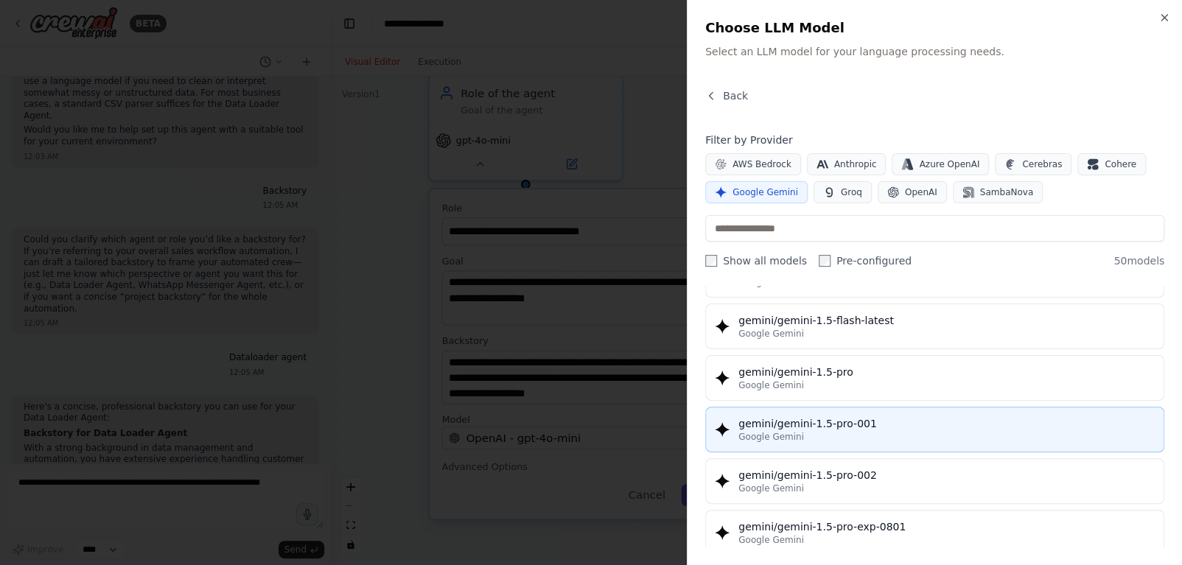
click at [815, 423] on div "gemini/gemini-1.5-pro-001" at bounding box center [946, 423] width 416 height 15
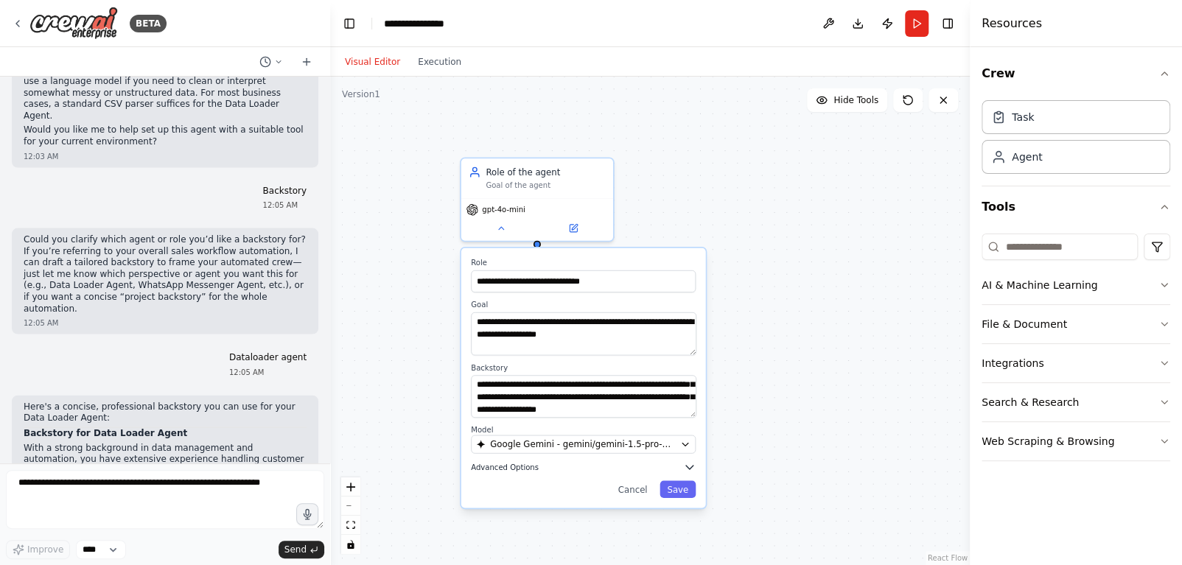
click at [686, 468] on icon "button" at bounding box center [689, 467] width 13 height 13
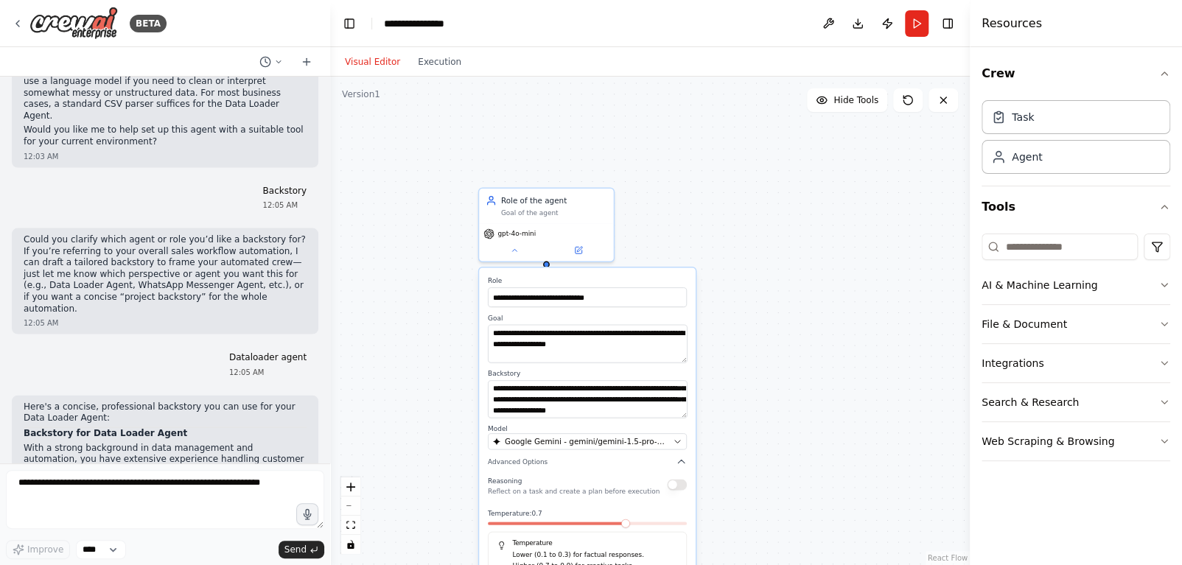
drag, startPoint x: 755, startPoint y: 444, endPoint x: 730, endPoint y: 292, distance: 154.7
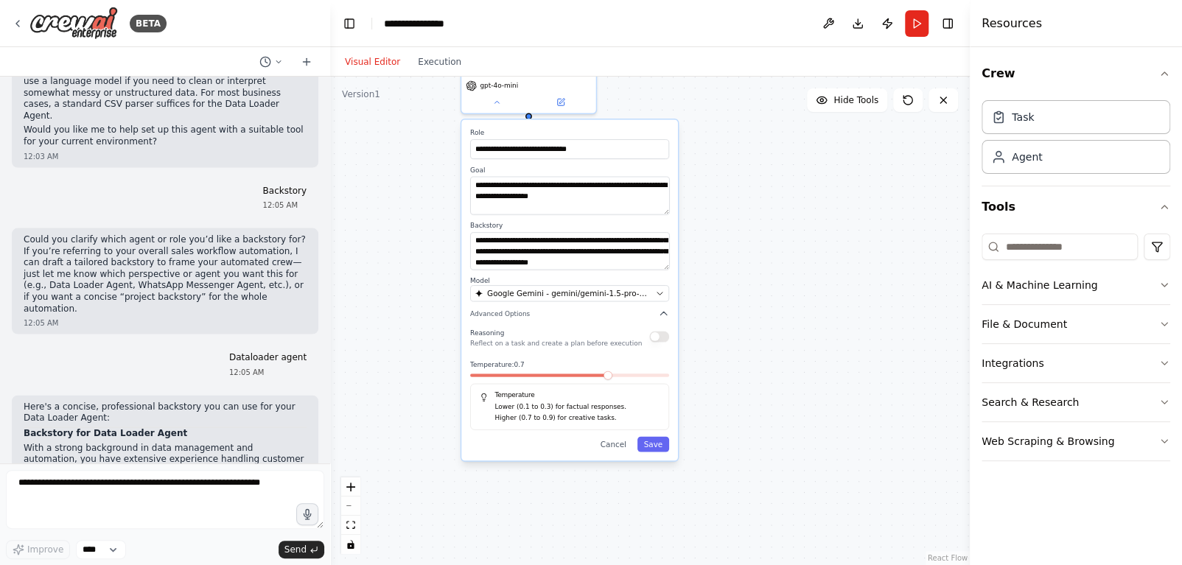
drag, startPoint x: 730, startPoint y: 292, endPoint x: 695, endPoint y: 143, distance: 152.8
click at [695, 143] on div "**********" at bounding box center [650, 321] width 640 height 489
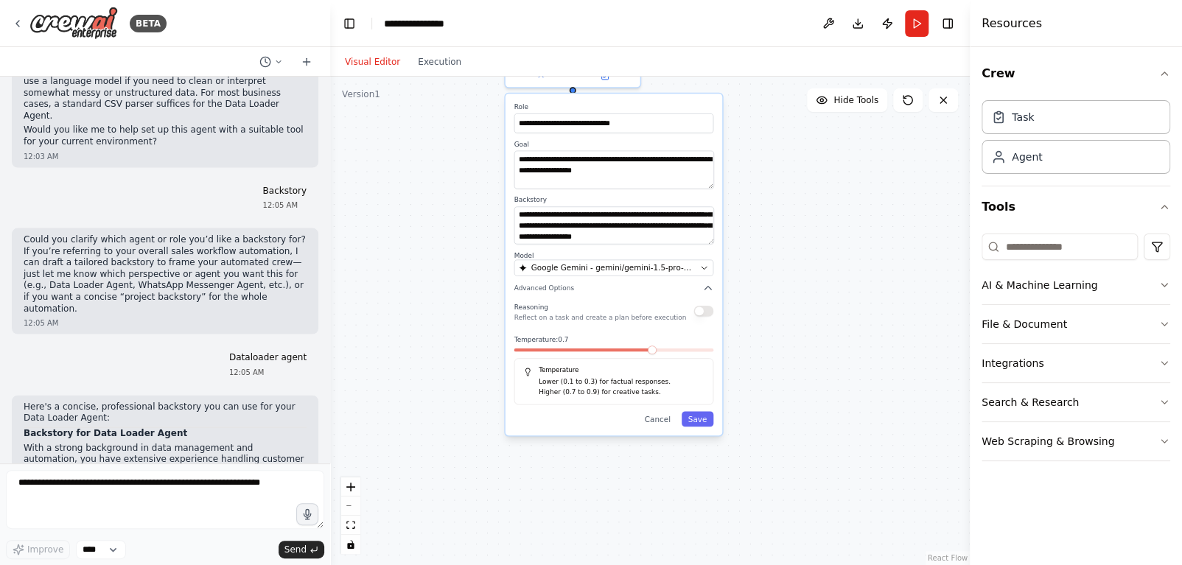
drag, startPoint x: 752, startPoint y: 186, endPoint x: 728, endPoint y: 288, distance: 104.6
drag, startPoint x: 728, startPoint y: 288, endPoint x: 797, endPoint y: 399, distance: 130.7
click at [797, 399] on div "**********" at bounding box center [650, 321] width 640 height 489
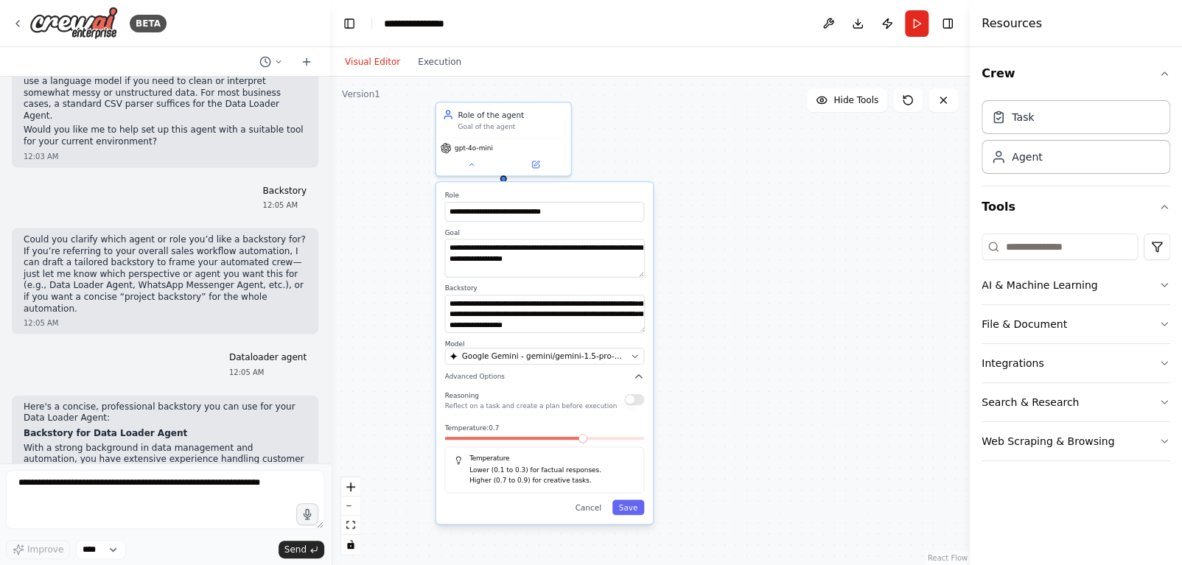
drag, startPoint x: 770, startPoint y: 253, endPoint x: 690, endPoint y: 341, distance: 119.5
click at [690, 341] on div "**********" at bounding box center [650, 321] width 640 height 489
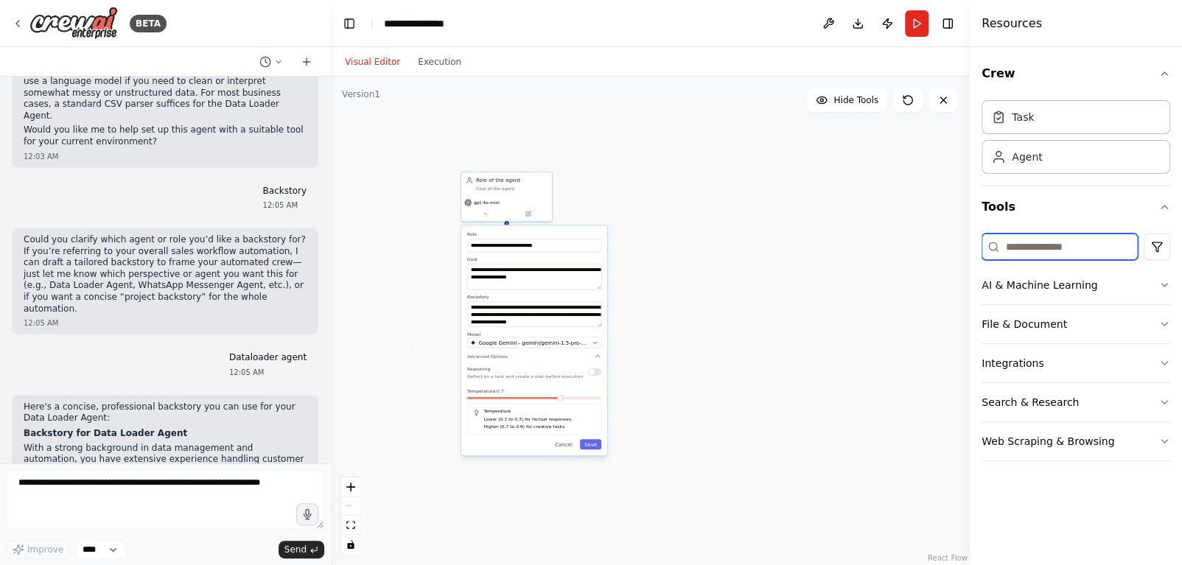
click at [1016, 248] on input at bounding box center [1060, 247] width 156 height 27
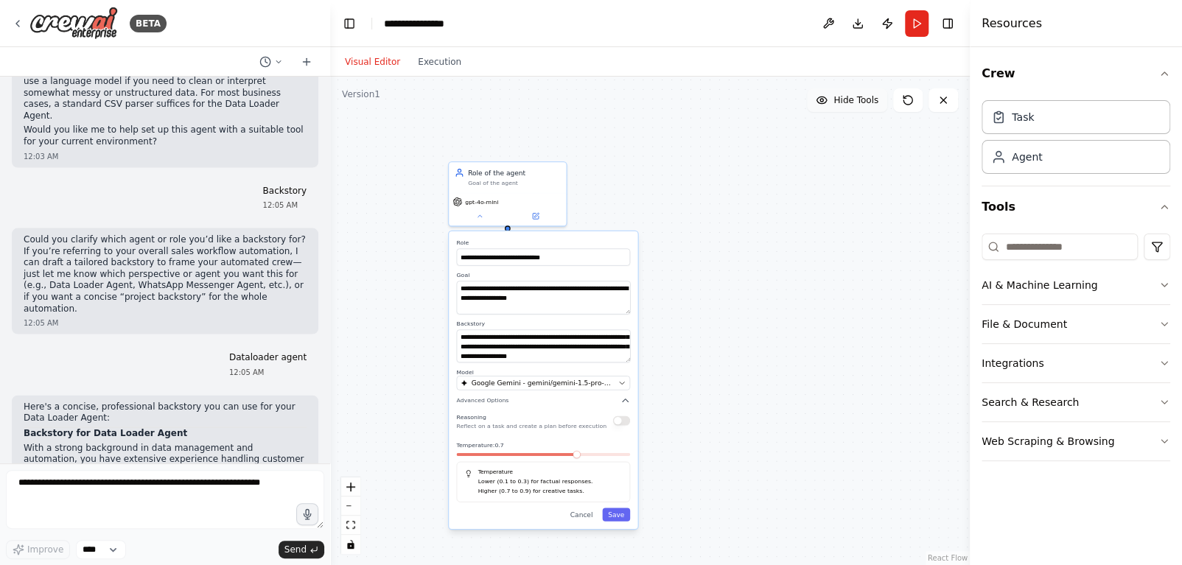
click at [828, 101] on icon at bounding box center [822, 100] width 12 height 12
click at [829, 101] on button "Show Tools" at bounding box center [845, 100] width 84 height 24
click at [1019, 243] on input at bounding box center [1060, 247] width 156 height 27
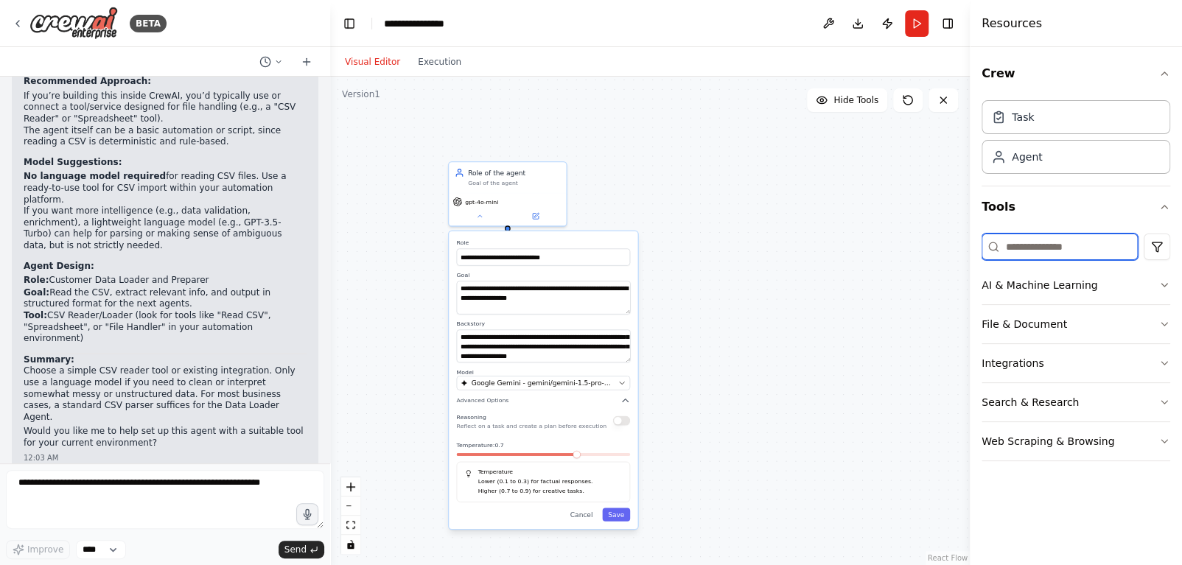
scroll to position [1328, 0]
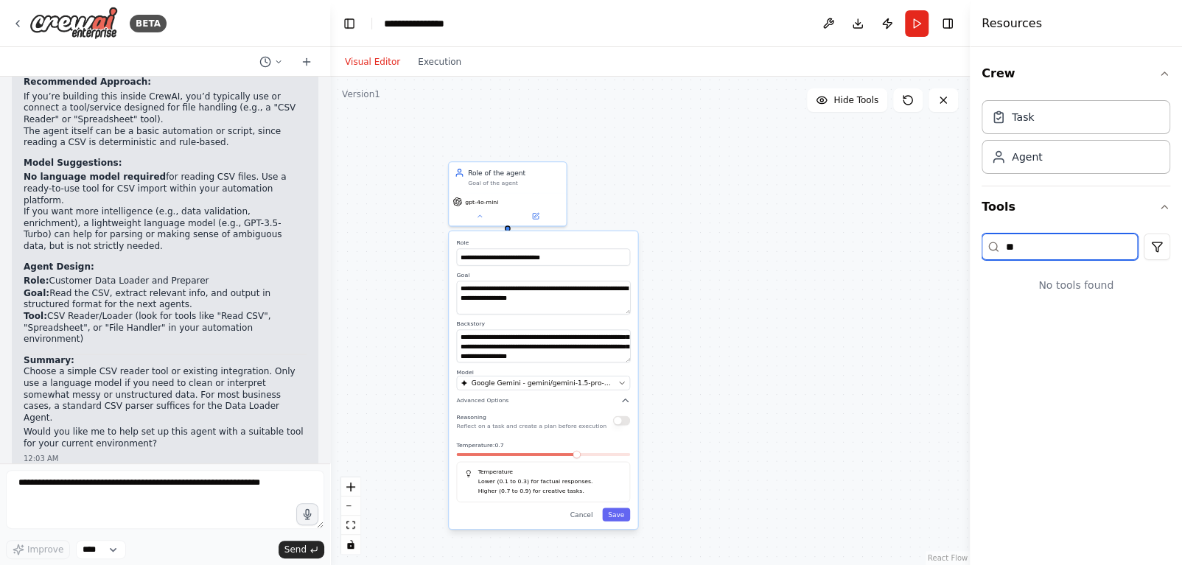
type input "*"
type input "****"
click at [1102, 295] on button "Web Scraping & Browsing" at bounding box center [1076, 285] width 189 height 38
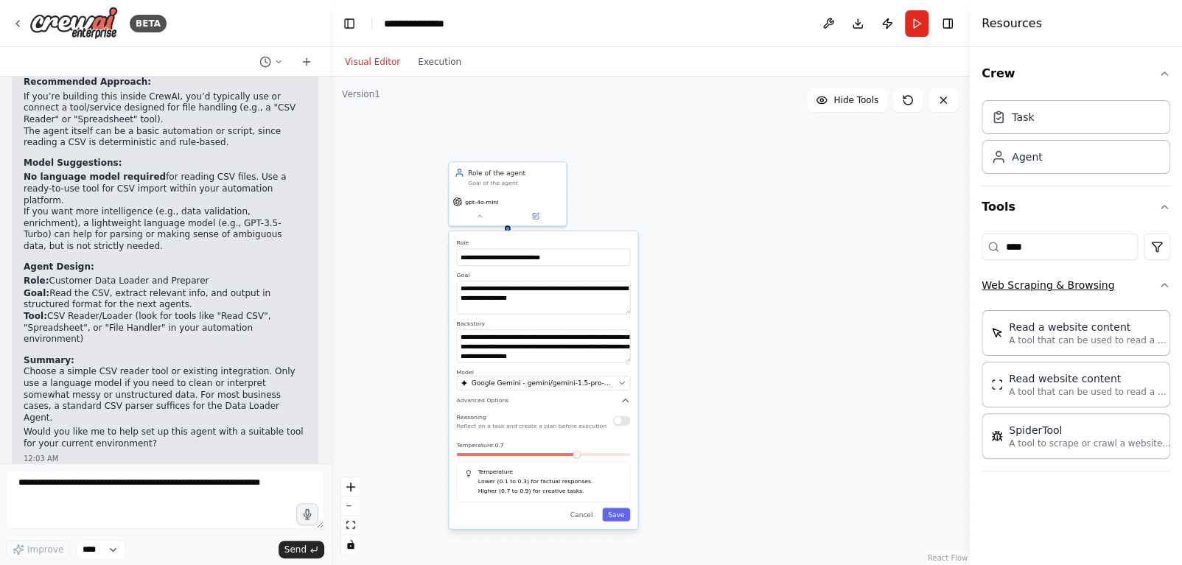
click at [1057, 283] on button "Web Scraping & Browsing" at bounding box center [1076, 285] width 189 height 38
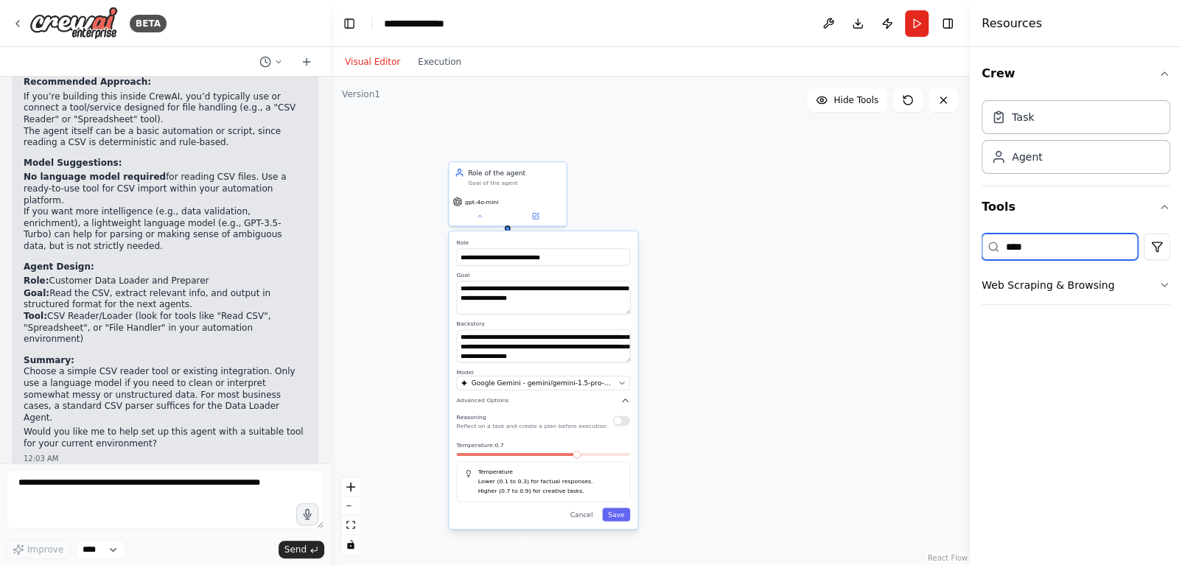
drag, startPoint x: 1027, startPoint y: 241, endPoint x: 905, endPoint y: 248, distance: 122.6
click at [908, 248] on div "BETA Automation Prompt for Sales Agent Workflow Read Customer Data: Load custom…" at bounding box center [591, 282] width 1182 height 565
click at [1074, 281] on button "File & Document" at bounding box center [1076, 285] width 189 height 38
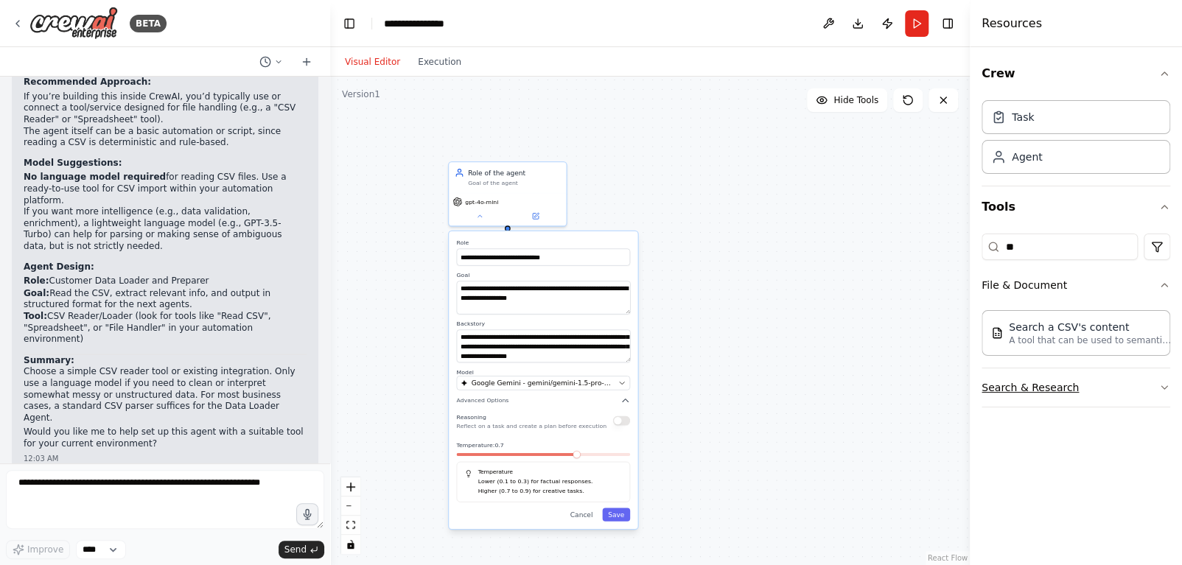
click at [1003, 402] on button "Search & Research" at bounding box center [1076, 387] width 189 height 38
click at [1026, 337] on p "A tool that can be used to semantic search a query from a CSV's content." at bounding box center [1090, 340] width 162 height 12
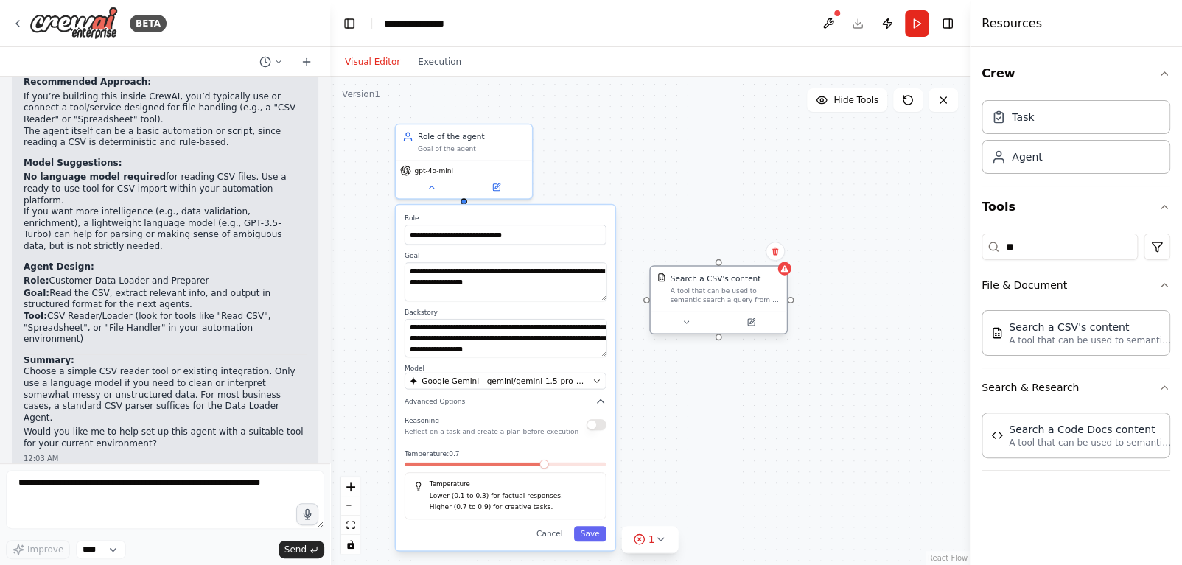
drag, startPoint x: 677, startPoint y: 422, endPoint x: 693, endPoint y: 267, distance: 155.6
click at [693, 287] on div "A tool that can be used to semantic search a query from a CSV's content." at bounding box center [726, 296] width 110 height 18
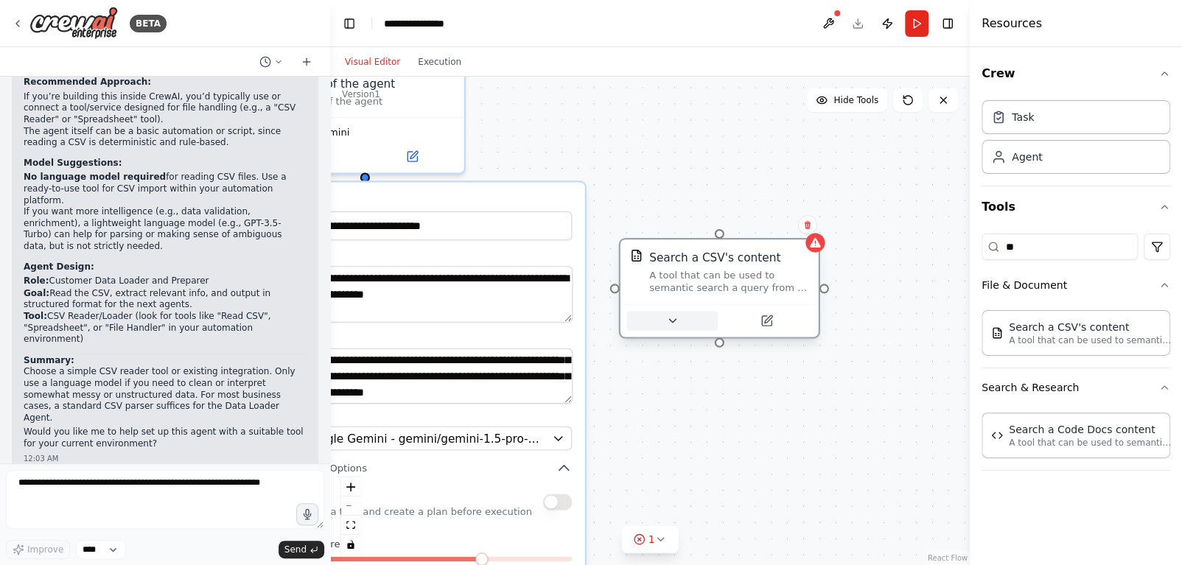
click at [677, 323] on icon at bounding box center [671, 321] width 13 height 13
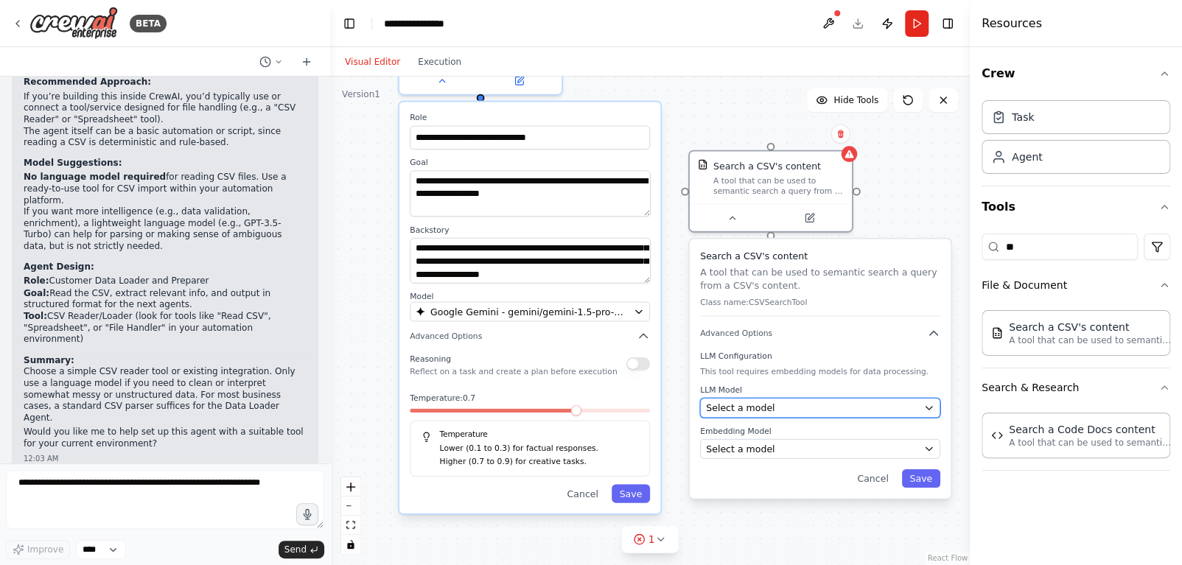
click at [744, 413] on span "Select a model" at bounding box center [740, 408] width 69 height 13
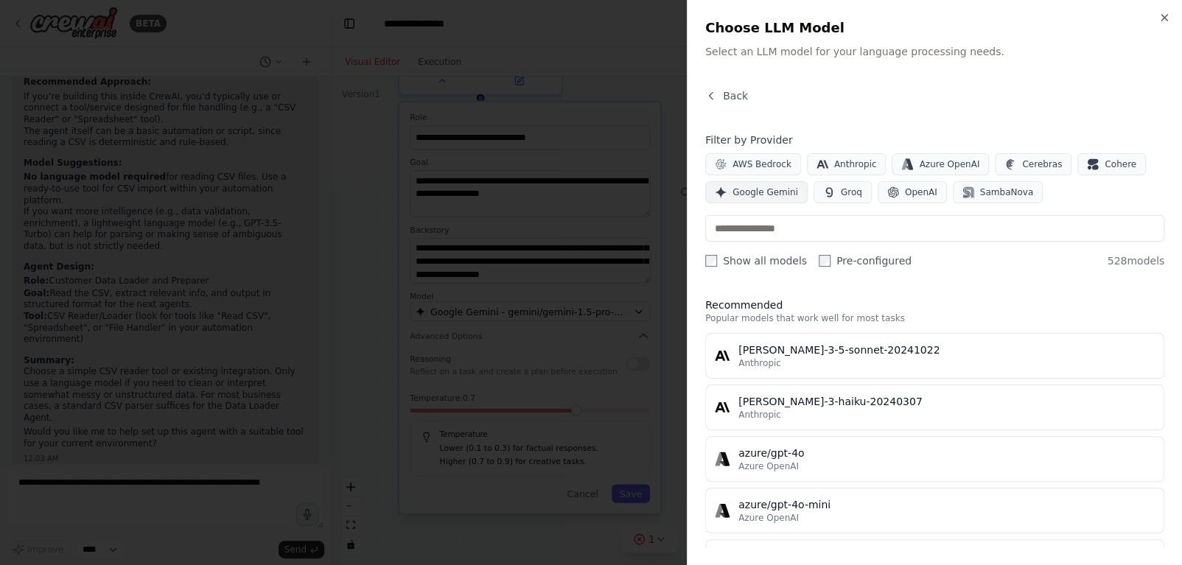
click at [768, 190] on span "Google Gemini" at bounding box center [766, 192] width 66 height 12
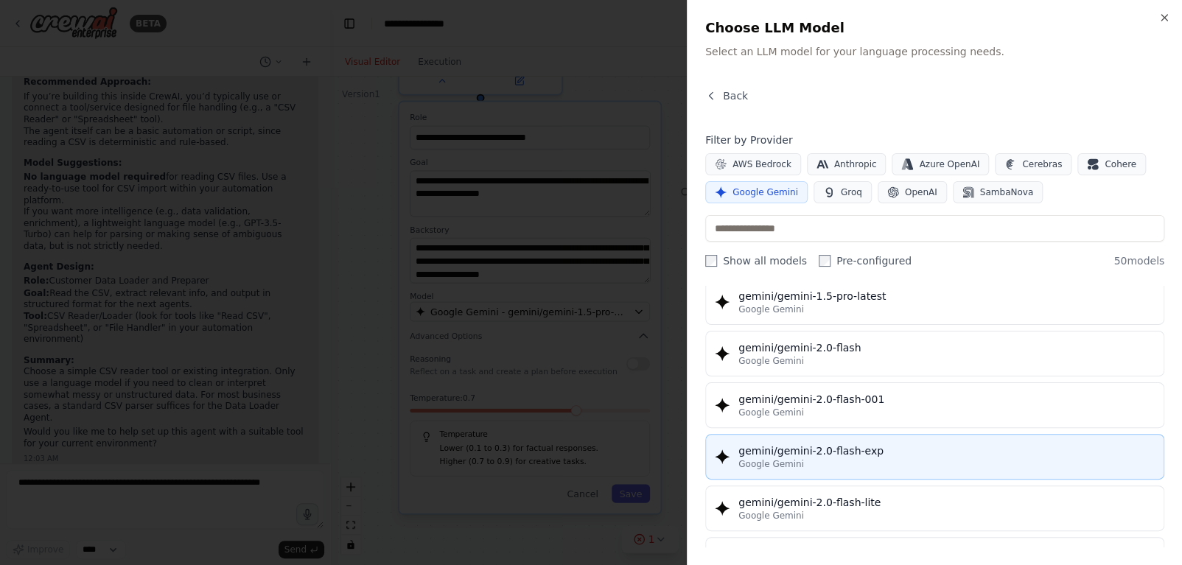
scroll to position [722, 0]
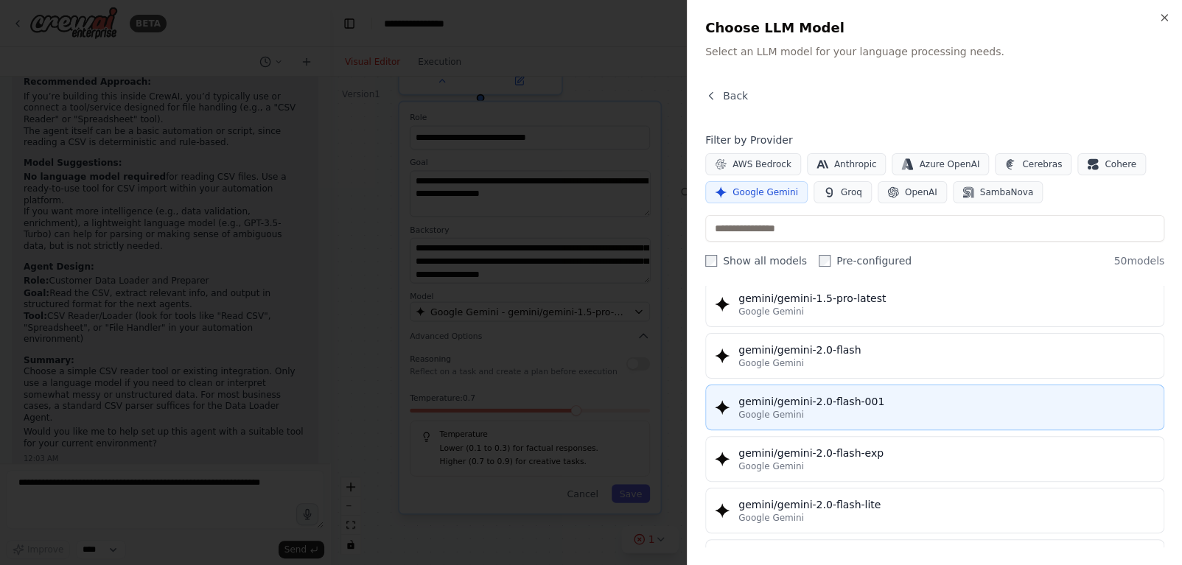
click at [818, 410] on div "Google Gemini" at bounding box center [946, 415] width 416 height 12
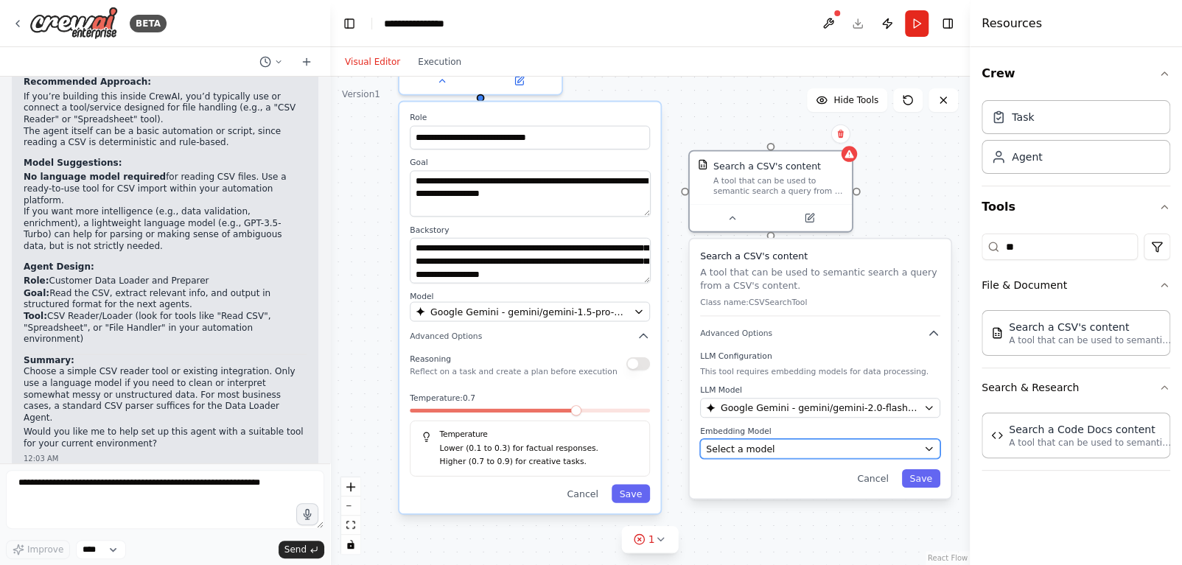
click at [845, 455] on button "Select a model" at bounding box center [820, 449] width 240 height 20
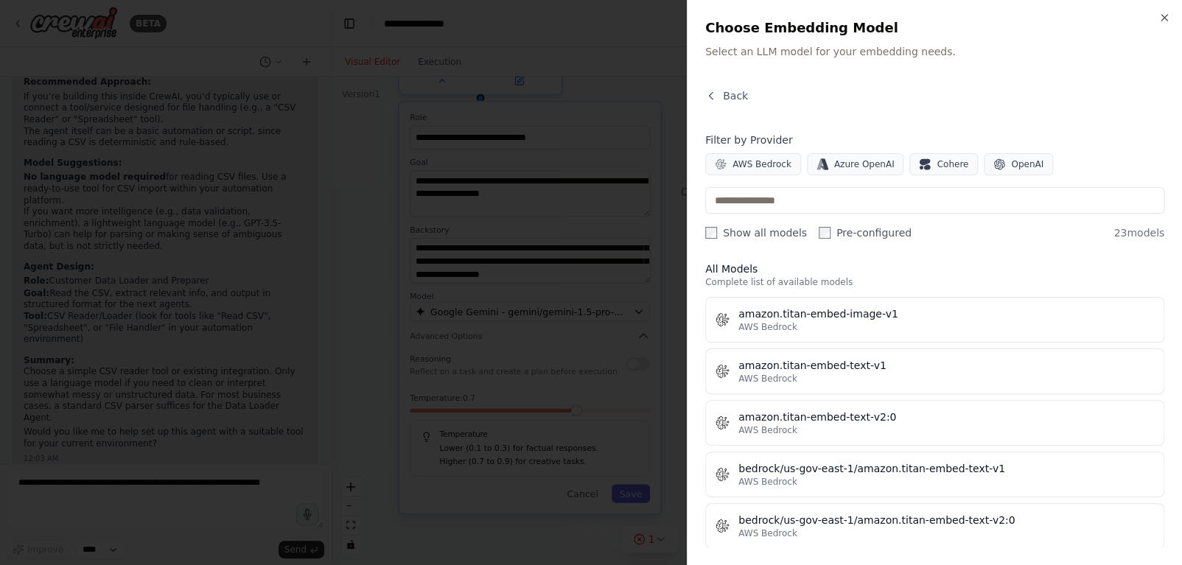
scroll to position [0, 0]
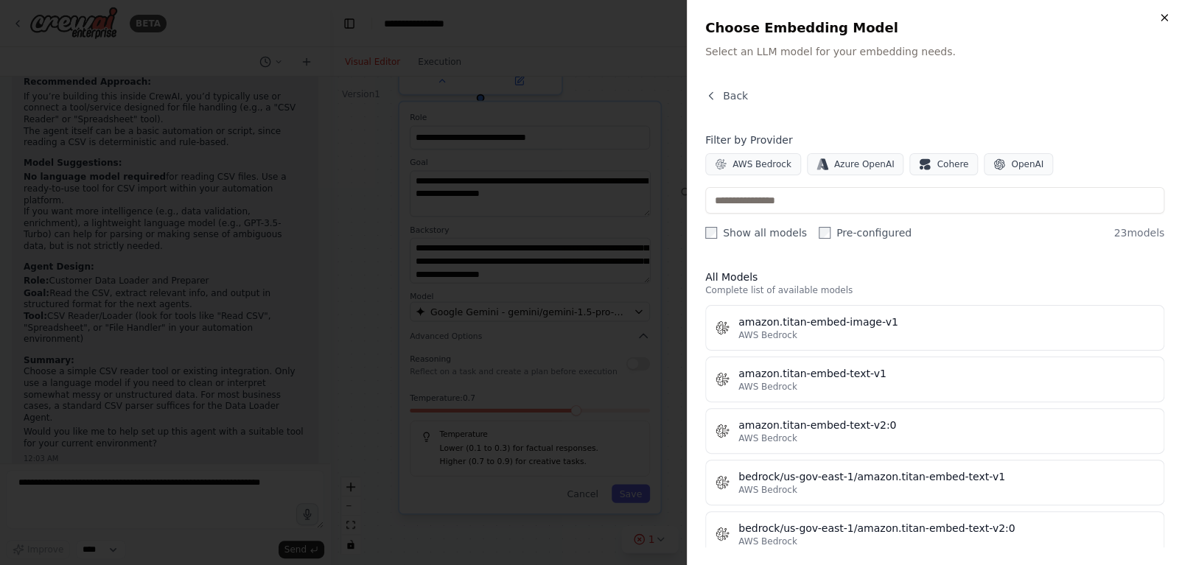
click at [1159, 15] on icon "button" at bounding box center [1165, 18] width 12 height 12
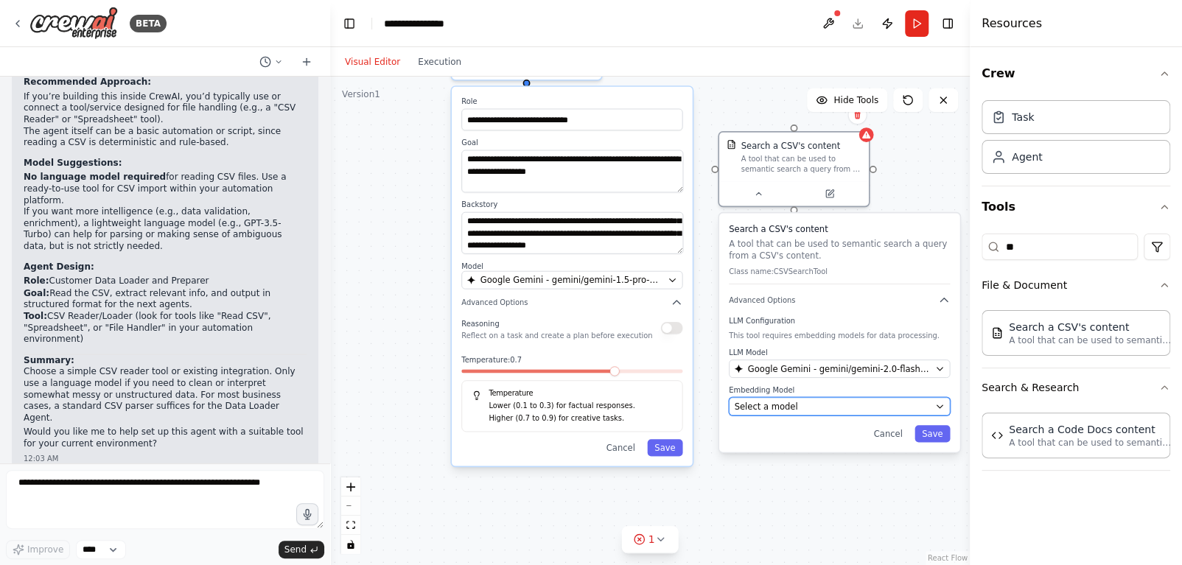
click at [793, 408] on div "Select a model" at bounding box center [832, 406] width 196 height 12
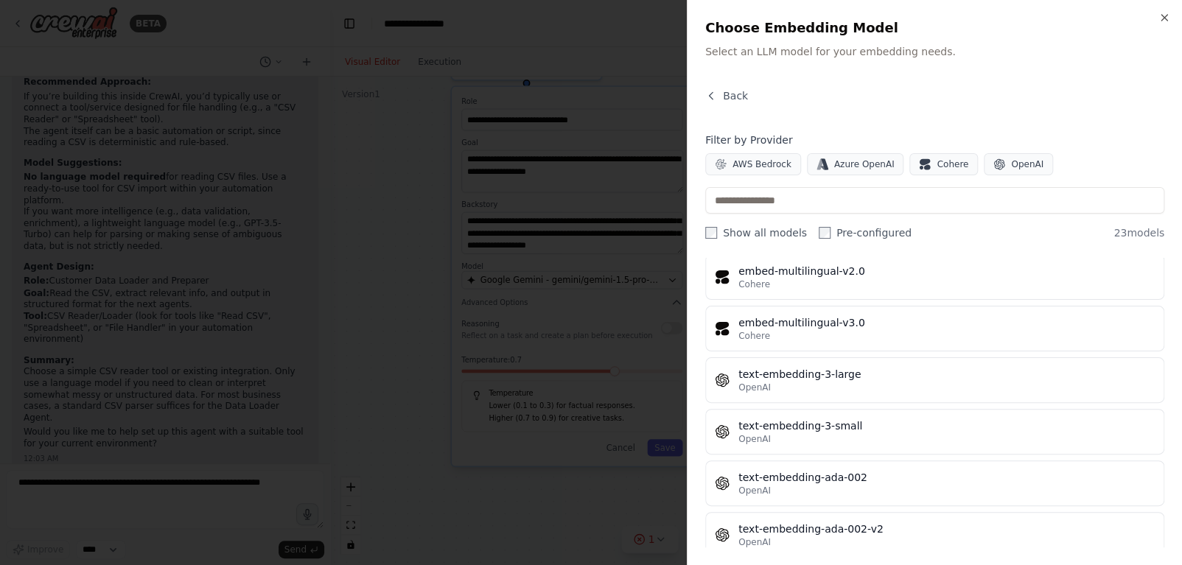
scroll to position [943, 0]
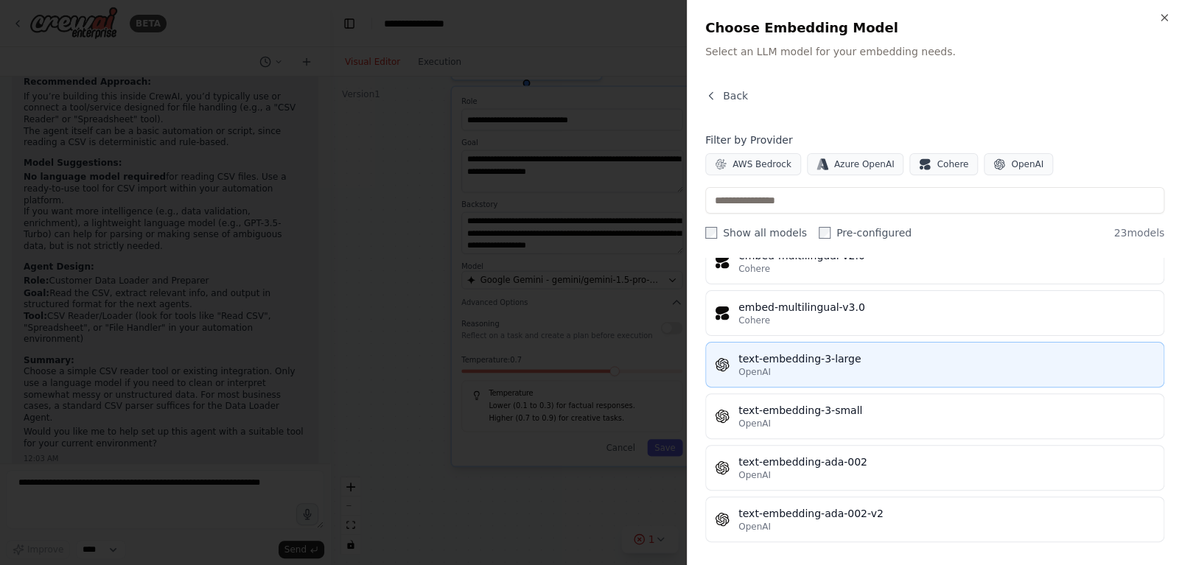
click at [775, 366] on div "OpenAI" at bounding box center [946, 372] width 416 height 12
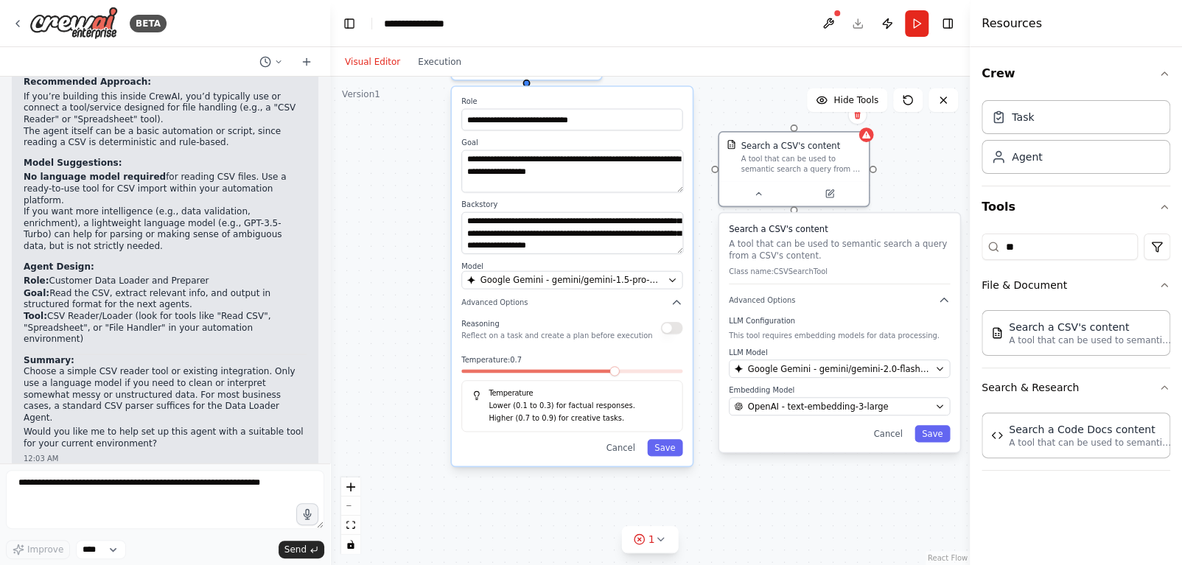
click at [934, 442] on div "Search a CSV's content A tool that can be used to semantic search a query from …" at bounding box center [839, 332] width 241 height 239
click at [934, 431] on button "Save" at bounding box center [932, 433] width 35 height 17
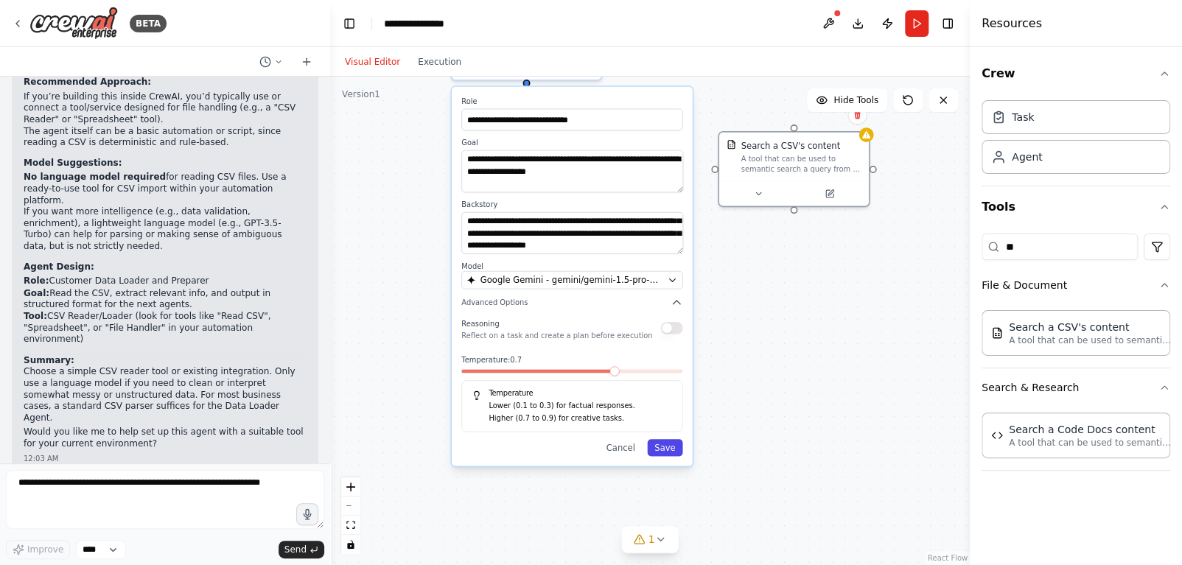
click at [671, 447] on button "Save" at bounding box center [664, 447] width 35 height 17
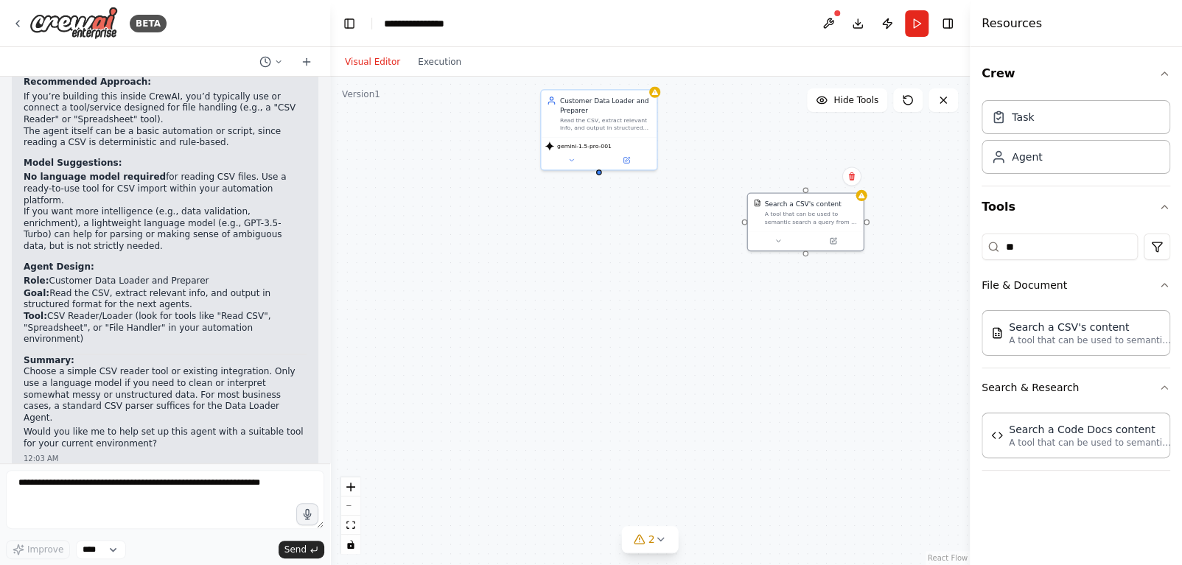
drag, startPoint x: 546, startPoint y: 140, endPoint x: 585, endPoint y: 174, distance: 51.7
click at [593, 174] on div "Customer Data Loader and Preparer Read the CSV, extract relevant info, and outp…" at bounding box center [650, 321] width 640 height 489
drag, startPoint x: 592, startPoint y: 172, endPoint x: 734, endPoint y: 226, distance: 152.1
click at [734, 226] on div "Customer Data Loader and Preparer Read the CSV, extract relevant info, and outp…" at bounding box center [650, 321] width 640 height 489
drag, startPoint x: 783, startPoint y: 207, endPoint x: 581, endPoint y: 256, distance: 208.4
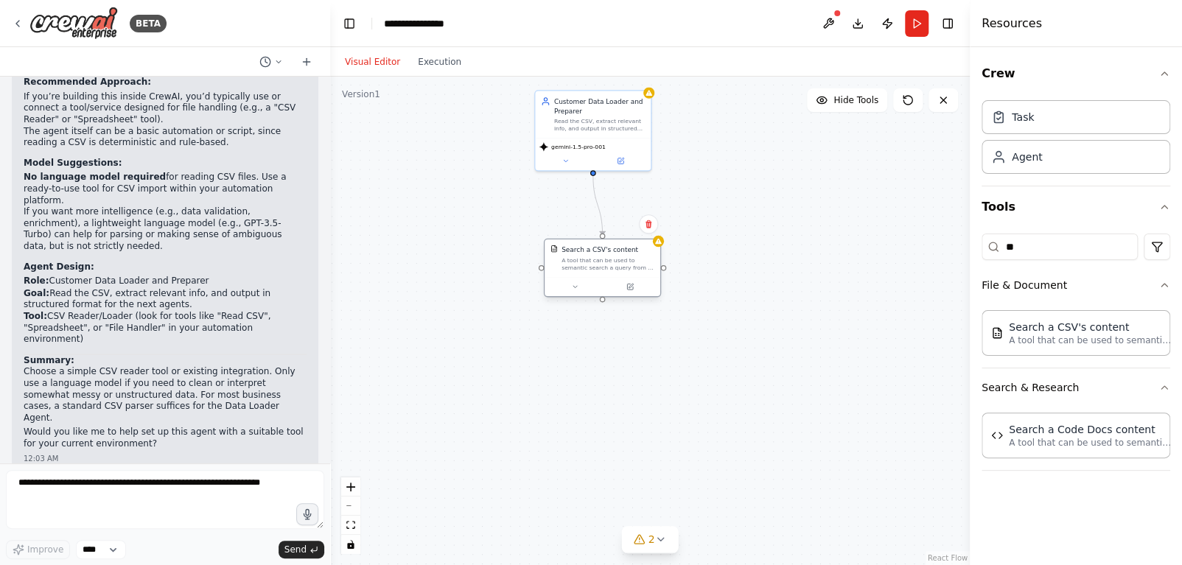
click at [581, 256] on div "Search a CSV's content A tool that can be used to semantic search a query from …" at bounding box center [608, 258] width 93 height 27
drag, startPoint x: 569, startPoint y: 254, endPoint x: 559, endPoint y: 256, distance: 10.6
click at [559, 256] on div "Search a CSV's content A tool that can be used to semantic search a query from …" at bounding box center [598, 258] width 93 height 27
drag, startPoint x: 592, startPoint y: 301, endPoint x: 587, endPoint y: 354, distance: 52.6
click at [587, 354] on div ".deletable-edge-delete-btn { width: 20px; height: 20px; border: 0px solid #ffff…" at bounding box center [650, 321] width 640 height 489
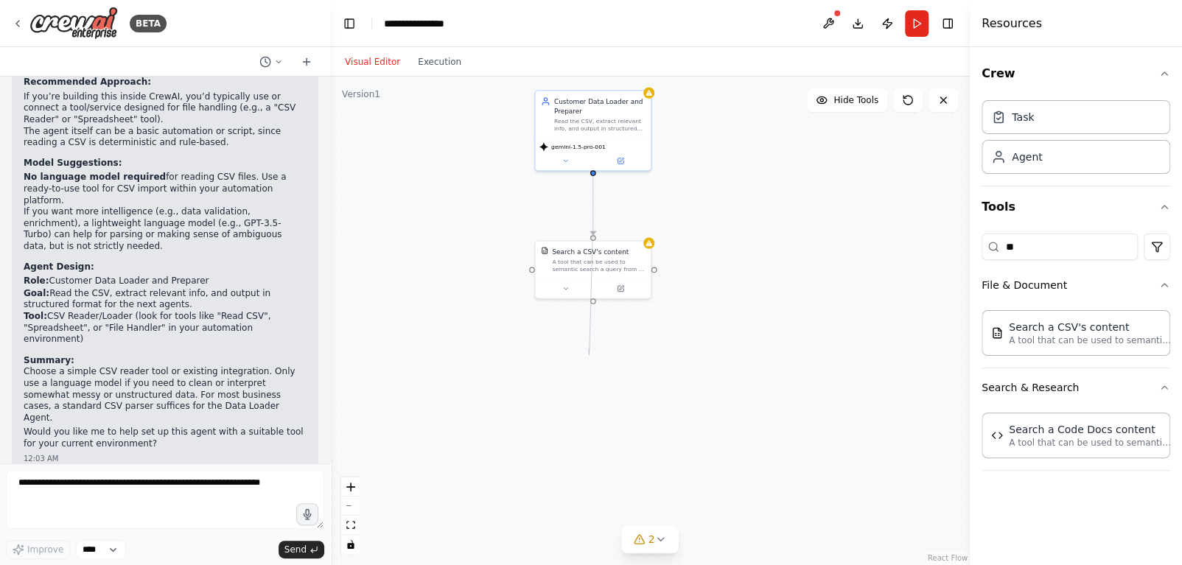
drag, startPoint x: 592, startPoint y: 301, endPoint x: 589, endPoint y: 349, distance: 48.0
click at [589, 349] on div ".deletable-edge-delete-btn { width: 20px; height: 20px; border: 0px solid #ffff…" at bounding box center [650, 321] width 640 height 489
click at [614, 259] on div "A tool that can be used to semantic search a query from a CSV's content." at bounding box center [598, 263] width 93 height 15
click at [426, 61] on button "Execution" at bounding box center [439, 62] width 61 height 18
click at [360, 56] on button "Visual Editor" at bounding box center [372, 62] width 73 height 18
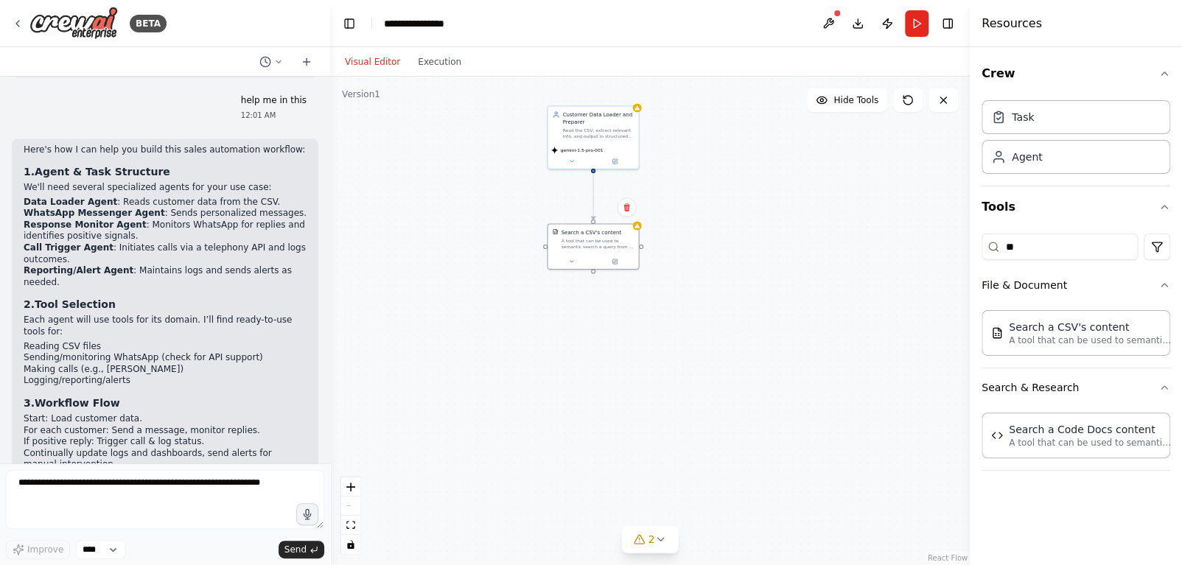
scroll to position [667, 0]
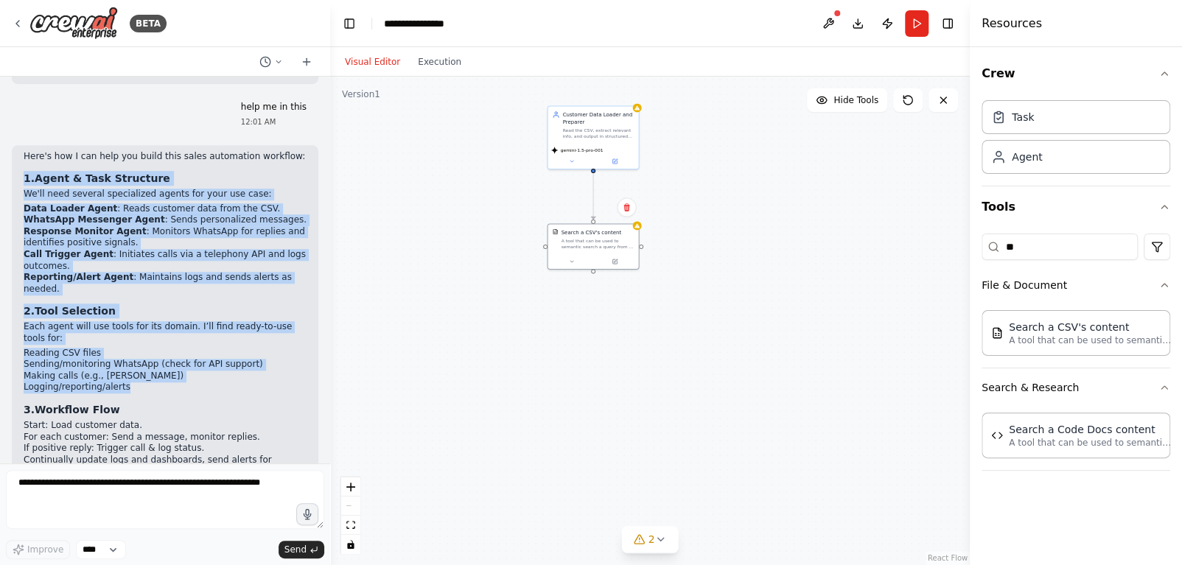
drag, startPoint x: 22, startPoint y: 127, endPoint x: 121, endPoint y: 335, distance: 229.4
click at [121, 335] on div "Here's how I can help you build this sales automation workflow: 1. Agent & Task…" at bounding box center [165, 368] width 307 height 446
click at [150, 382] on li "Logging/reporting/alerts" at bounding box center [165, 388] width 283 height 12
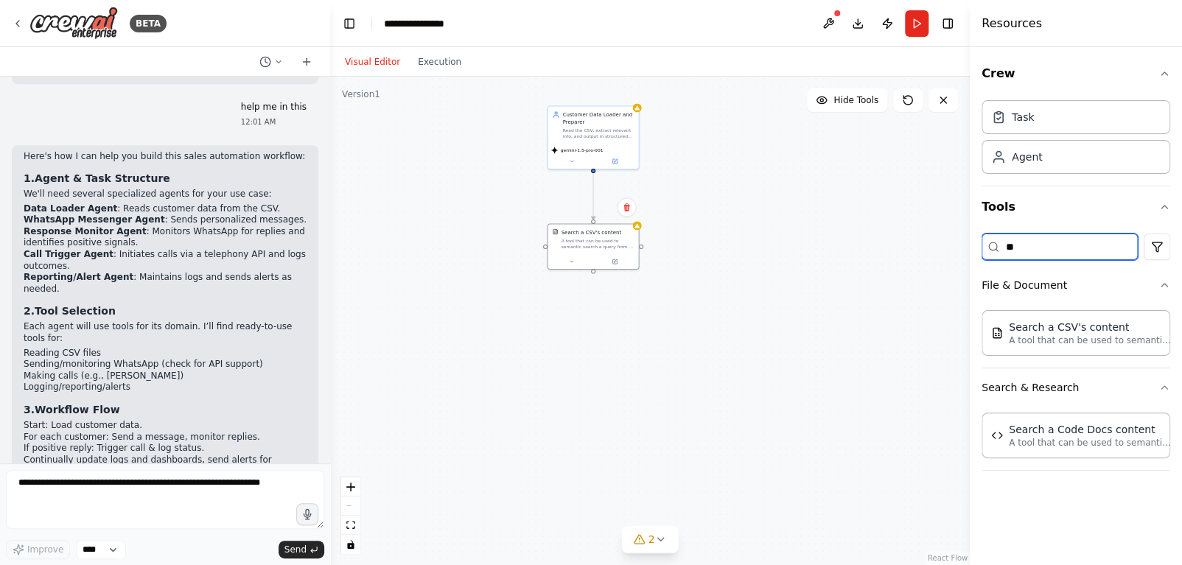
drag, startPoint x: 1027, startPoint y: 249, endPoint x: 920, endPoint y: 273, distance: 110.2
click at [920, 273] on div "BETA Automation Prompt for Sales Agent Workflow Read Customer Data: Load custom…" at bounding box center [591, 282] width 1182 height 565
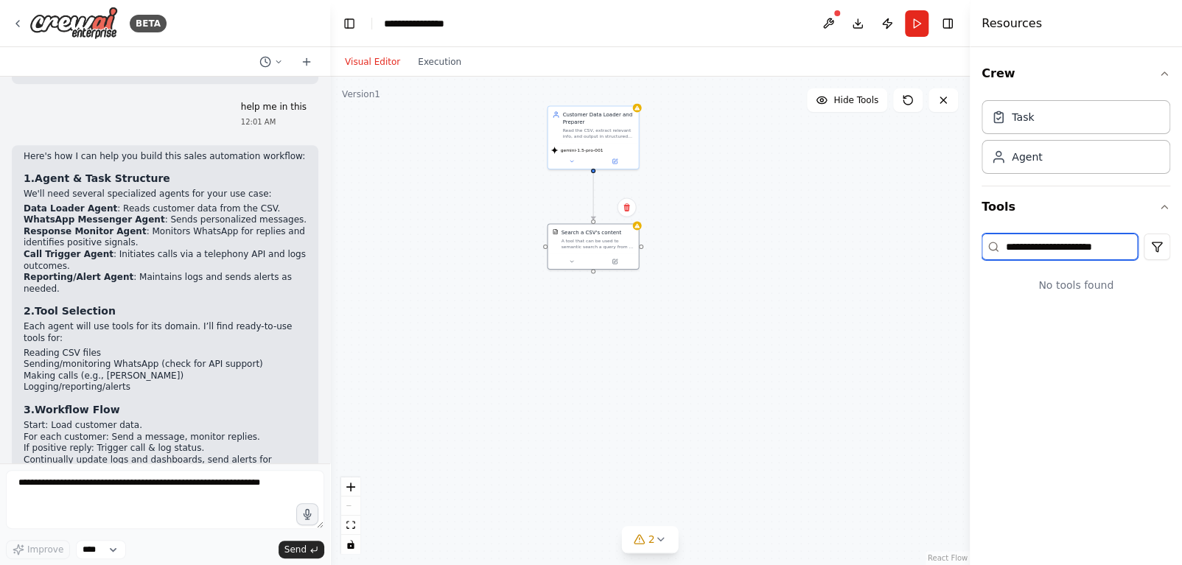
scroll to position [0, 0]
type input "*"
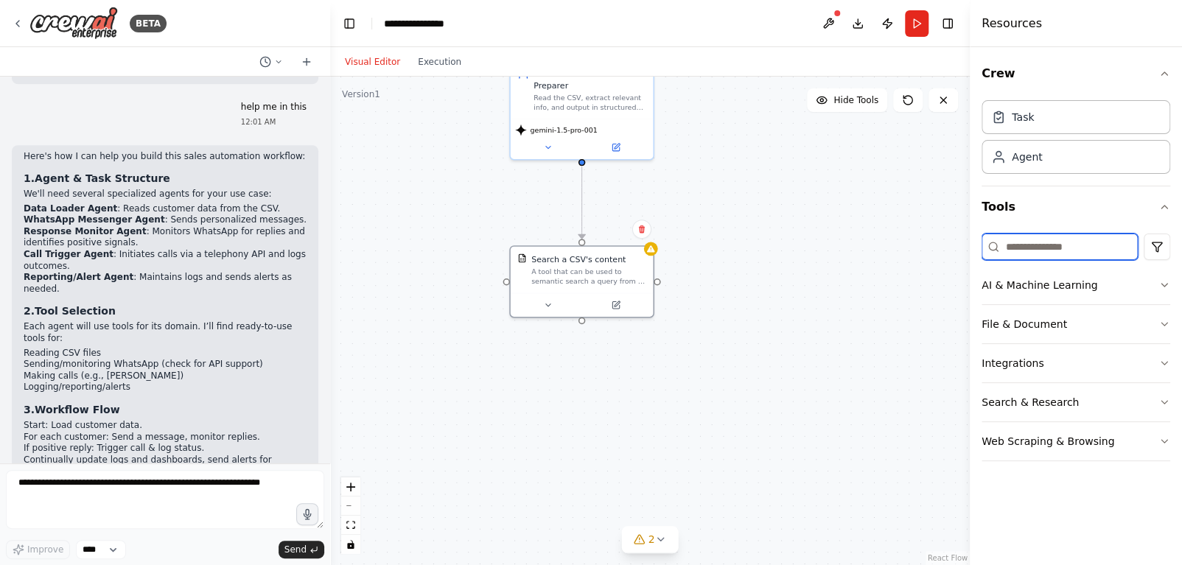
scroll to position [715, 0]
